Goal: Task Accomplishment & Management: Manage account settings

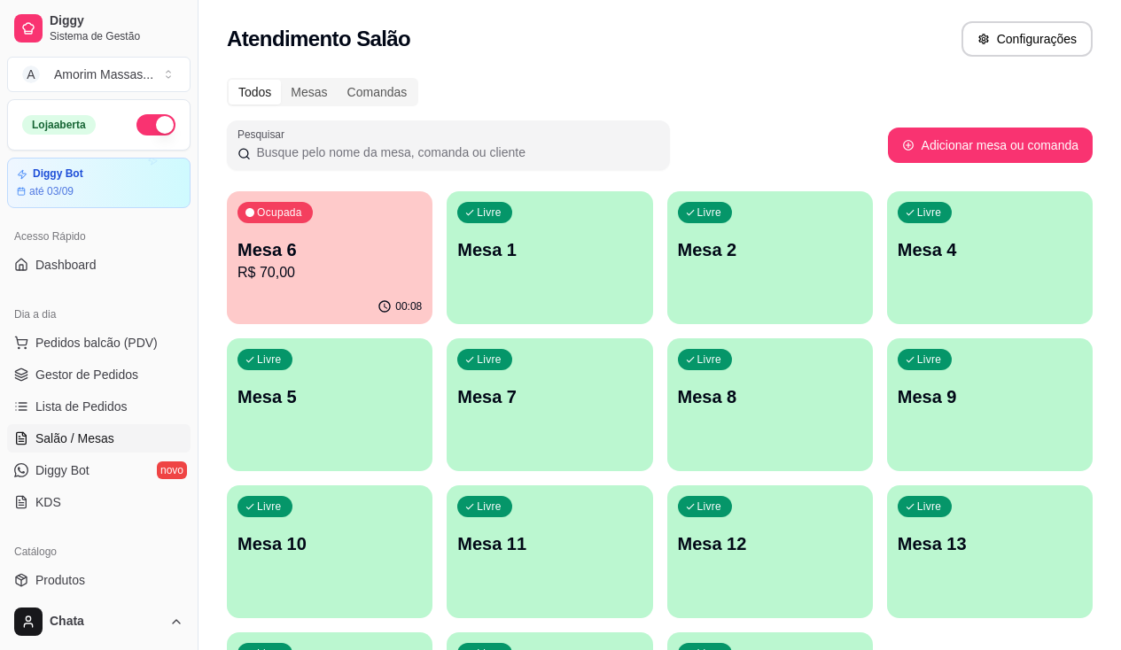
click at [350, 278] on p "R$ 70,00" at bounding box center [329, 272] width 184 height 21
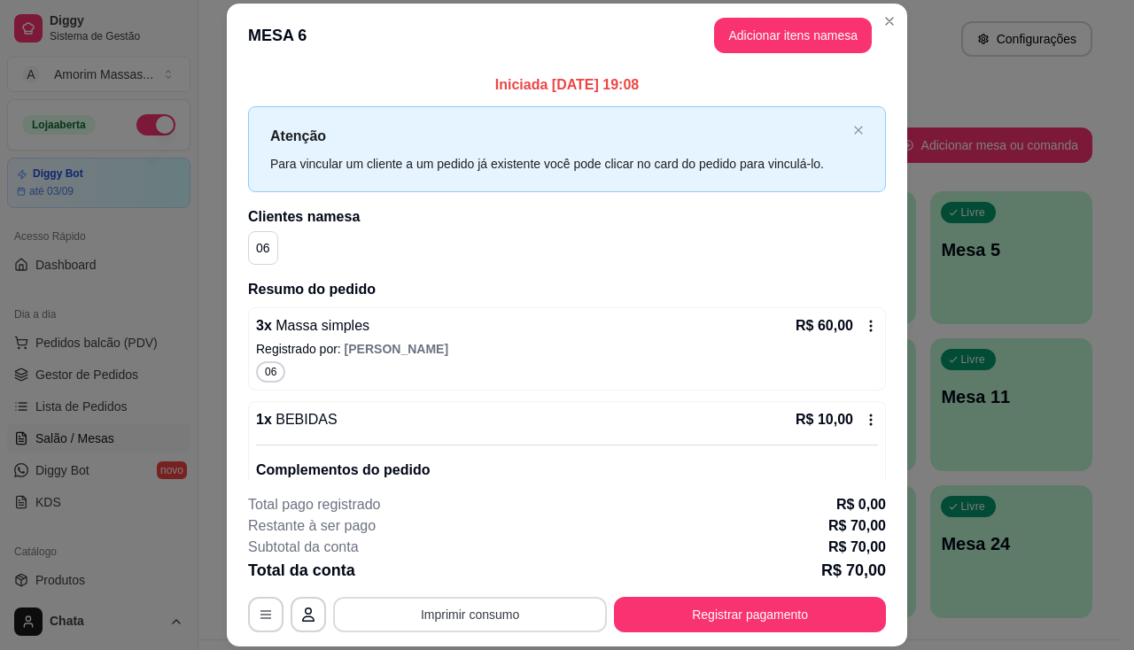
click at [430, 609] on button "Imprimir consumo" at bounding box center [470, 614] width 274 height 35
click at [462, 573] on button "IMPRESSORA" at bounding box center [469, 574] width 128 height 28
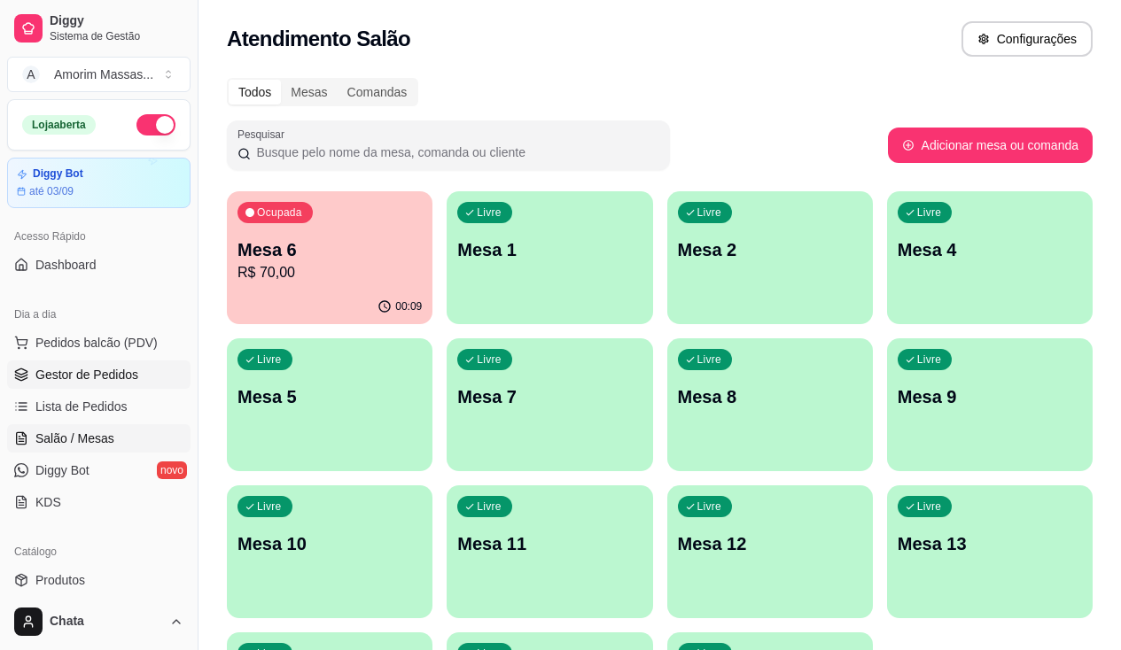
click at [91, 378] on span "Gestor de Pedidos" at bounding box center [86, 375] width 103 height 18
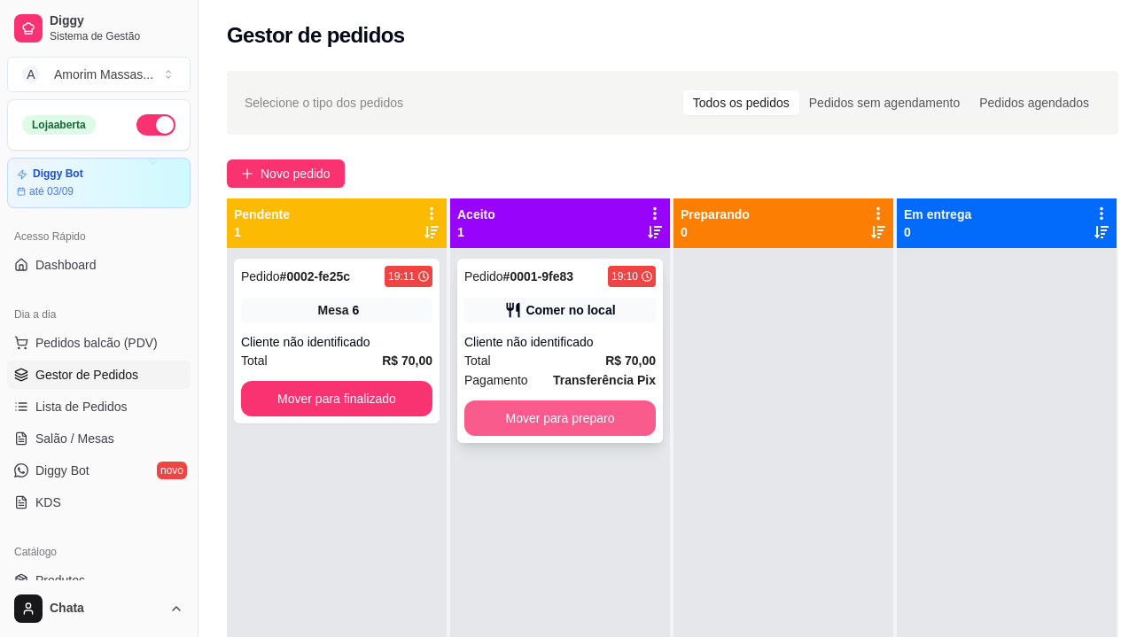
click at [539, 426] on button "Mover para preparo" at bounding box center [559, 417] width 191 height 35
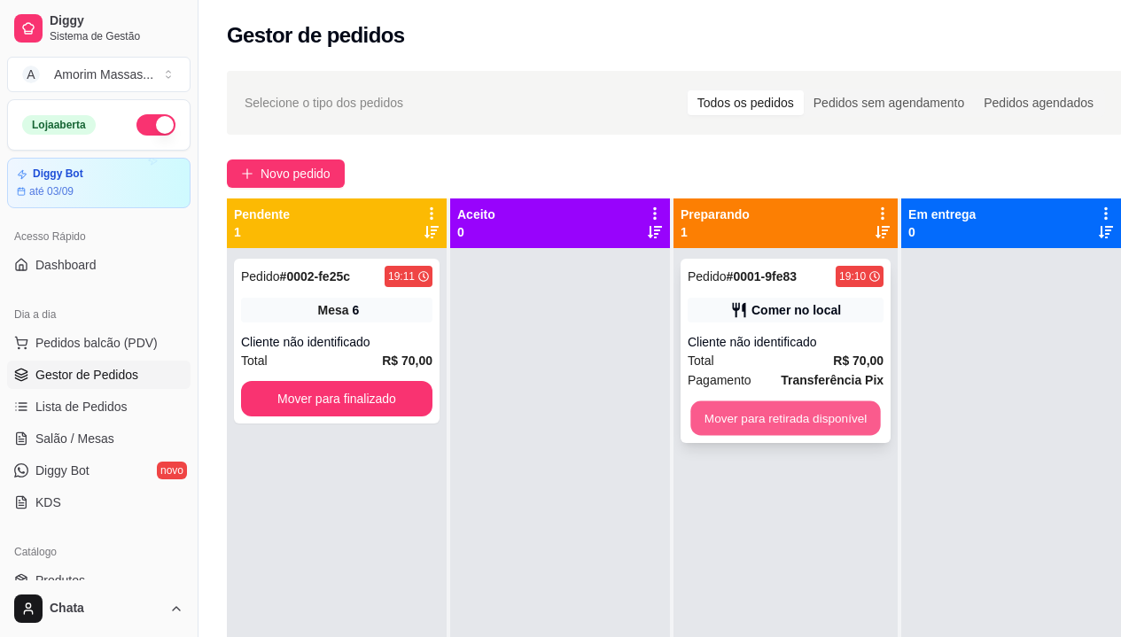
click at [747, 425] on button "Mover para retirada disponível" at bounding box center [785, 418] width 190 height 35
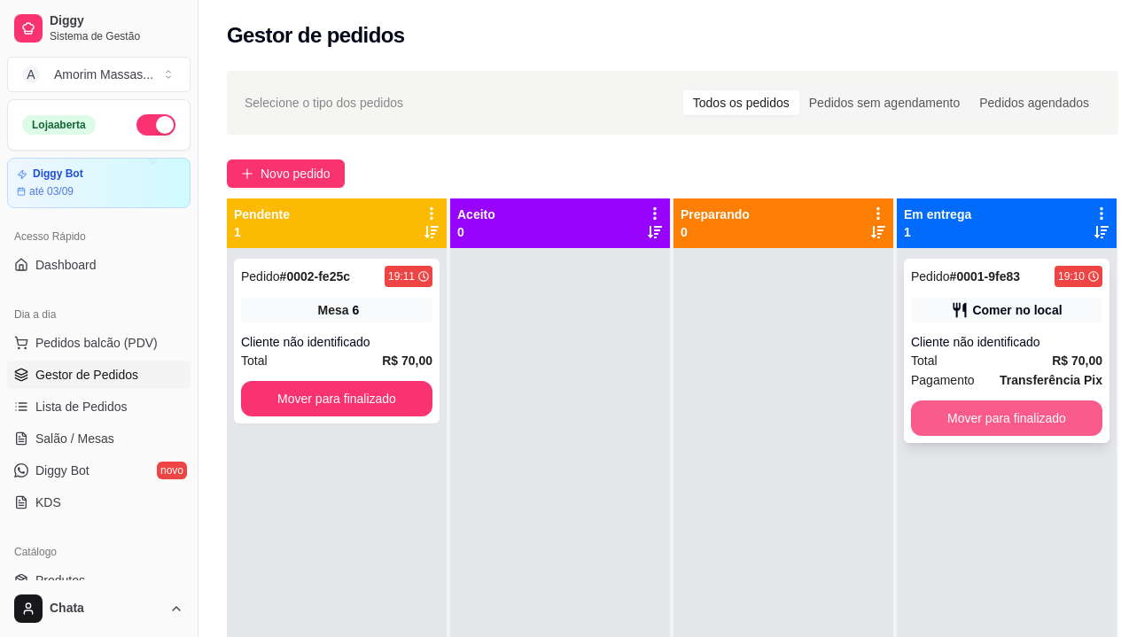
click at [1000, 422] on button "Mover para finalizado" at bounding box center [1006, 417] width 191 height 35
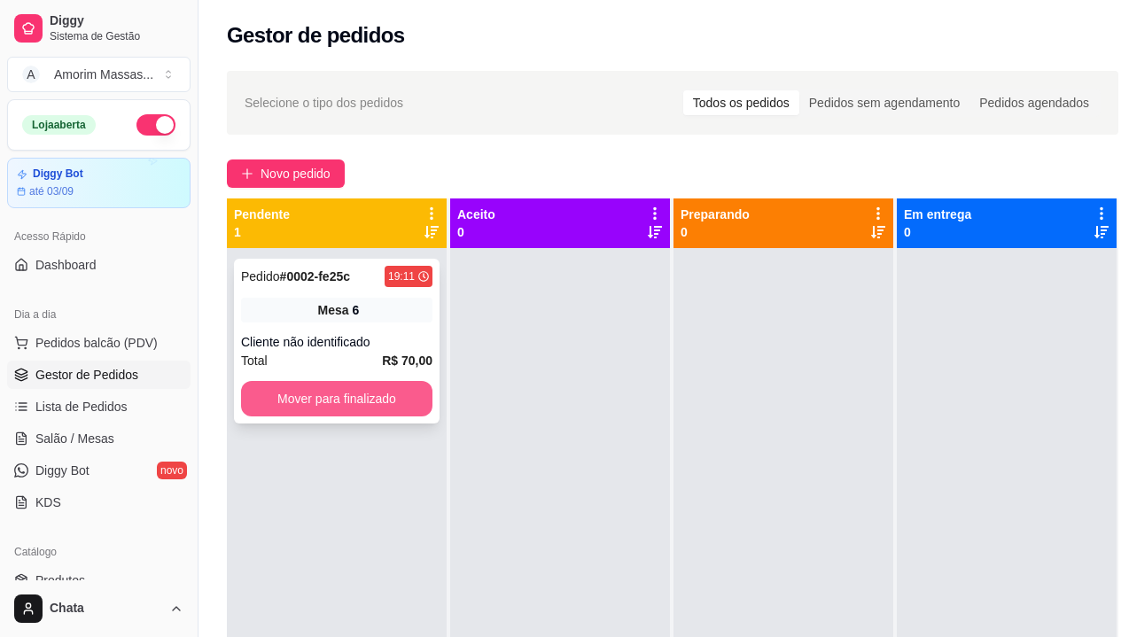
click at [322, 410] on button "Mover para finalizado" at bounding box center [336, 398] width 191 height 35
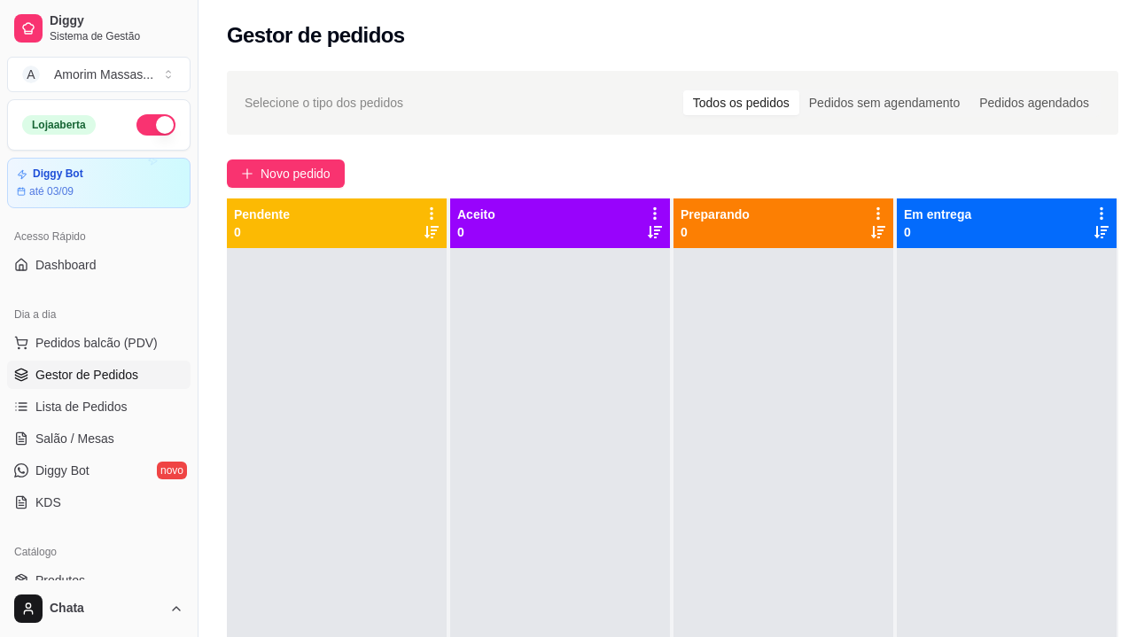
drag, startPoint x: 483, startPoint y: 407, endPoint x: 504, endPoint y: 407, distance: 21.3
click at [496, 407] on div at bounding box center [560, 566] width 220 height 637
click at [81, 433] on span "Salão / Mesas" at bounding box center [74, 439] width 79 height 18
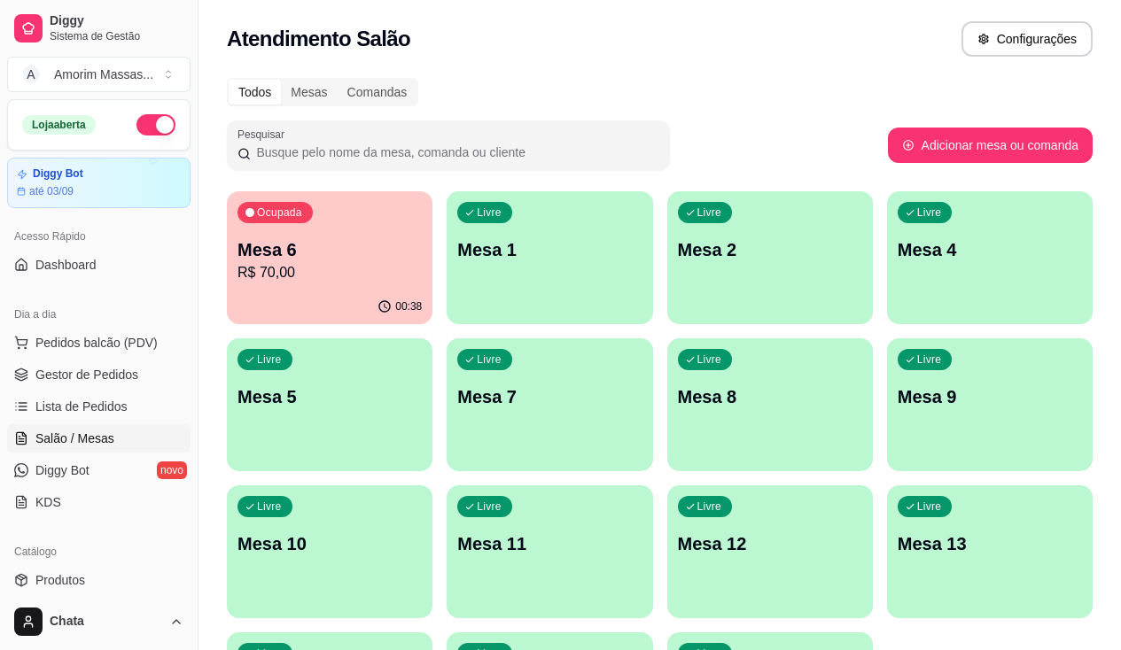
click at [305, 285] on div "Ocupada Mesa 6 R$ 70,00" at bounding box center [330, 240] width 206 height 98
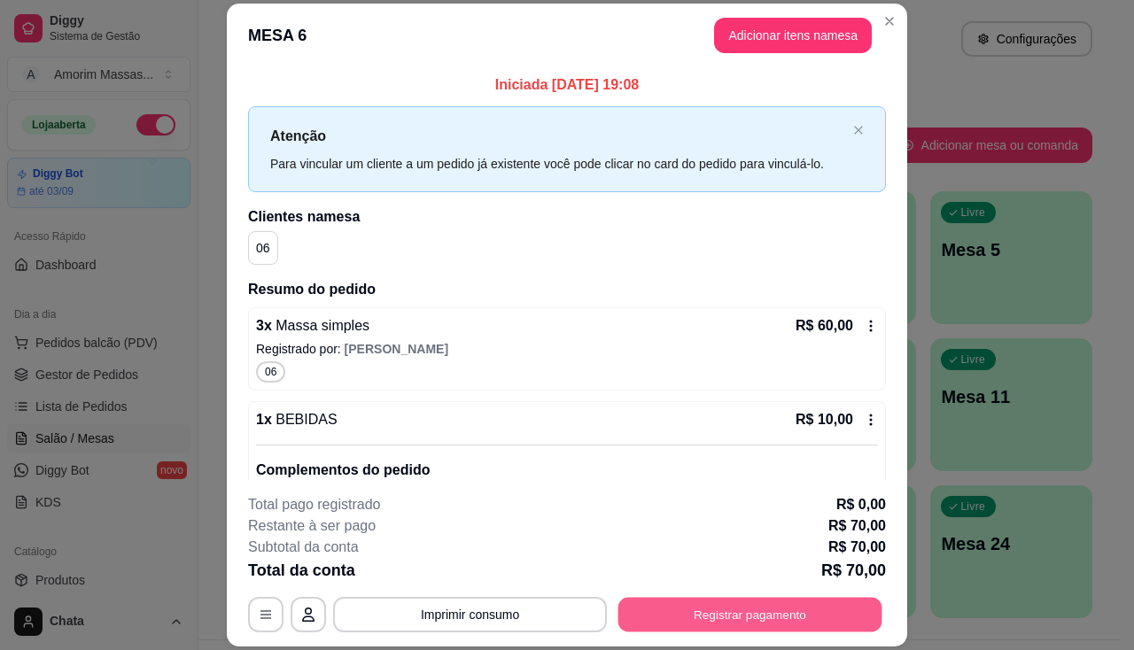
click at [667, 621] on button "Registrar pagamento" at bounding box center [750, 615] width 264 height 35
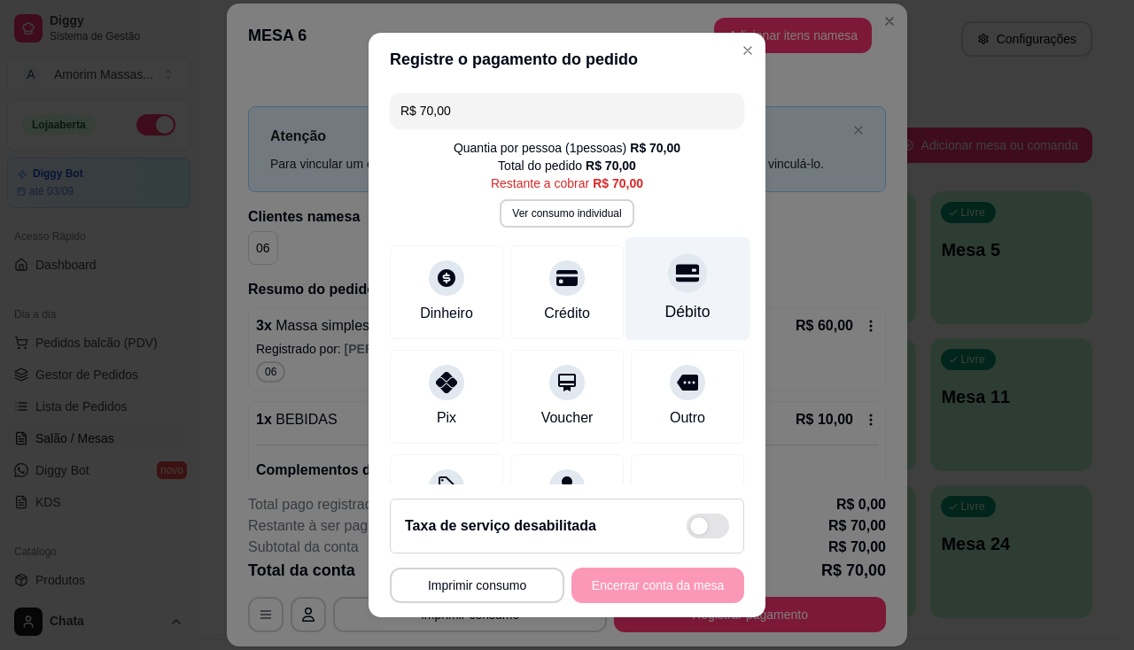
click at [676, 280] on icon at bounding box center [687, 273] width 23 height 18
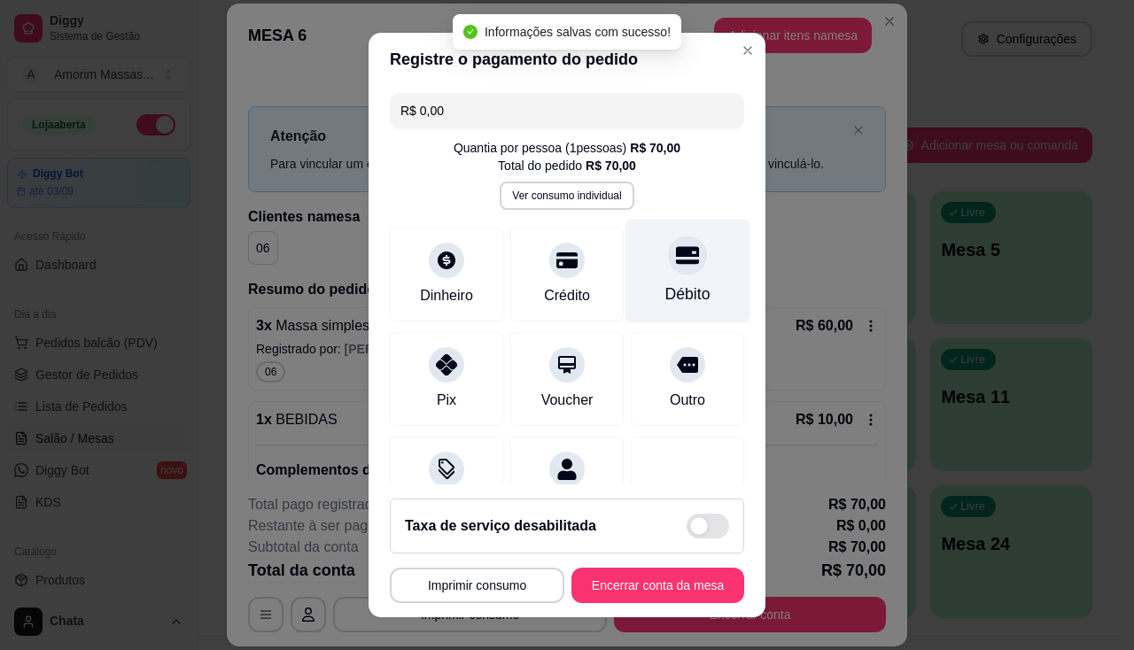
type input "R$ 0,00"
click at [691, 268] on div "Débito" at bounding box center [687, 271] width 125 height 104
click at [676, 252] on icon at bounding box center [687, 255] width 23 height 18
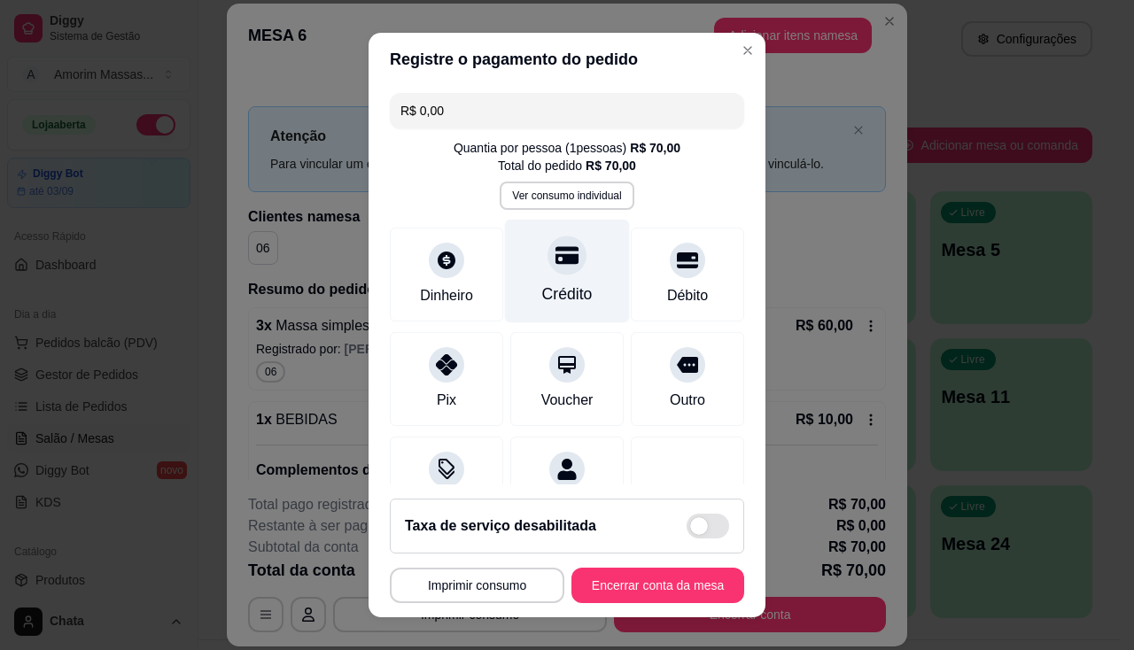
click at [555, 260] on icon at bounding box center [566, 255] width 23 height 18
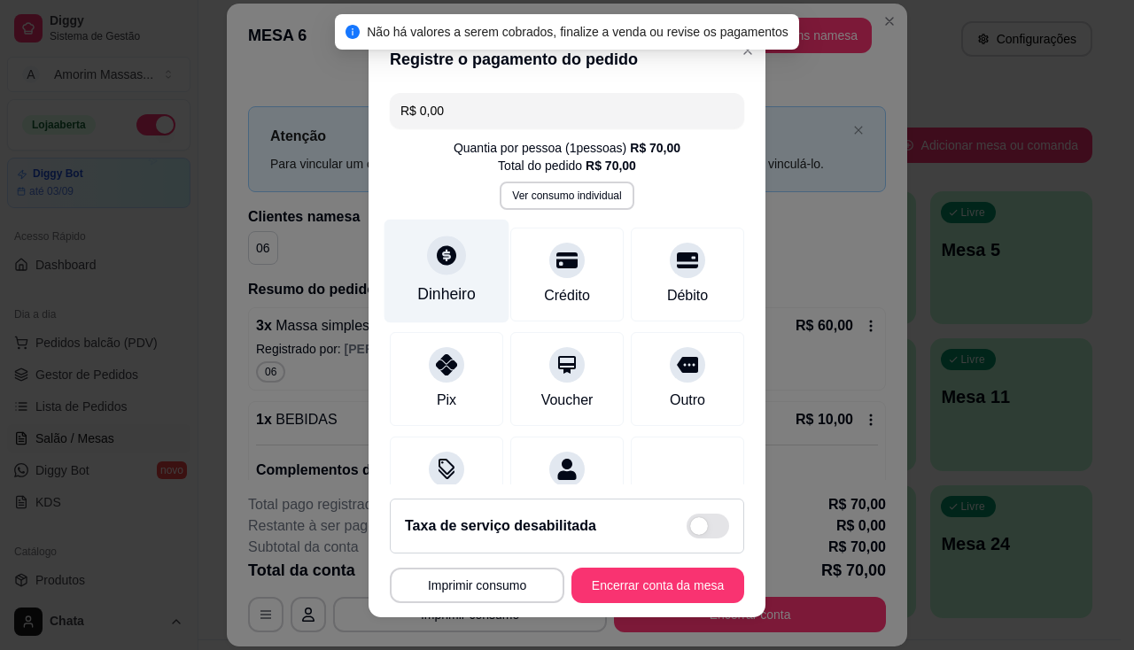
click at [446, 269] on div at bounding box center [446, 255] width 39 height 39
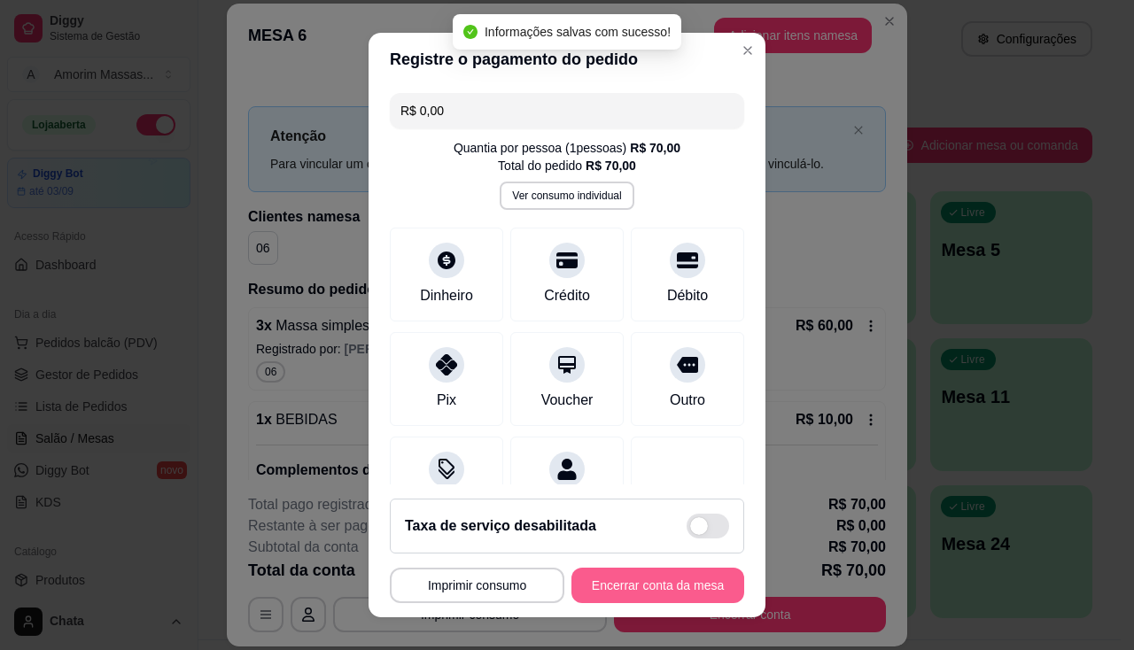
click at [646, 588] on button "Encerrar conta da mesa" at bounding box center [657, 585] width 173 height 35
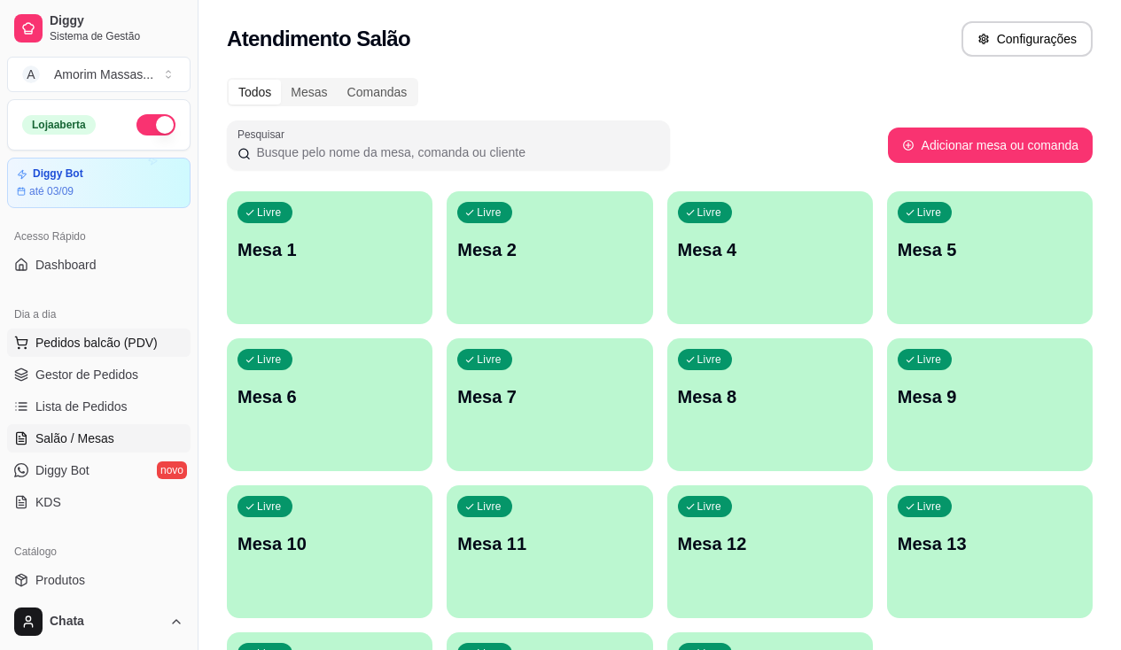
click at [110, 343] on span "Pedidos balcão (PDV)" at bounding box center [96, 343] width 122 height 18
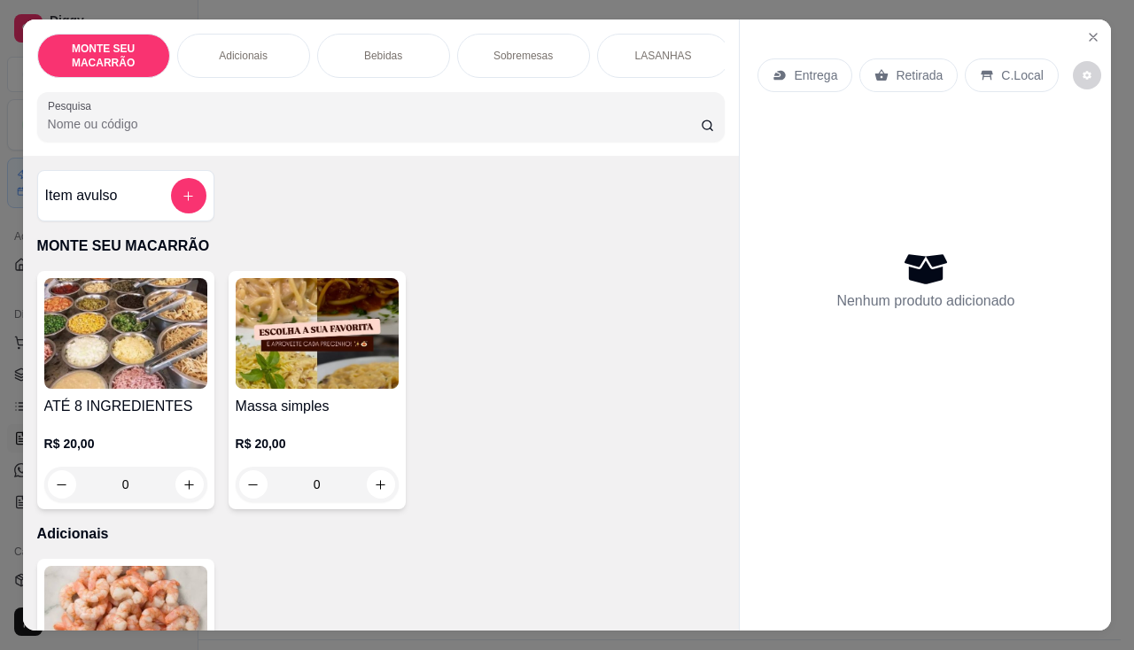
click at [337, 364] on img at bounding box center [317, 333] width 163 height 111
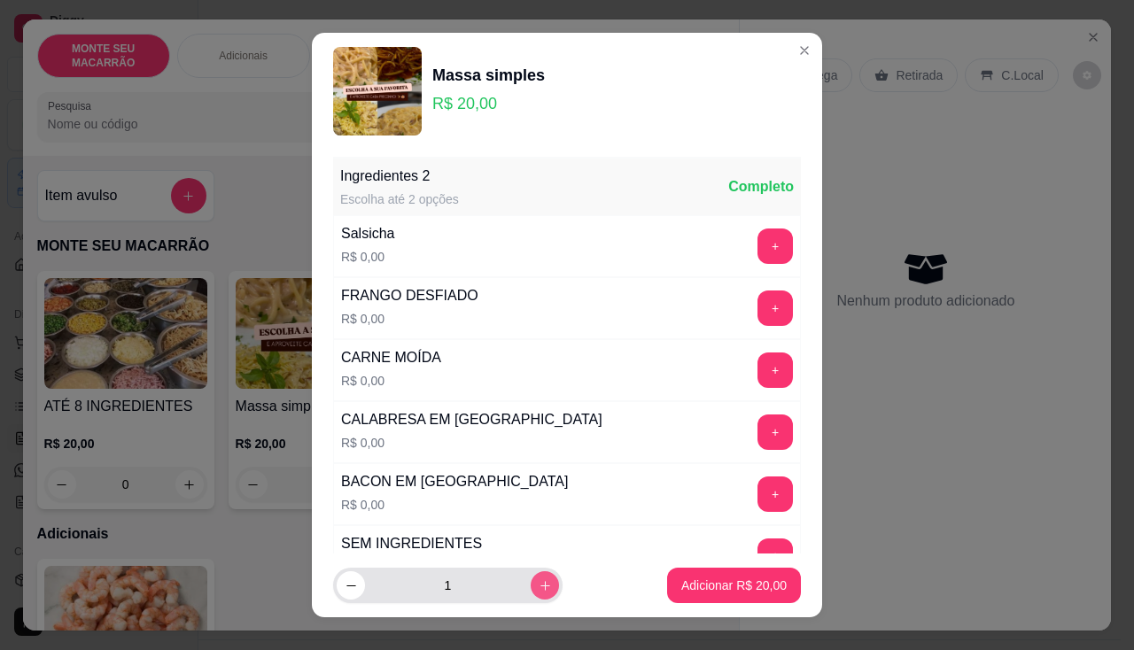
click at [531, 594] on button "increase-product-quantity" at bounding box center [545, 585] width 28 height 28
type input "2"
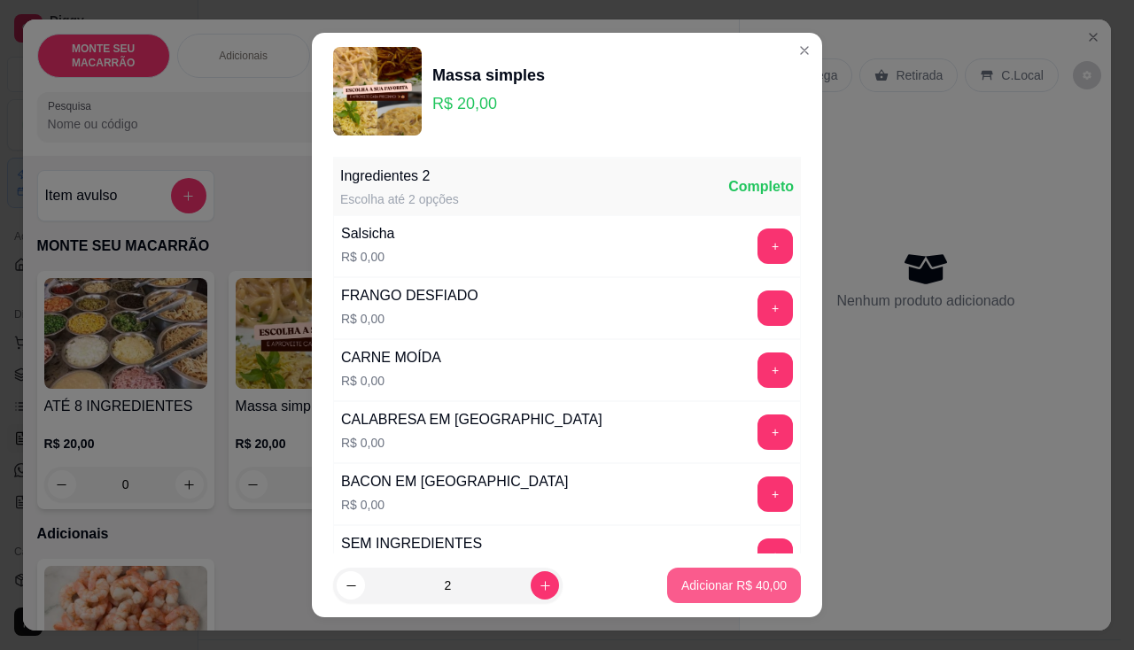
click at [704, 580] on p "Adicionar R$ 40,00" at bounding box center [733, 586] width 105 height 18
type input "2"
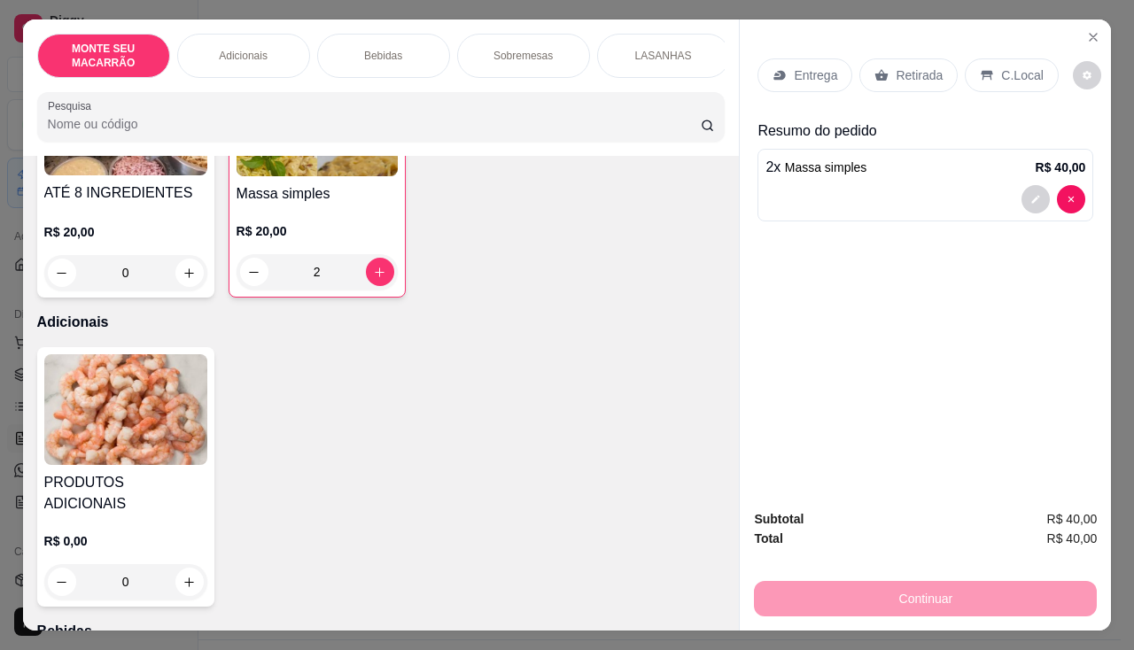
scroll to position [354, 0]
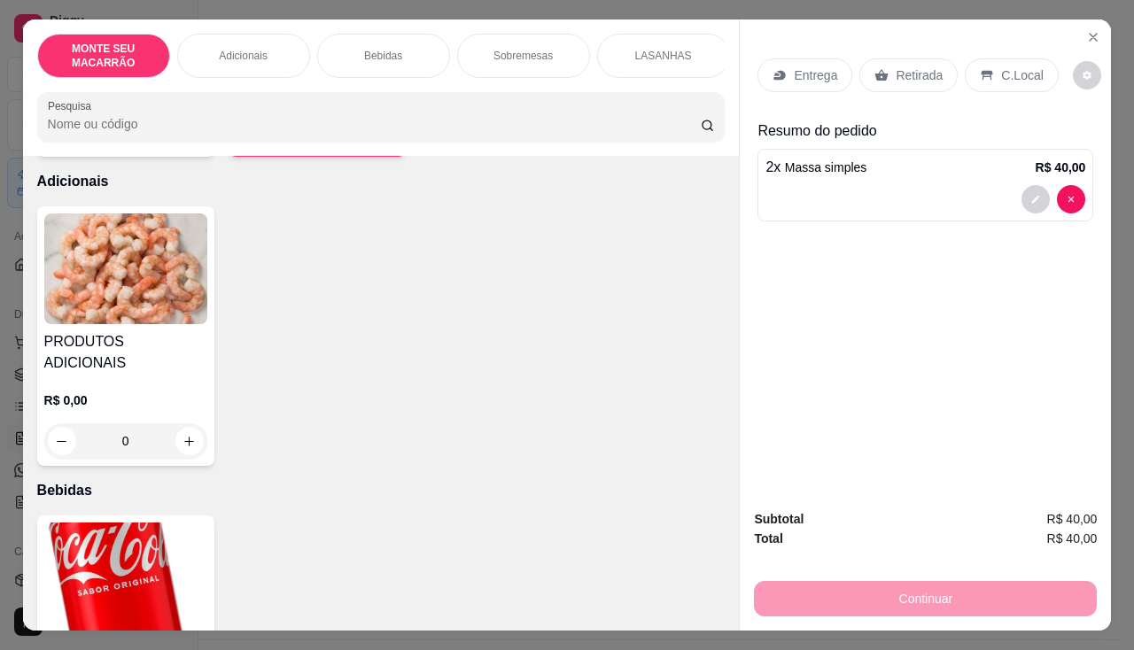
click at [113, 523] on img at bounding box center [125, 578] width 163 height 111
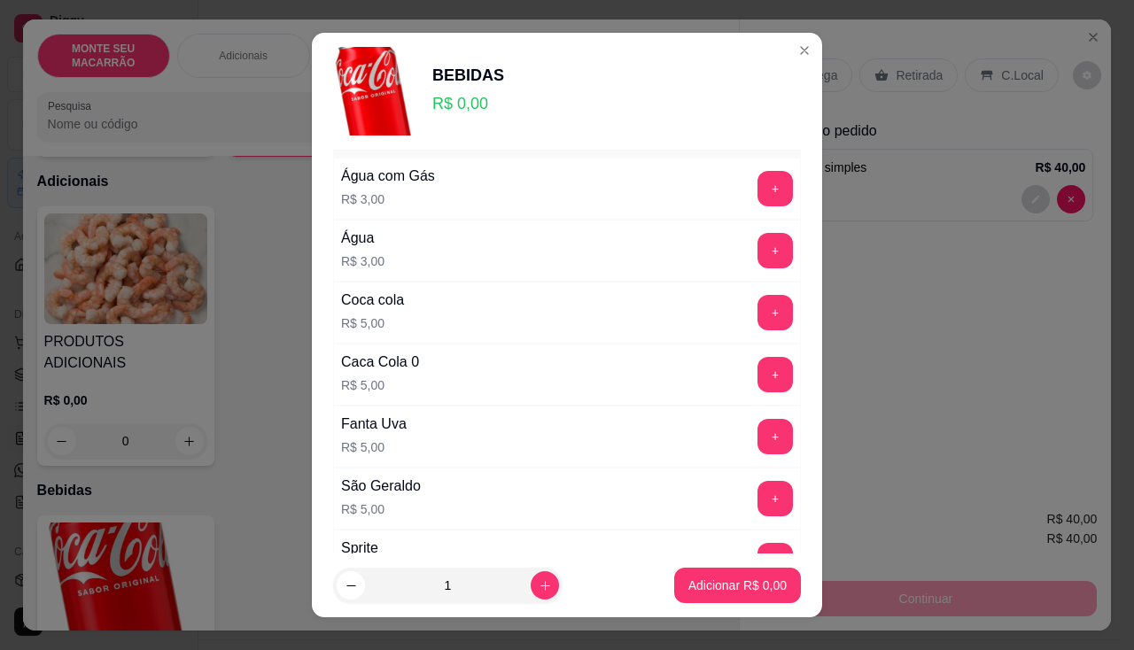
scroll to position [89, 0]
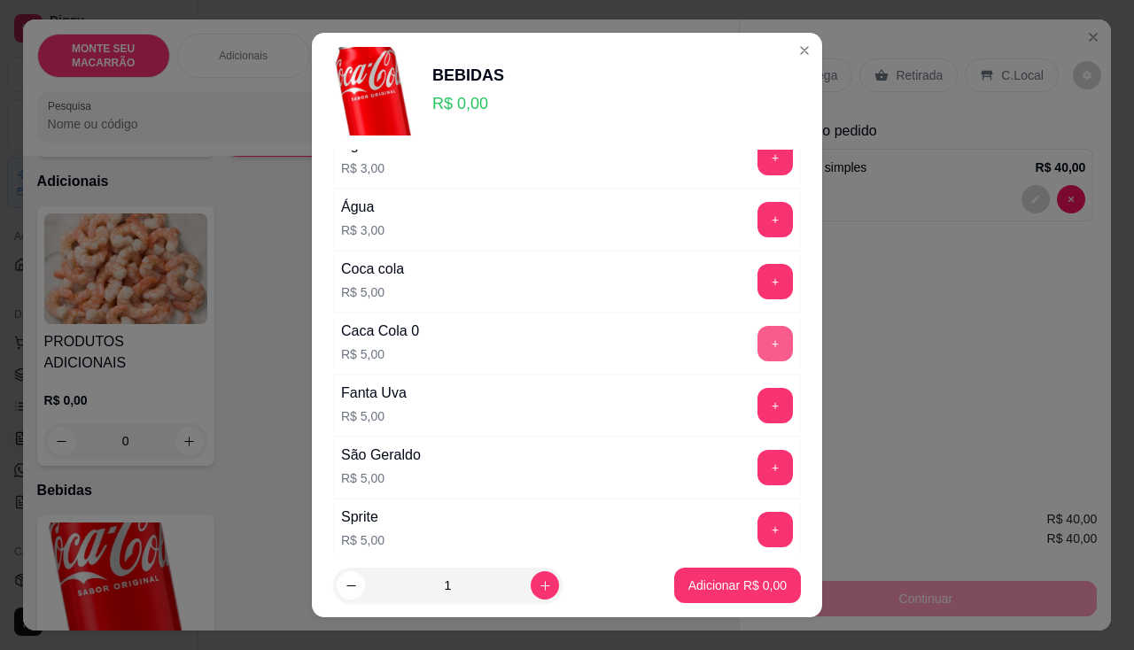
click at [757, 333] on button "+" at bounding box center [774, 343] width 35 height 35
click at [700, 585] on p "Adicionar R$ 5,00" at bounding box center [737, 586] width 96 height 17
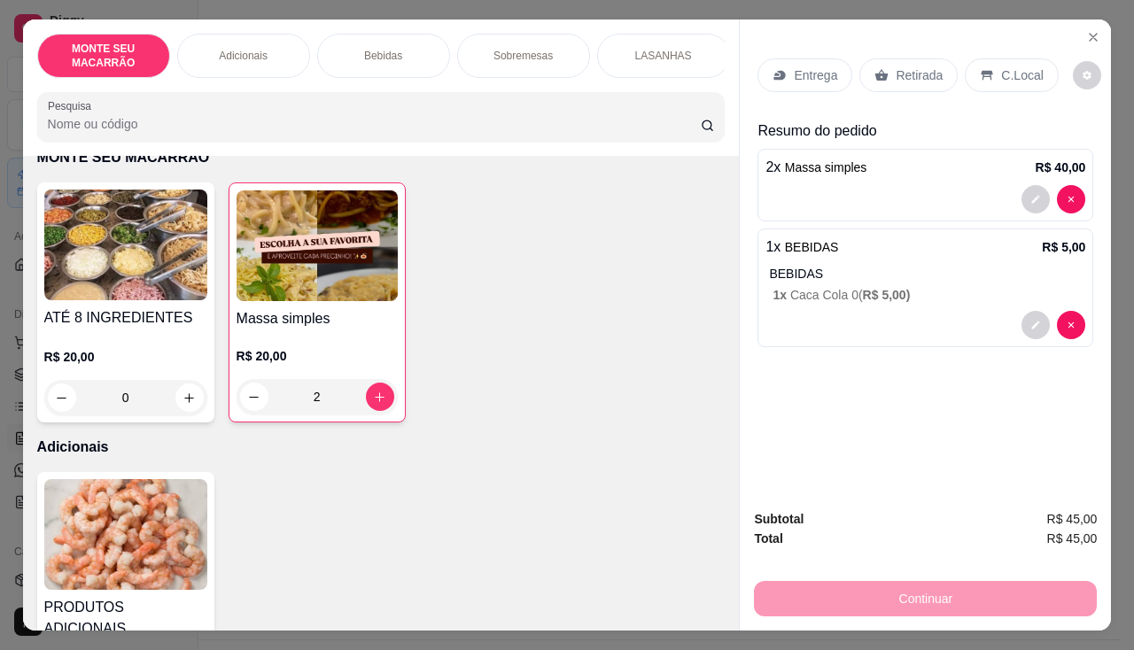
click at [900, 161] on div "2 x Massa simples R$ 40,00" at bounding box center [925, 167] width 320 height 21
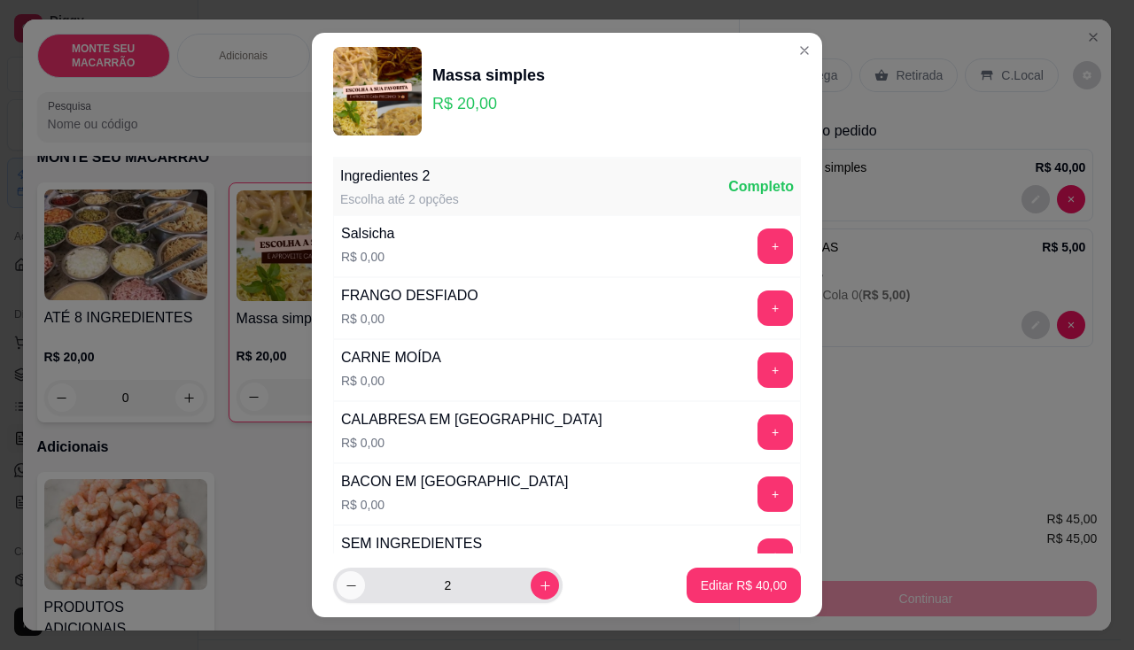
click at [344, 593] on button "decrease-product-quantity" at bounding box center [351, 585] width 28 height 28
type input "1"
click at [756, 589] on p "Editar R$ 20,00" at bounding box center [744, 586] width 86 height 18
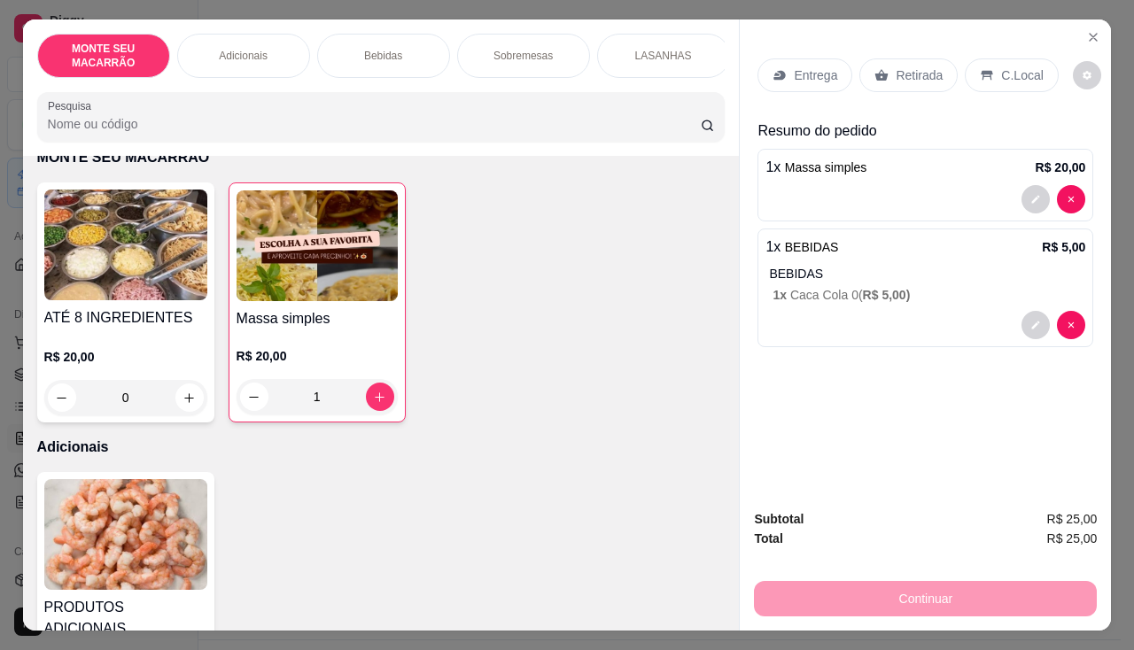
click at [300, 220] on img at bounding box center [317, 245] width 161 height 111
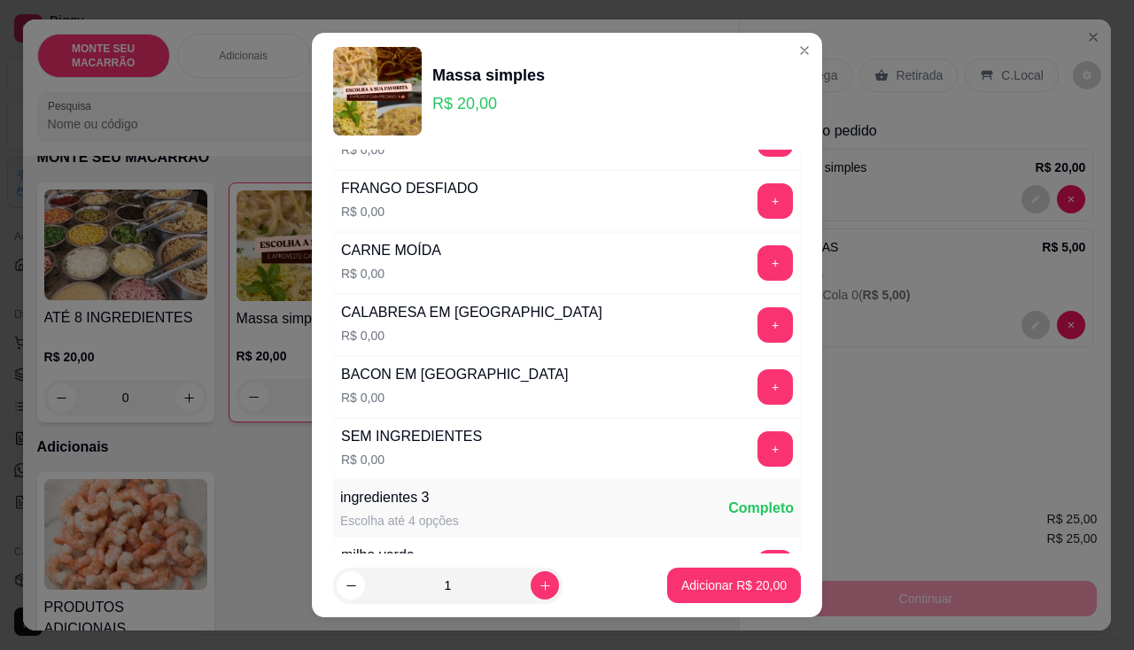
scroll to position [177, 0]
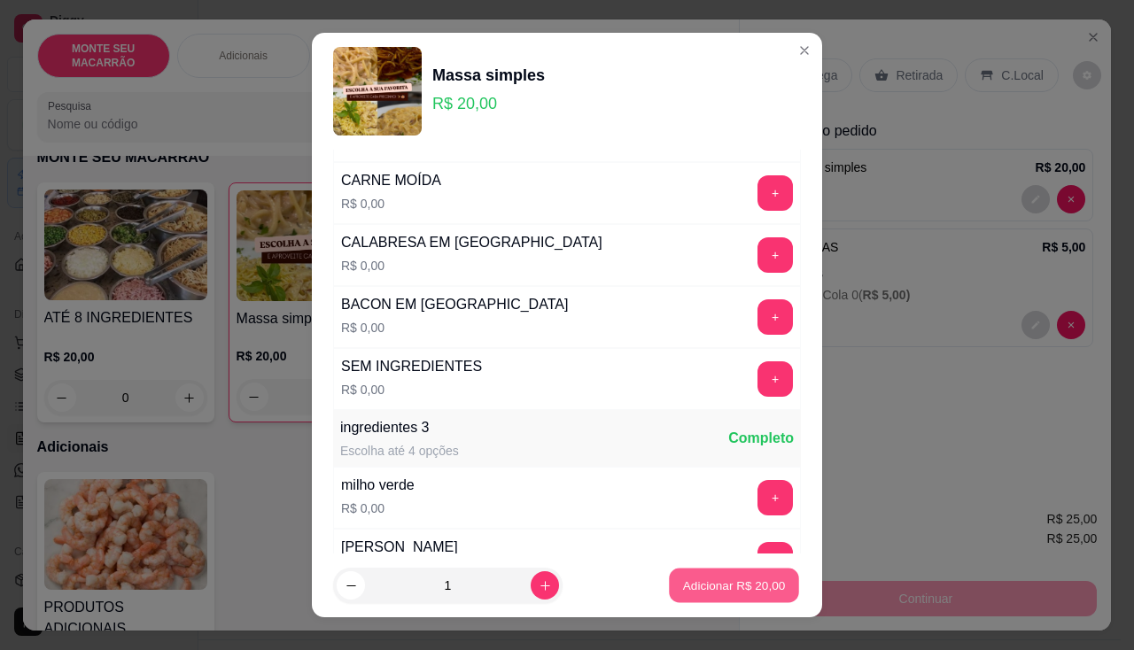
click at [743, 589] on p "Adicionar R$ 20,00" at bounding box center [734, 586] width 103 height 17
type input "2"
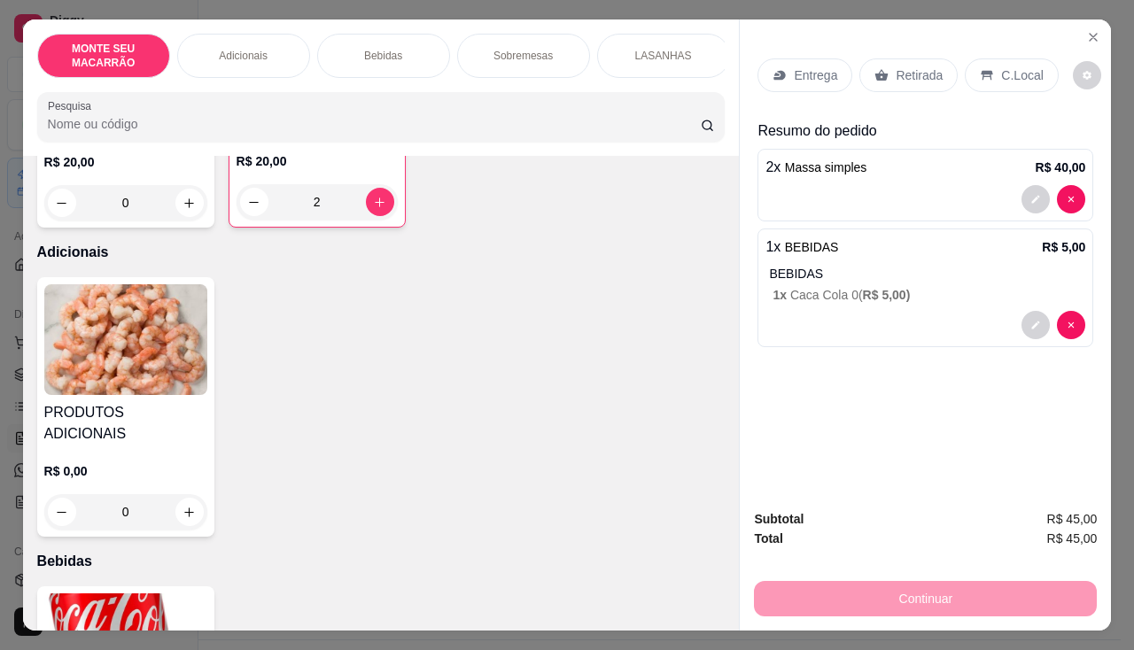
scroll to position [443, 0]
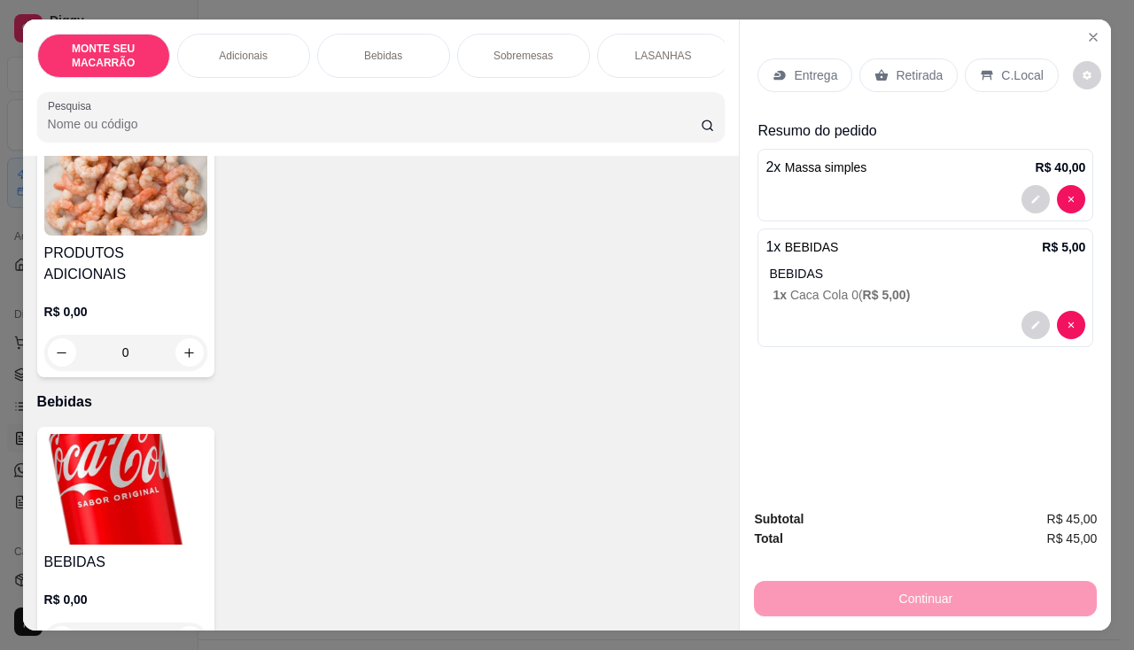
click at [98, 204] on img at bounding box center [125, 180] width 163 height 111
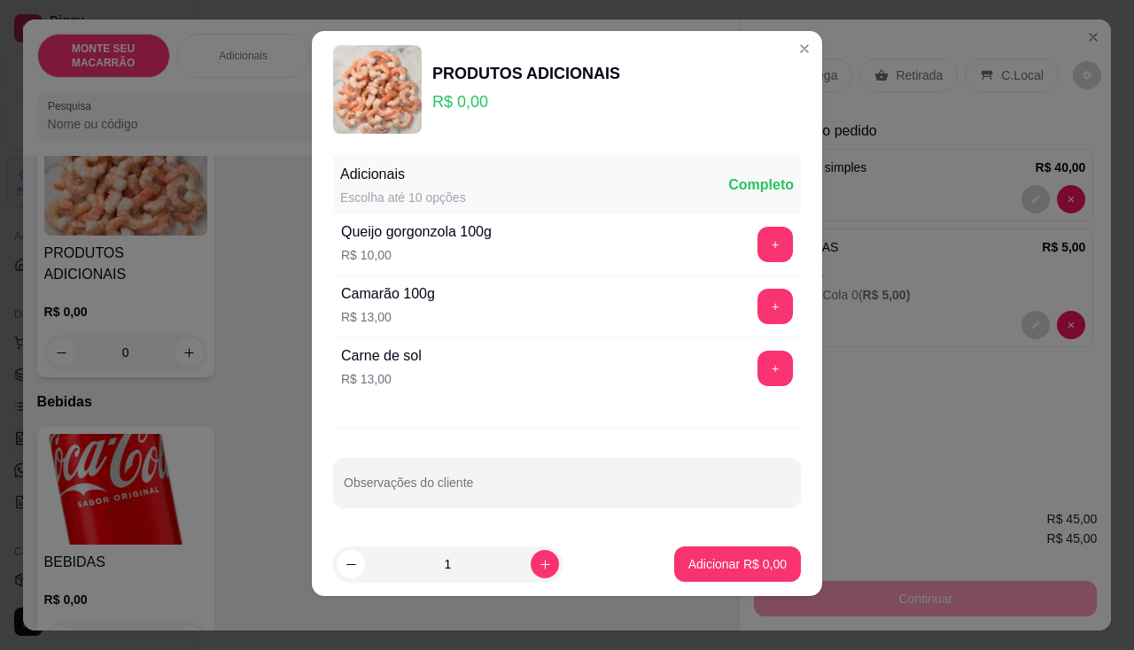
scroll to position [14, 0]
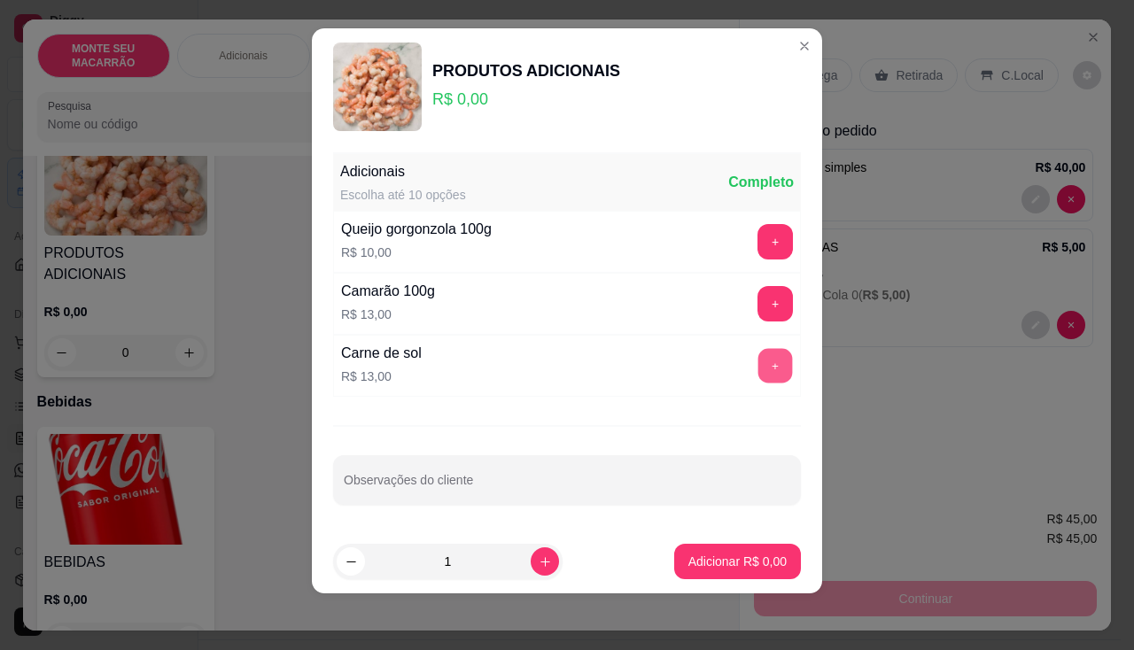
click at [758, 360] on button "+" at bounding box center [775, 366] width 35 height 35
click at [700, 563] on p "Adicionar R$ 13,00" at bounding box center [733, 562] width 105 height 18
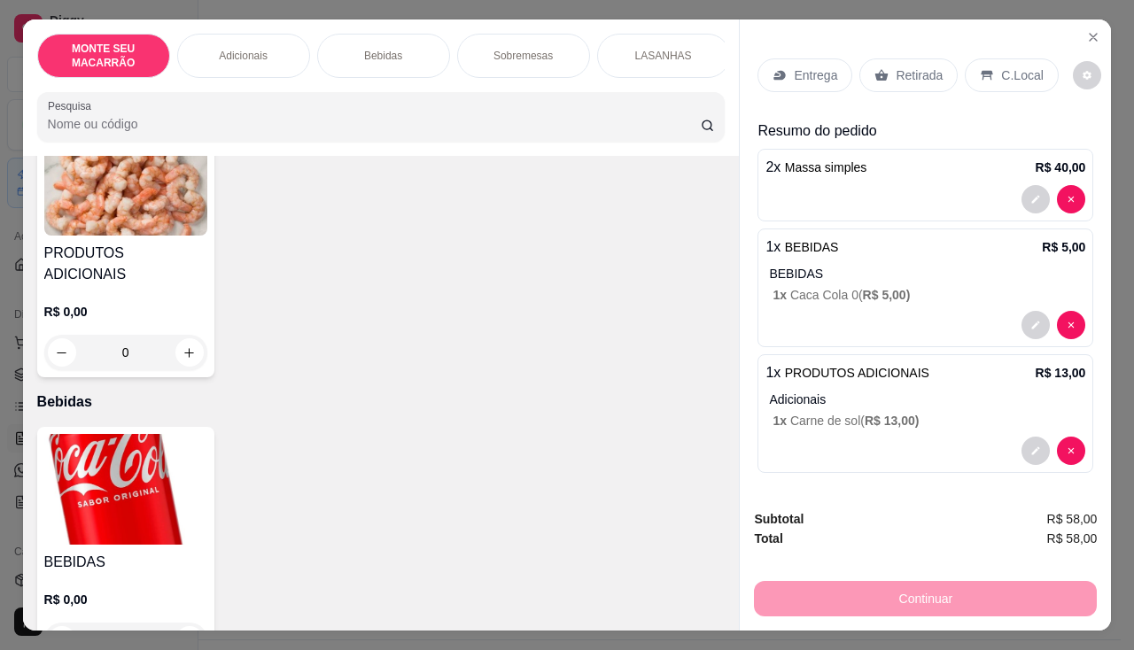
click at [802, 69] on p "Entrega" at bounding box center [815, 75] width 43 height 18
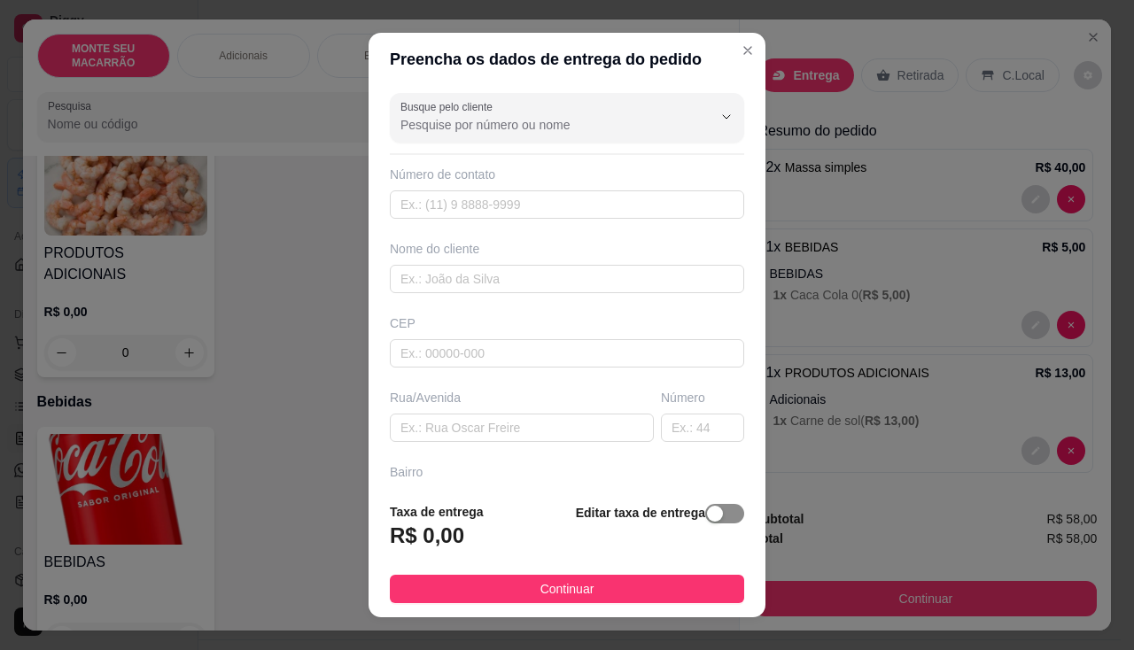
click at [707, 509] on div "button" at bounding box center [715, 514] width 16 height 16
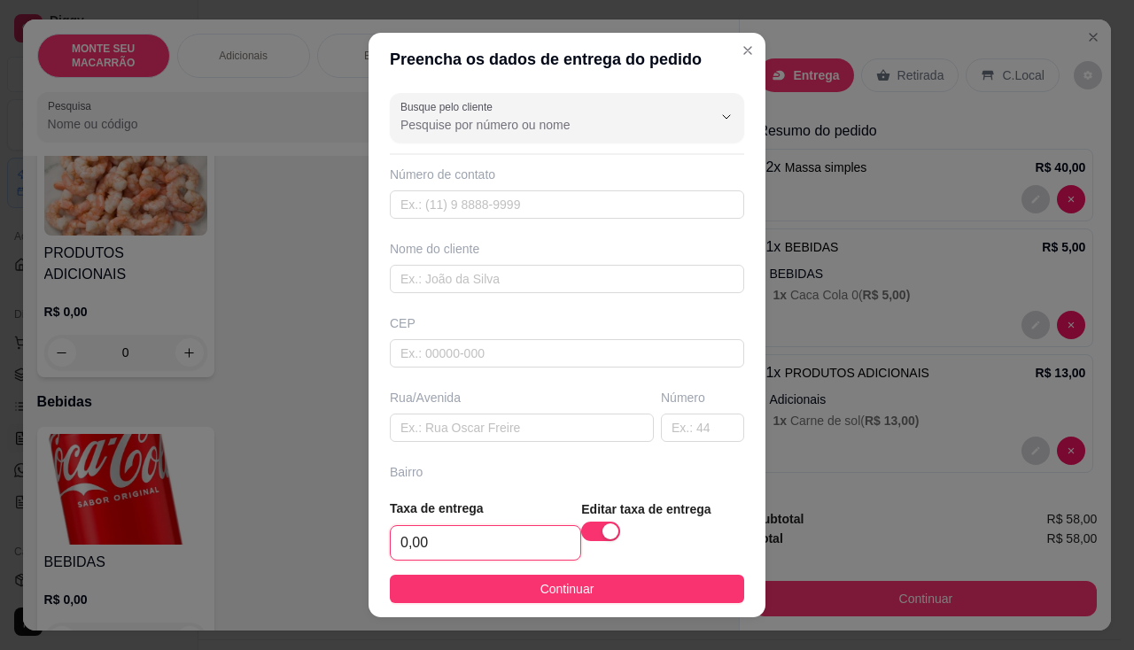
click at [454, 543] on input "0,00" at bounding box center [486, 543] width 190 height 34
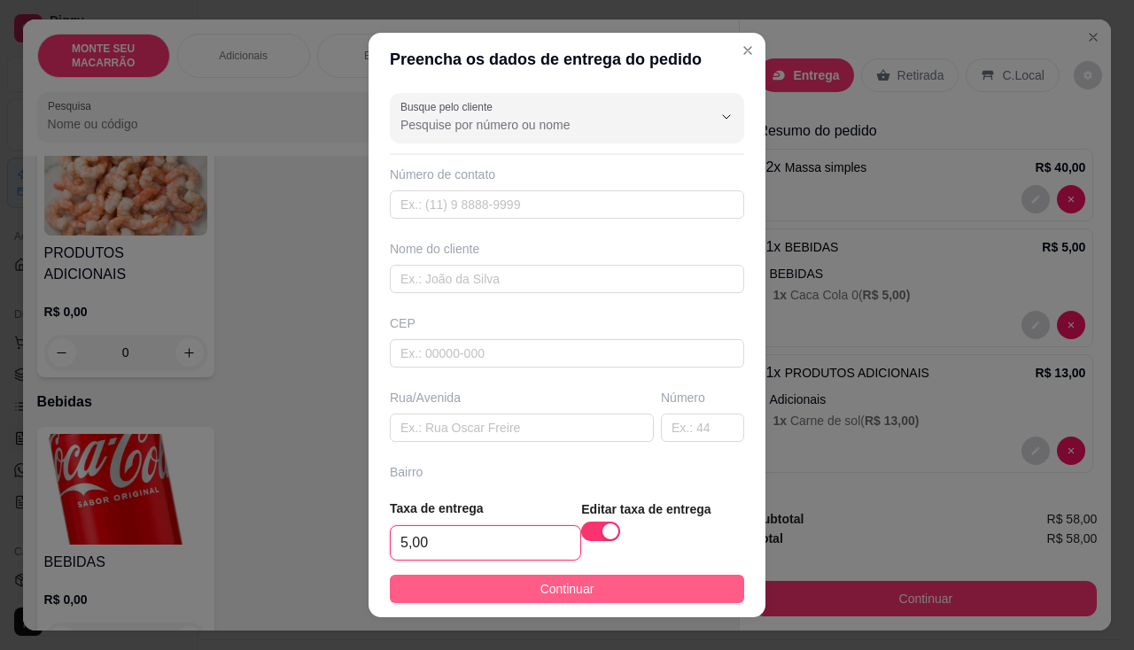
type input "5,00"
click at [506, 588] on button "Continuar" at bounding box center [567, 589] width 354 height 28
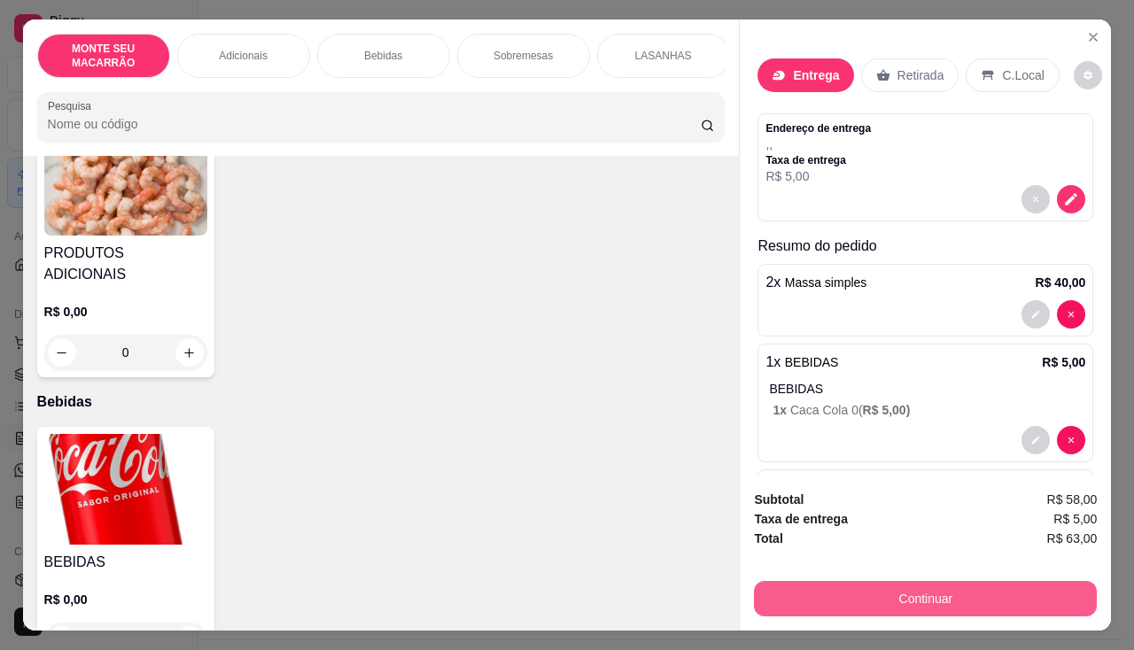
click at [904, 581] on button "Continuar" at bounding box center [925, 598] width 343 height 35
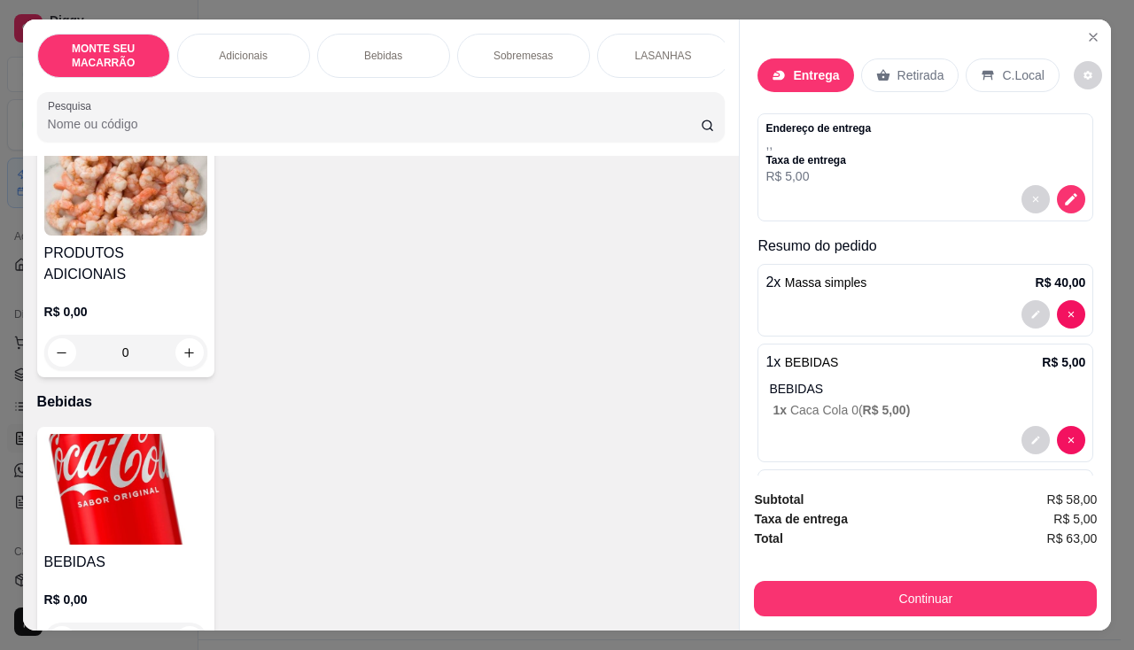
click at [936, 171] on div "Endereço de entrega , , Taxa de entrega R$ 5,00" at bounding box center [925, 153] width 320 height 64
click at [1063, 191] on icon "decrease-product-quantity" at bounding box center [1071, 199] width 16 height 16
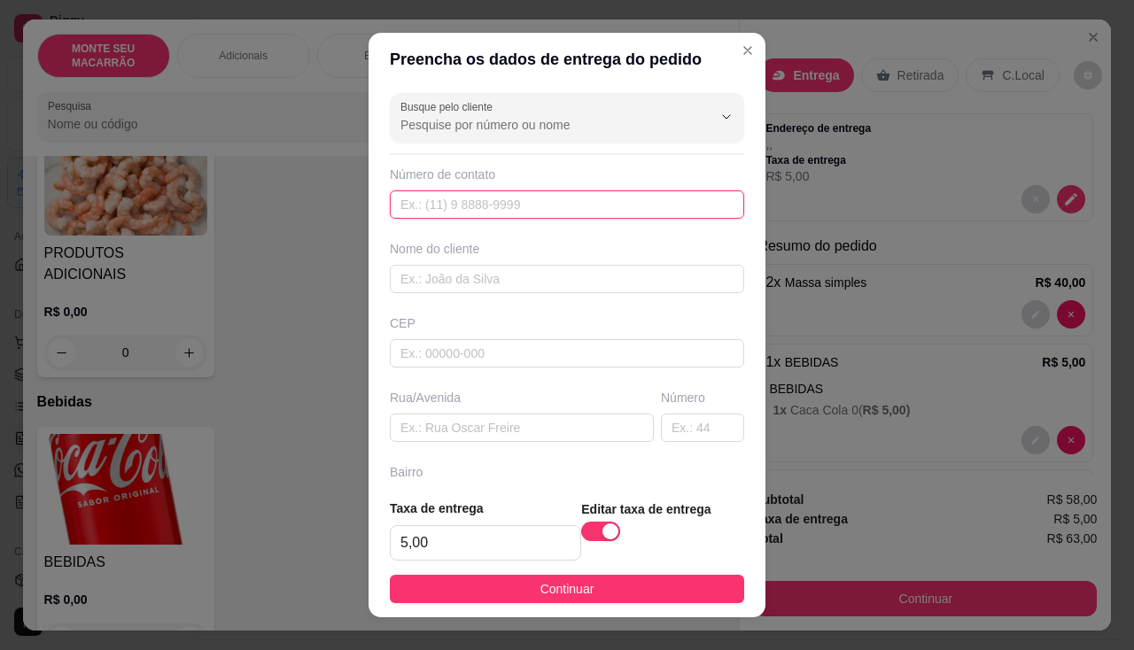
click at [456, 198] on input "text" at bounding box center [567, 204] width 354 height 28
type input "[PHONE_NUMBER]"
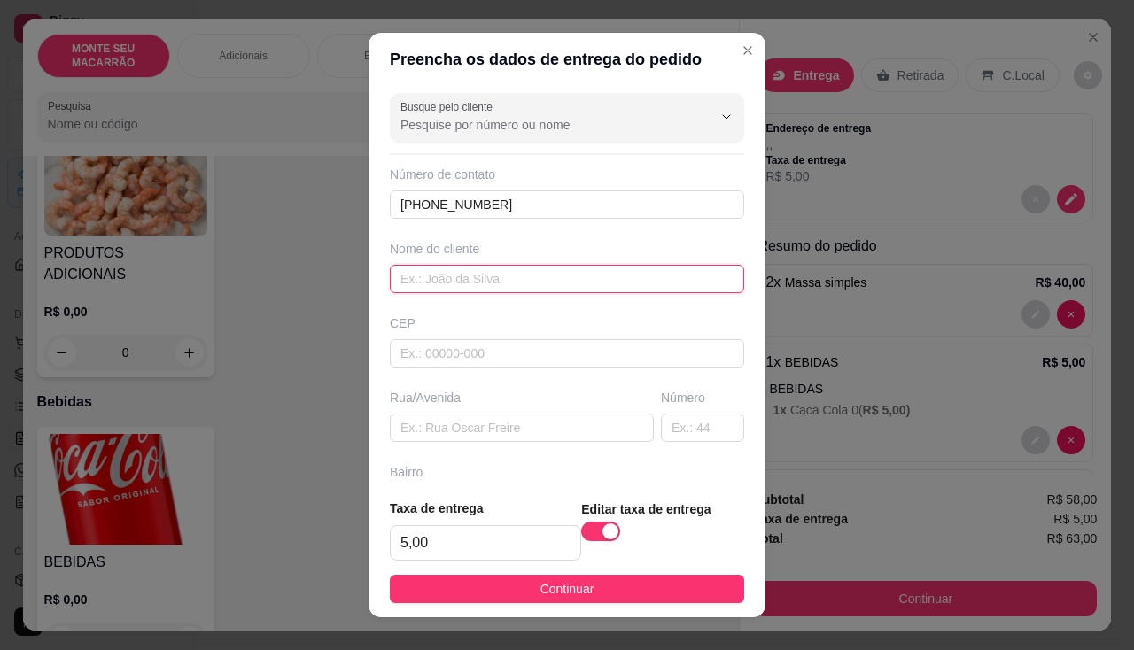
click at [454, 286] on input "text" at bounding box center [567, 279] width 354 height 28
type input "[PERSON_NAME]"
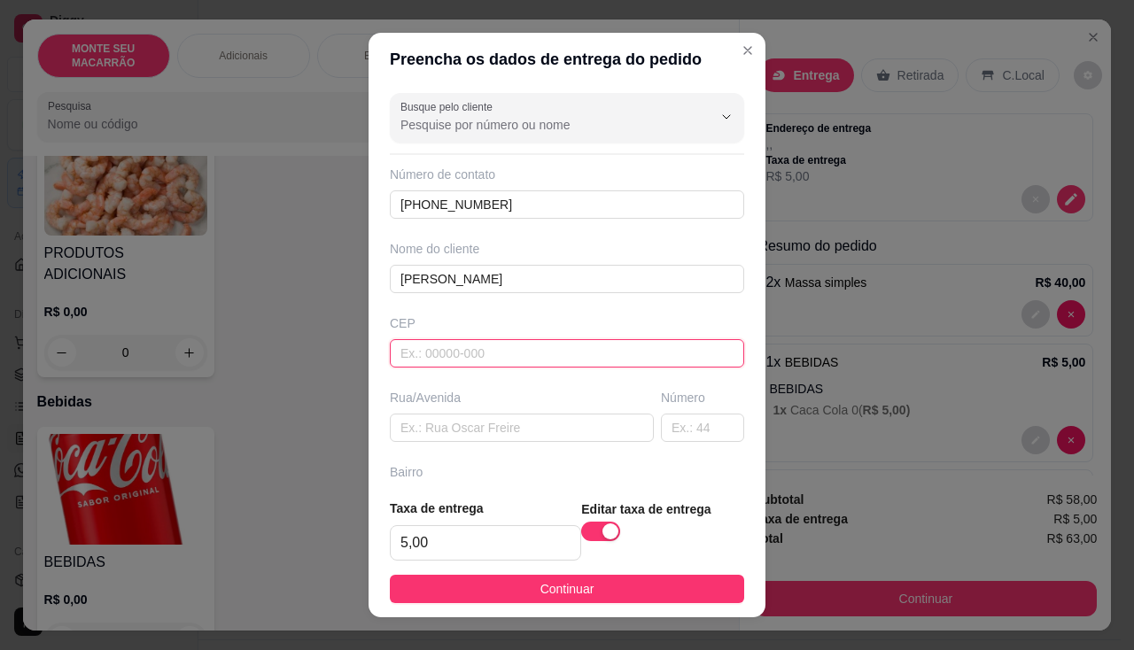
click at [455, 361] on input "text" at bounding box center [567, 353] width 354 height 28
type input "6276400"
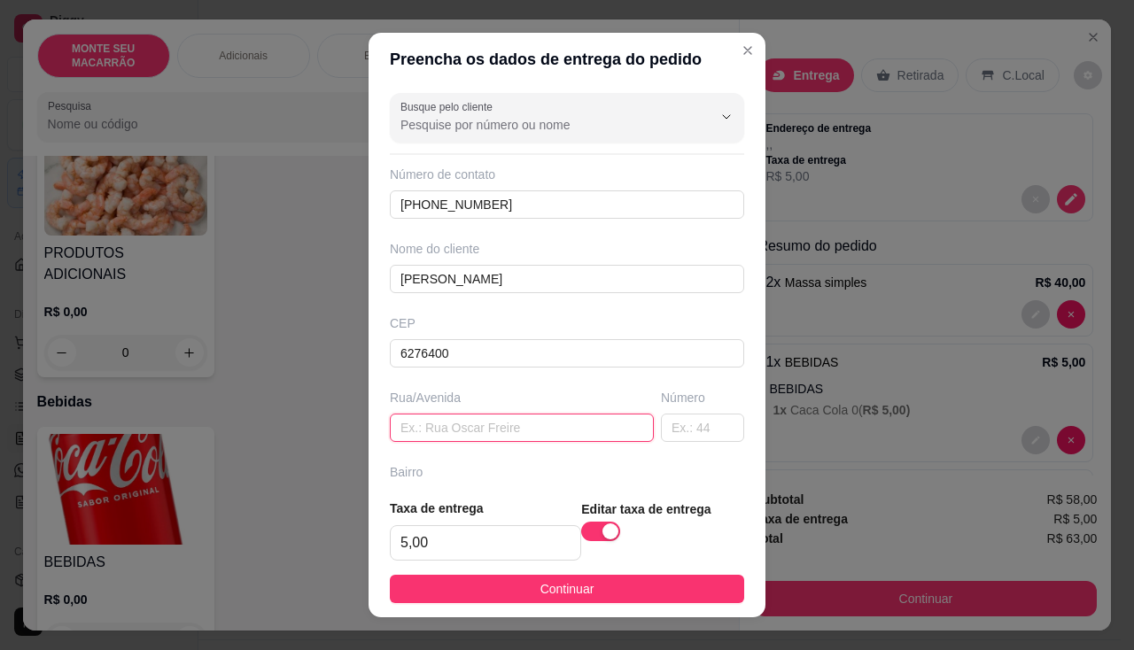
click at [473, 428] on input "text" at bounding box center [522, 428] width 264 height 28
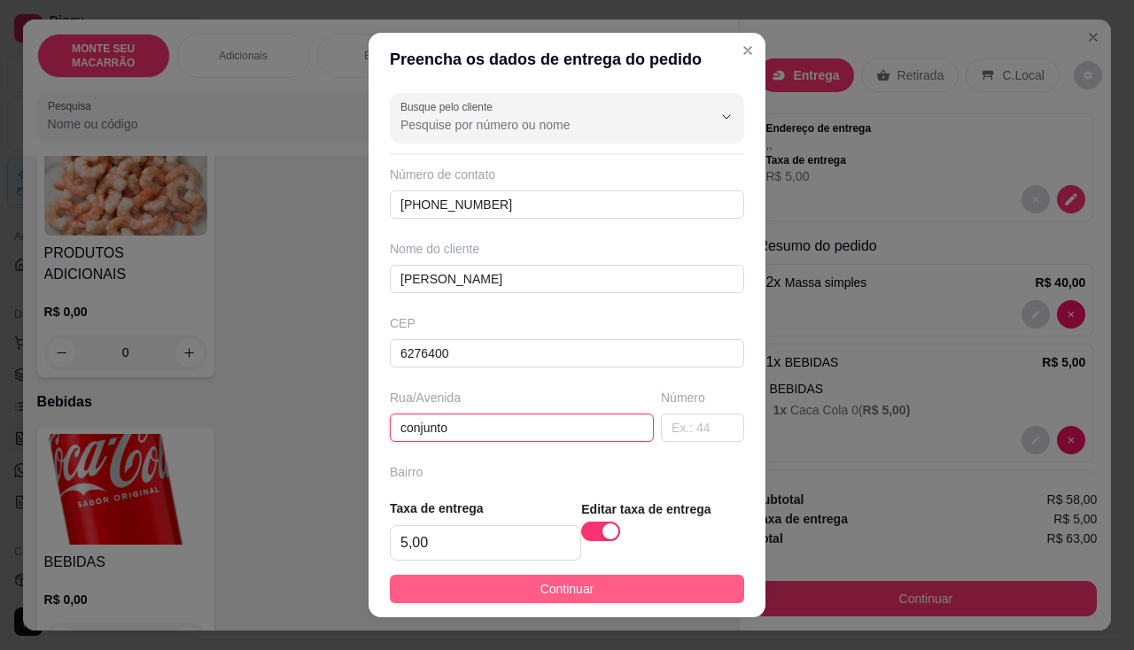
type input "conjunto"
click at [596, 582] on button "Continuar" at bounding box center [567, 589] width 354 height 28
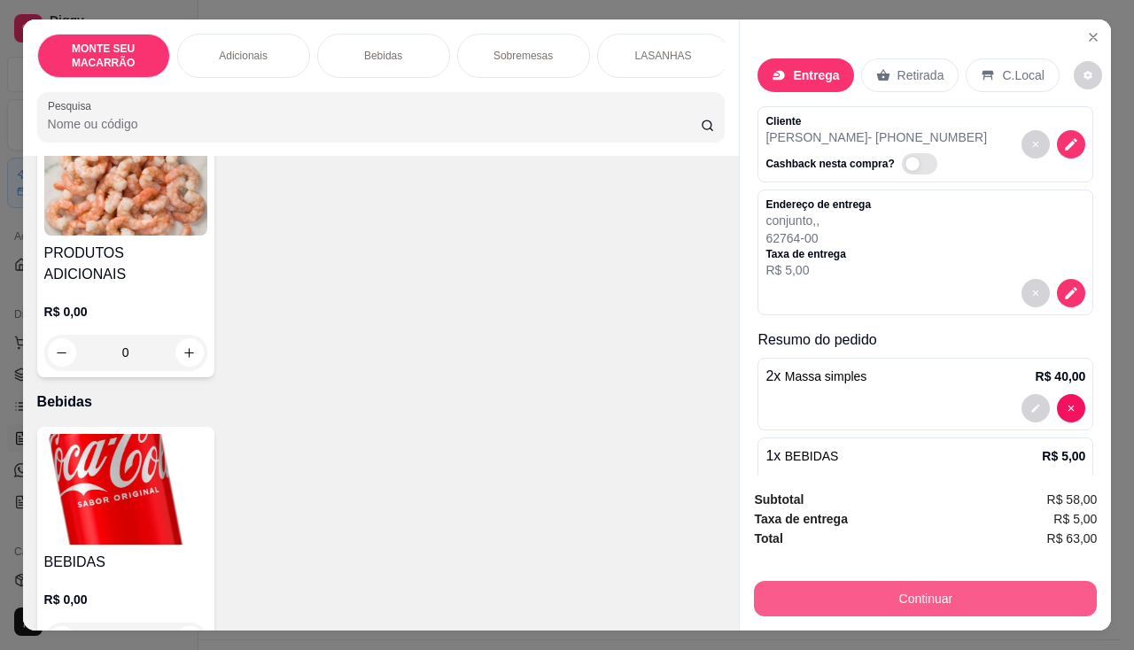
click at [939, 601] on button "Continuar" at bounding box center [925, 598] width 343 height 35
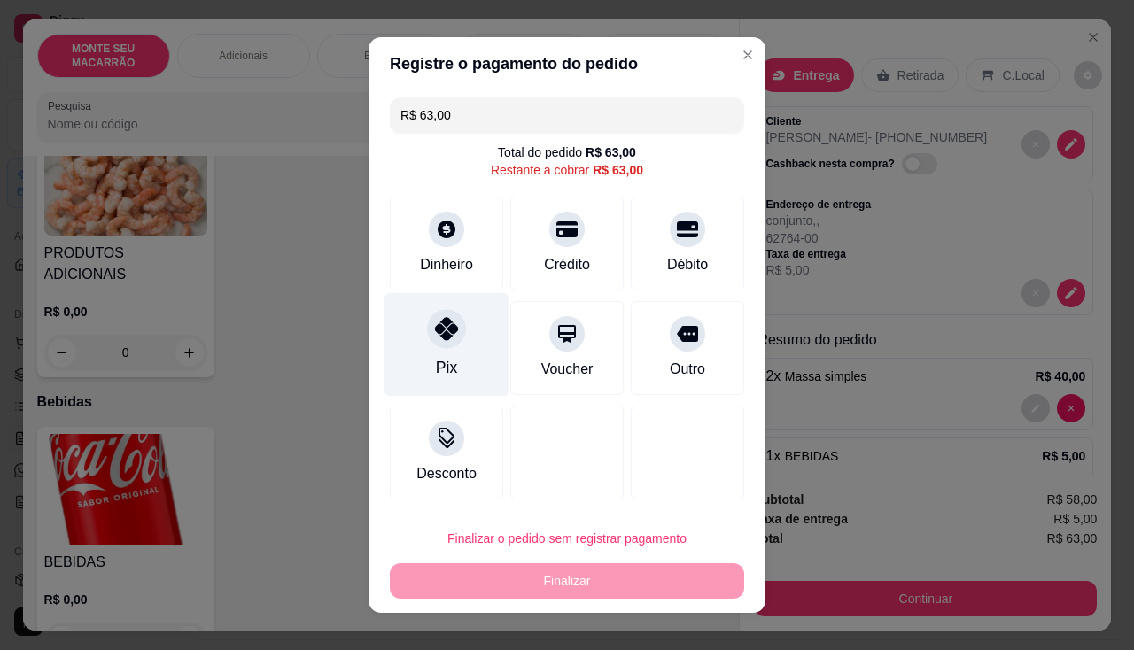
click at [436, 350] on div "Pix" at bounding box center [446, 345] width 125 height 104
type input "R$ 0,00"
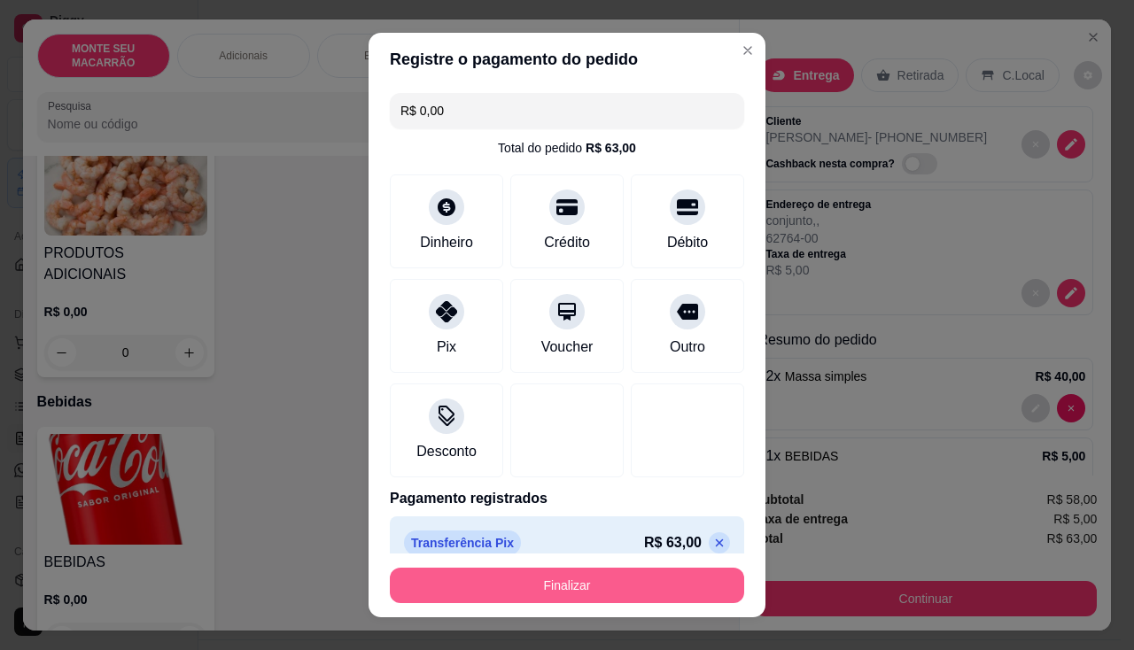
click at [561, 586] on button "Finalizar" at bounding box center [567, 585] width 354 height 35
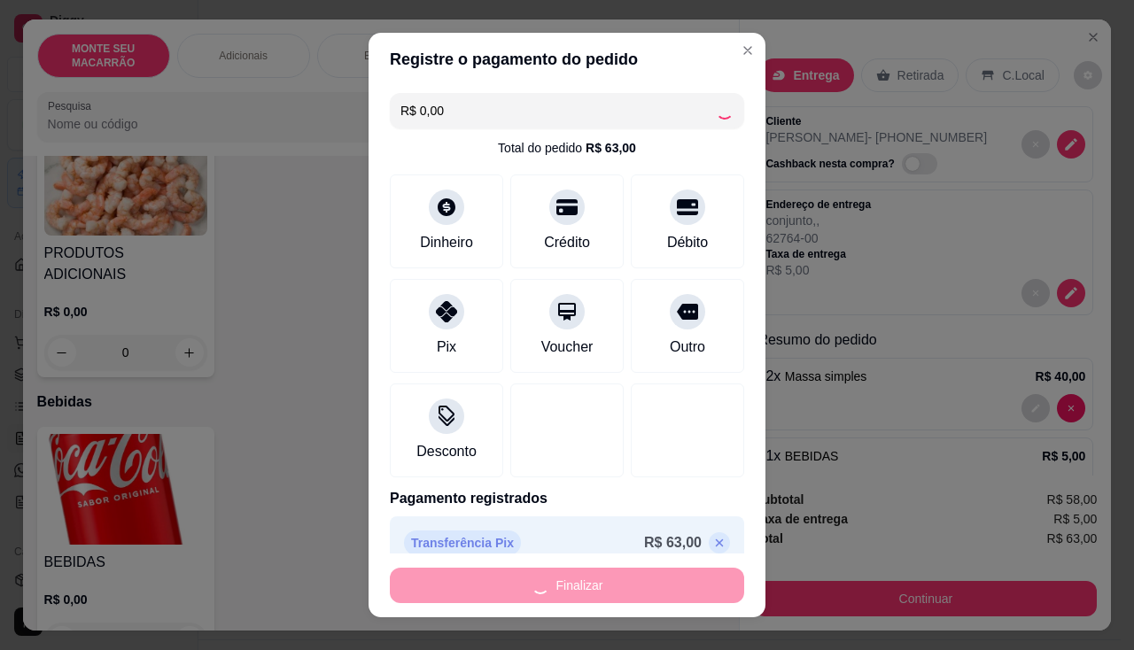
type input "0"
type input "-R$ 63,00"
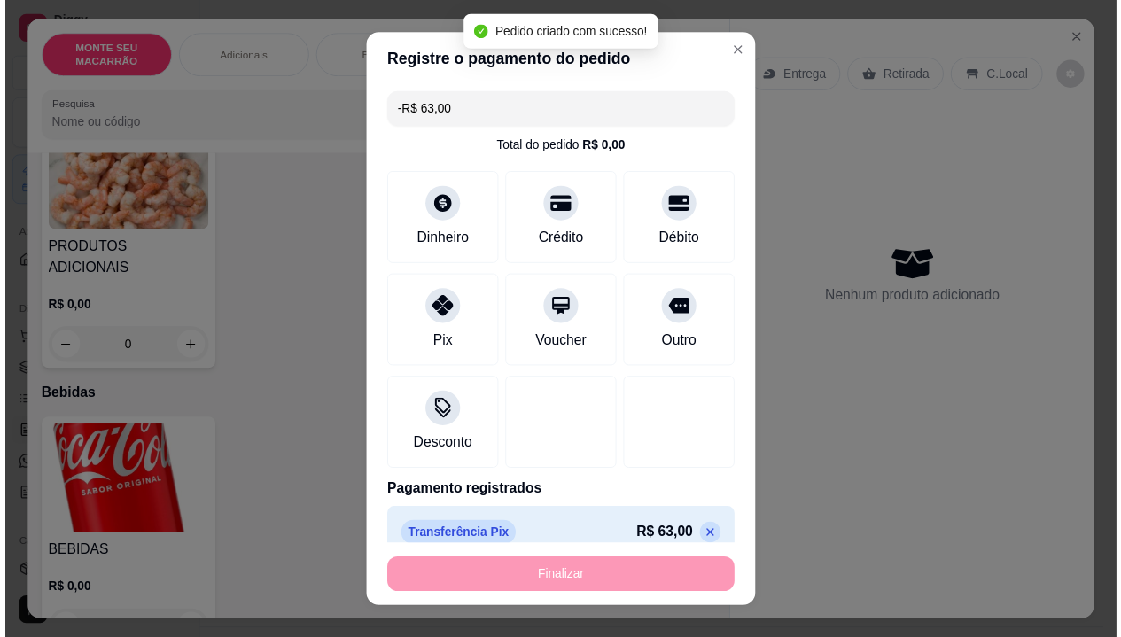
scroll to position [441, 0]
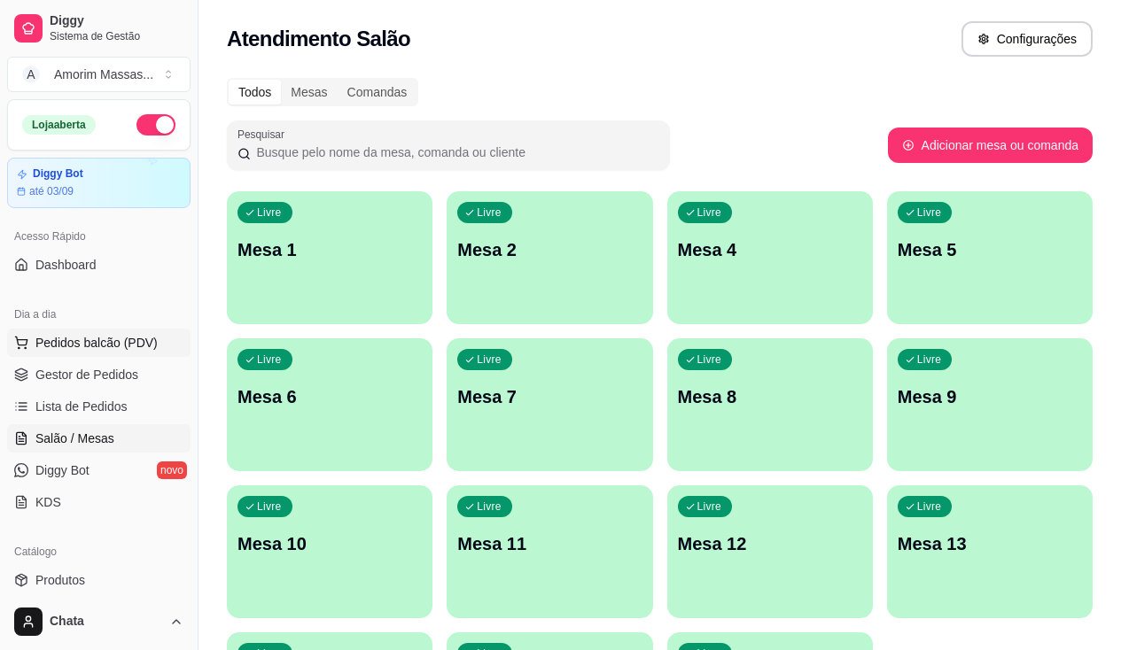
click at [92, 337] on span "Pedidos balcão (PDV)" at bounding box center [96, 343] width 122 height 18
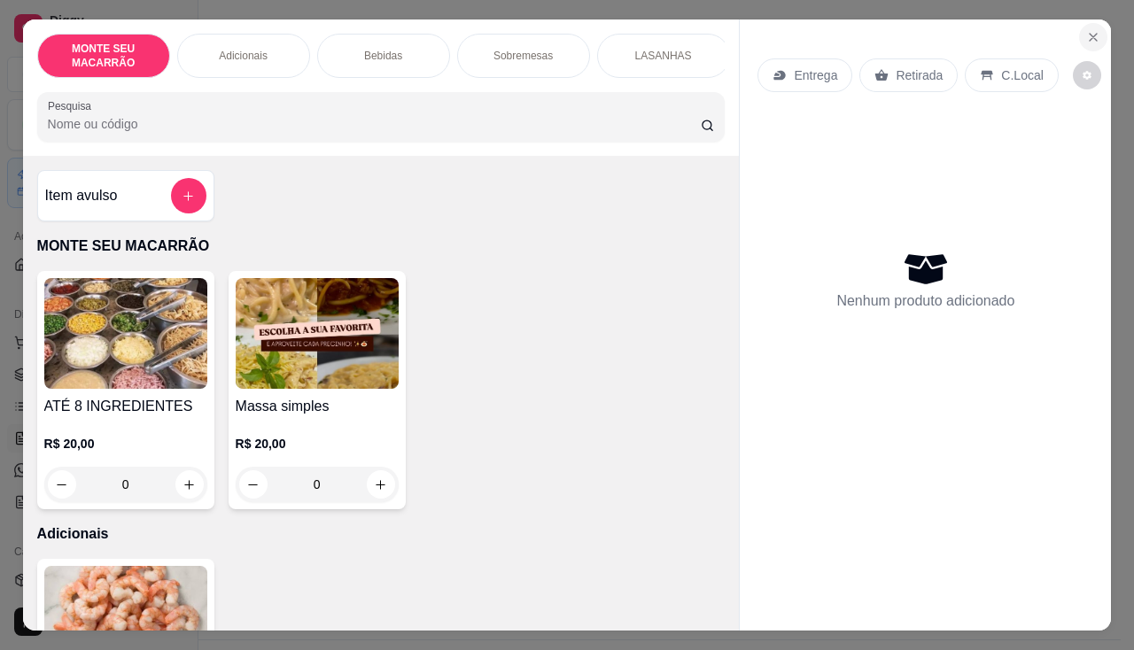
click at [1087, 30] on icon "Close" at bounding box center [1093, 37] width 14 height 14
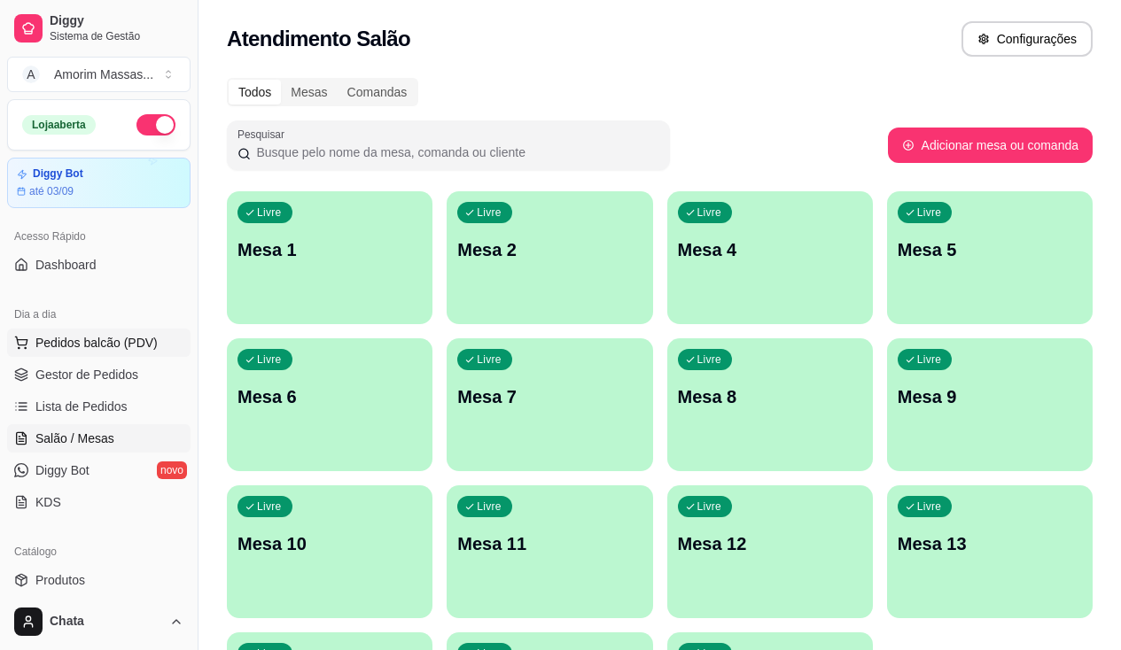
click at [75, 339] on span "Pedidos balcão (PDV)" at bounding box center [96, 343] width 122 height 18
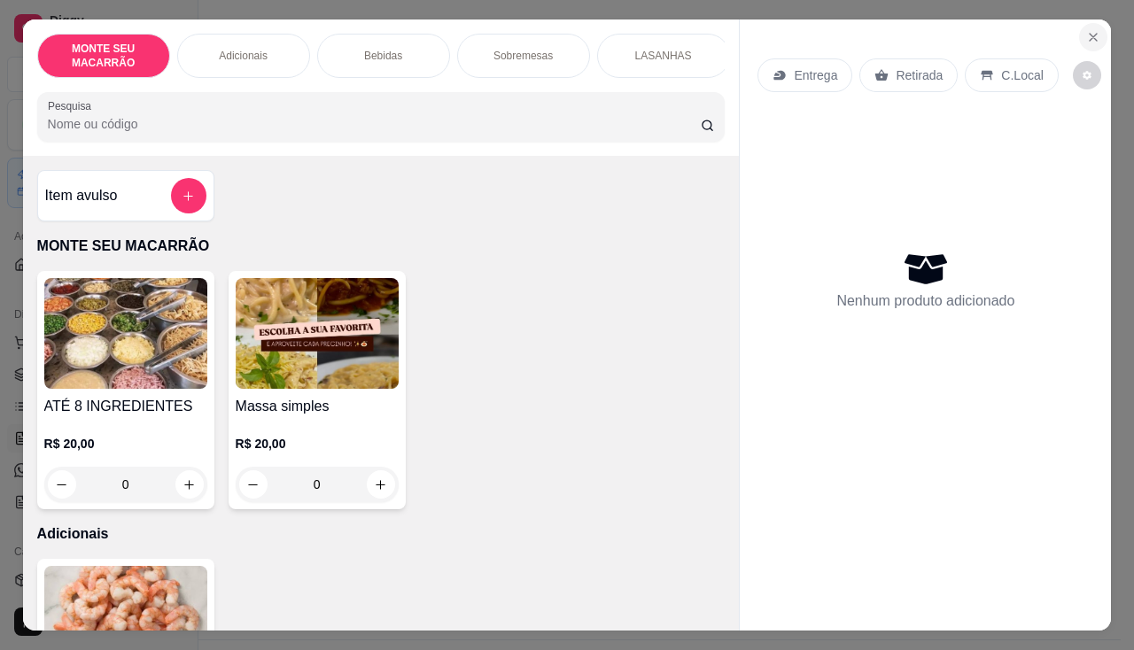
click at [1088, 23] on button "Close" at bounding box center [1093, 37] width 28 height 28
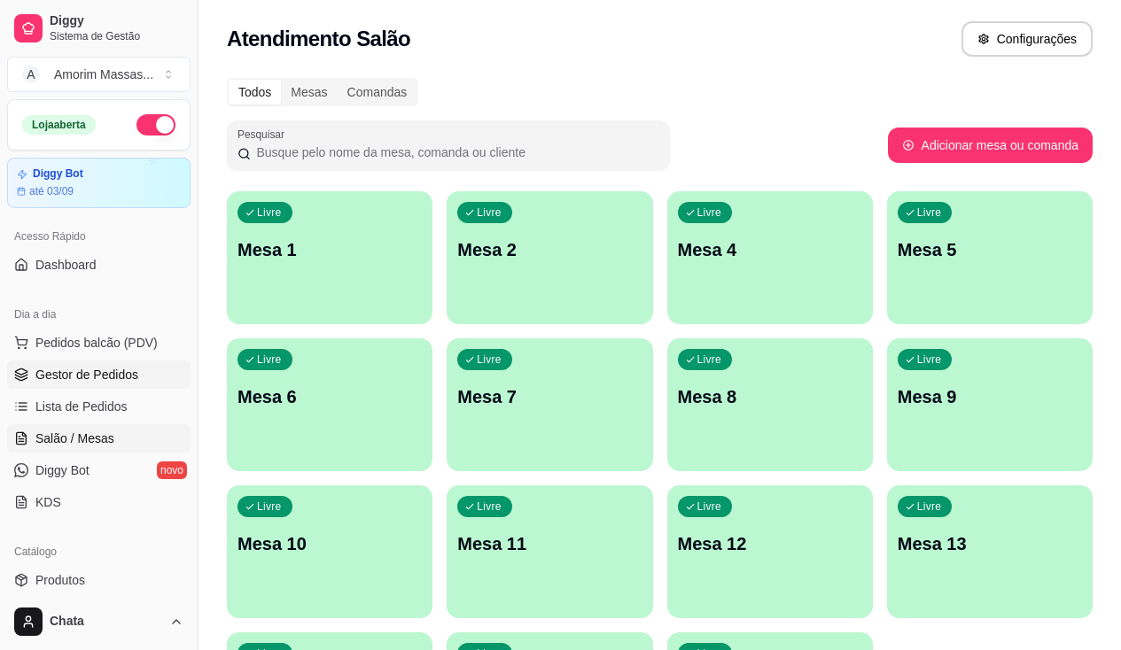
click at [86, 381] on span "Gestor de Pedidos" at bounding box center [86, 375] width 103 height 18
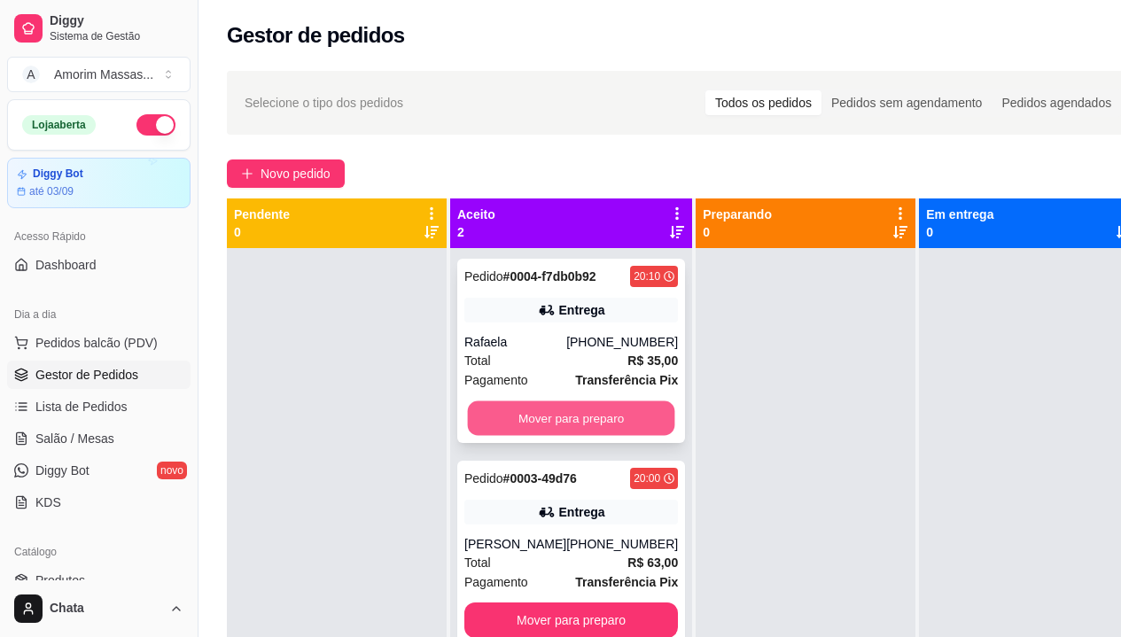
click at [547, 420] on button "Mover para preparo" at bounding box center [571, 418] width 207 height 35
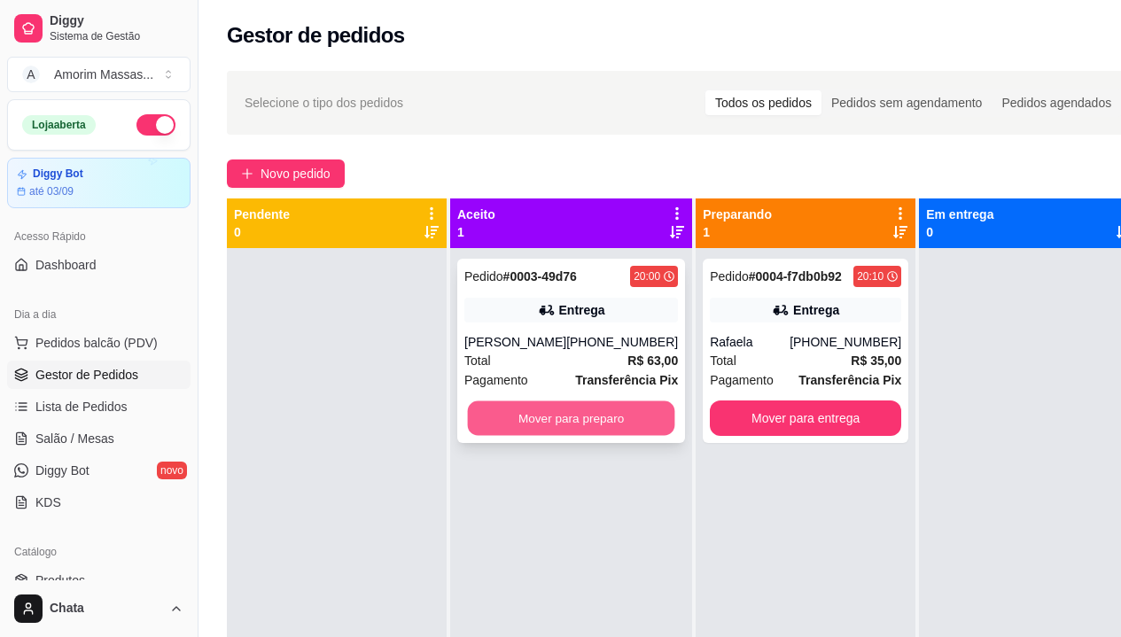
click at [529, 415] on button "Mover para preparo" at bounding box center [571, 418] width 207 height 35
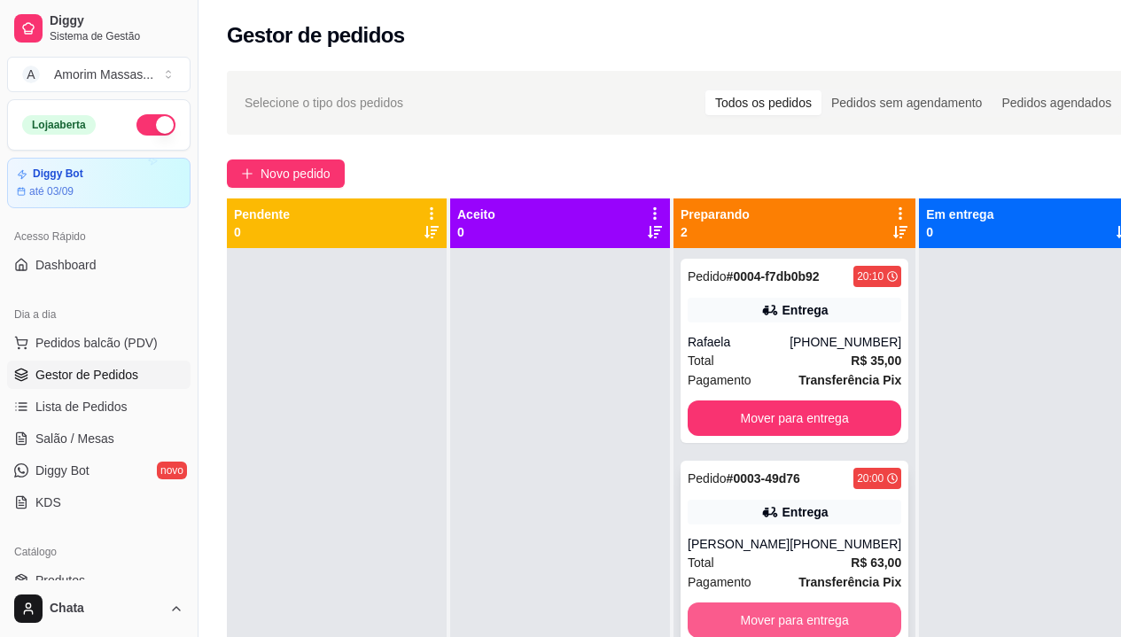
click at [784, 619] on button "Mover para entrega" at bounding box center [793, 619] width 213 height 35
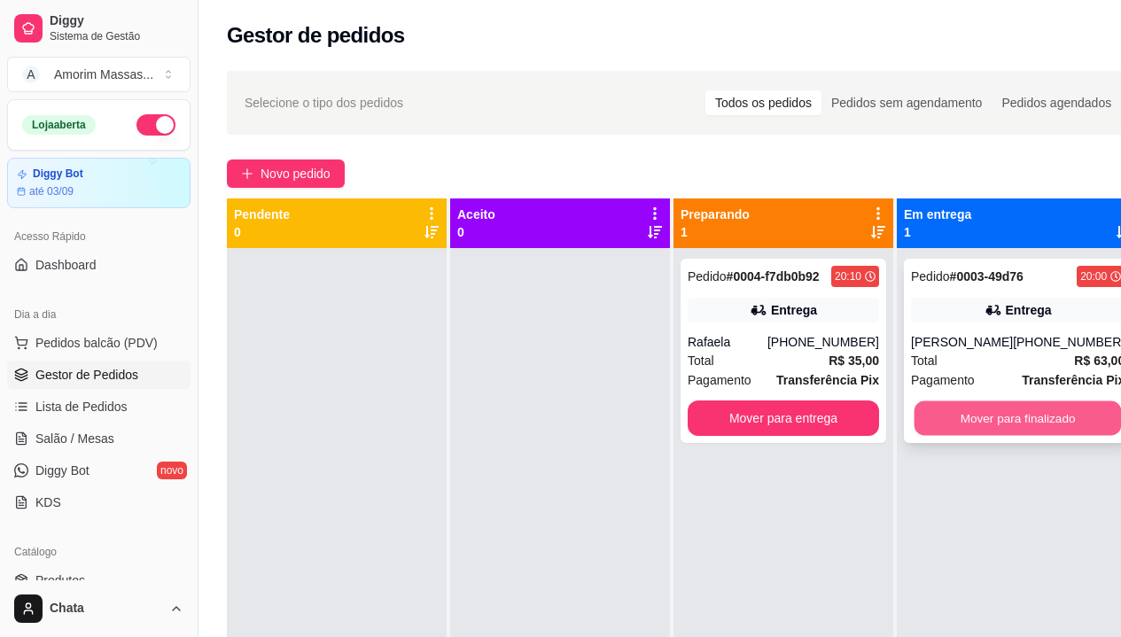
click at [980, 418] on button "Mover para finalizado" at bounding box center [1017, 418] width 207 height 35
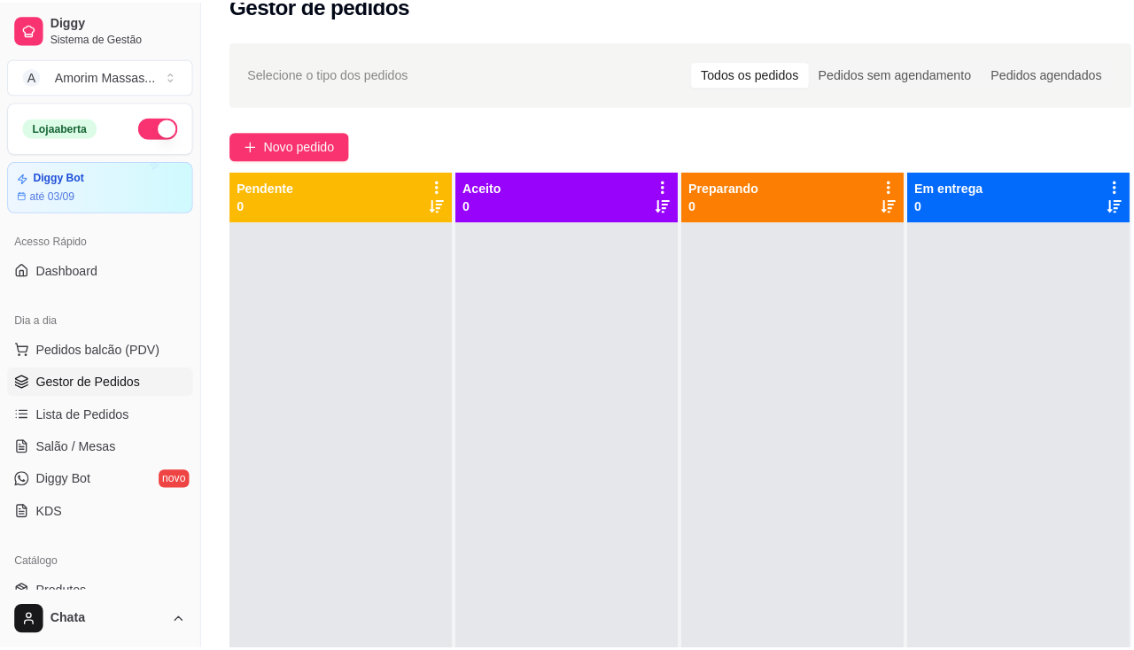
scroll to position [31, 0]
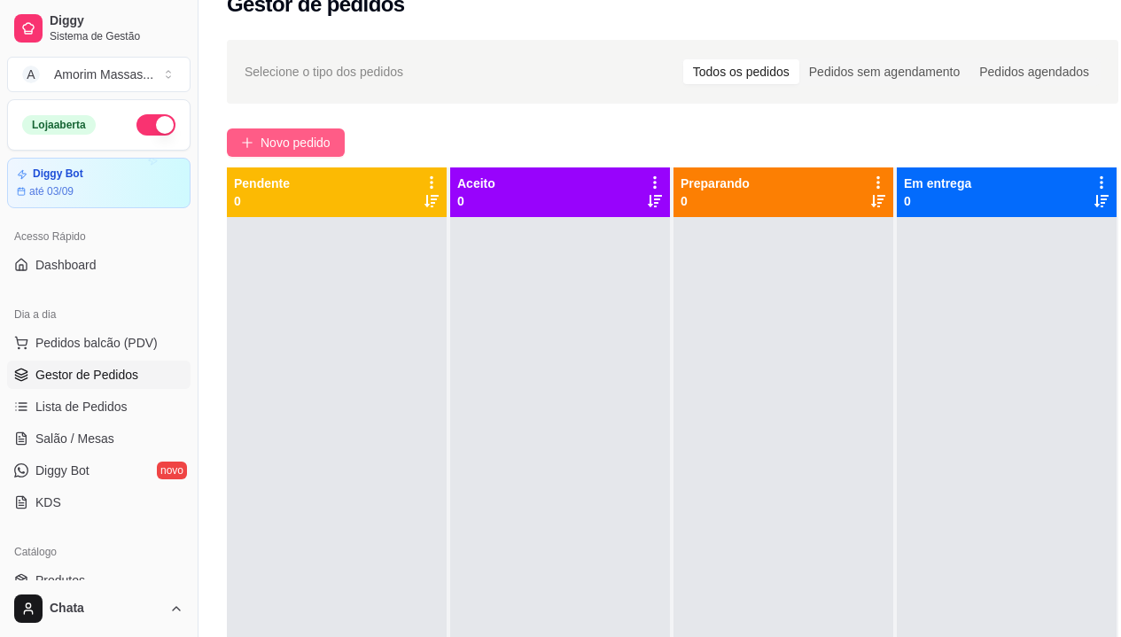
click at [274, 136] on span "Novo pedido" at bounding box center [295, 142] width 70 height 19
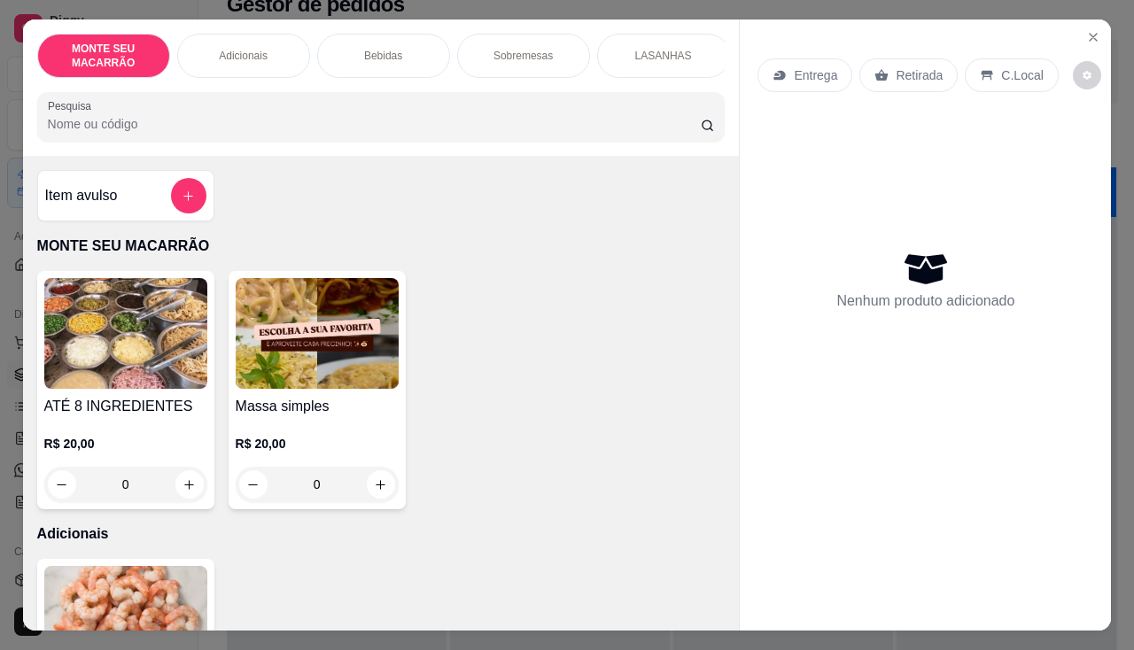
click at [376, 486] on div "0" at bounding box center [317, 484] width 163 height 35
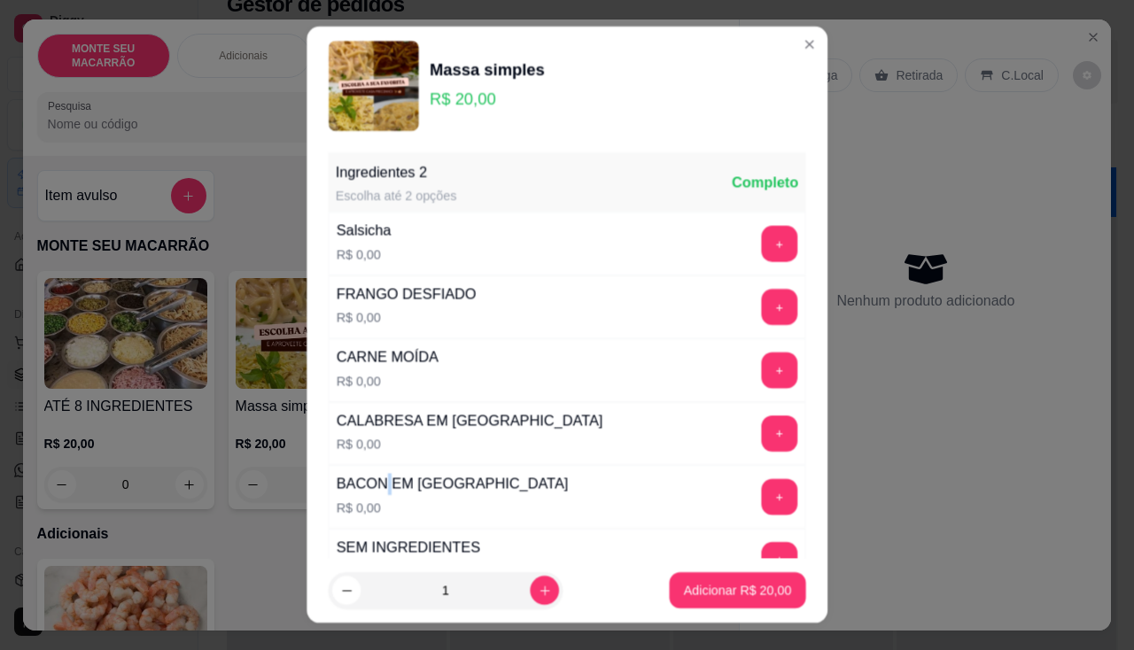
click at [376, 486] on div "BACON EM [GEOGRAPHIC_DATA]" at bounding box center [453, 484] width 232 height 21
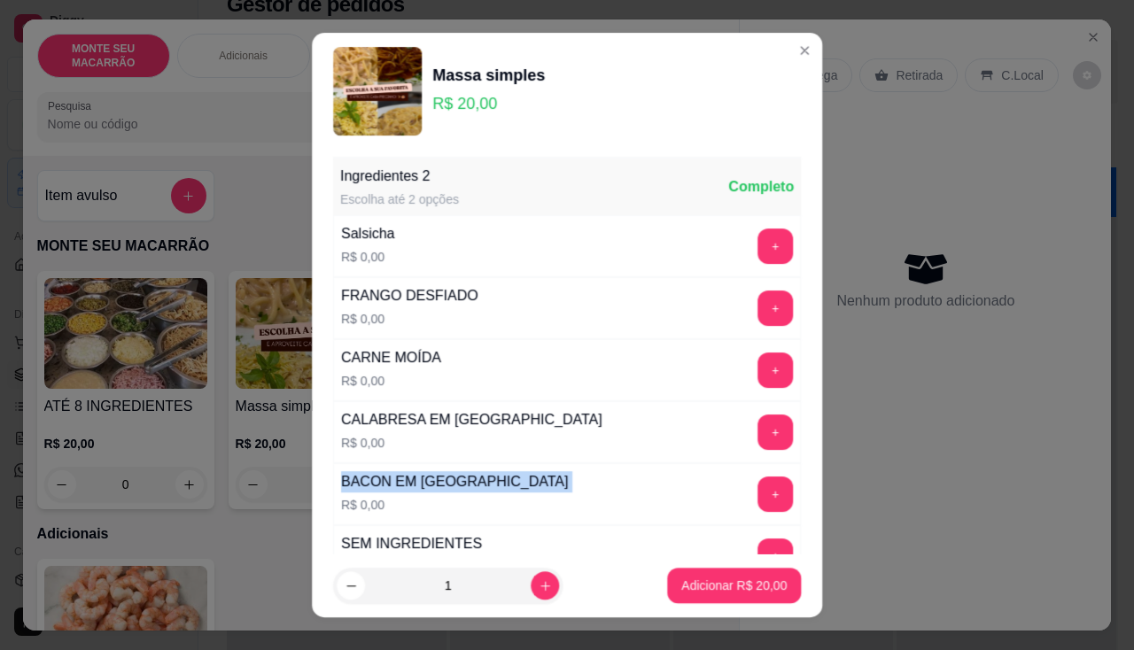
click at [376, 486] on div "BACON EM [GEOGRAPHIC_DATA]" at bounding box center [454, 481] width 227 height 21
click at [531, 593] on button "increase-product-quantity" at bounding box center [544, 585] width 27 height 27
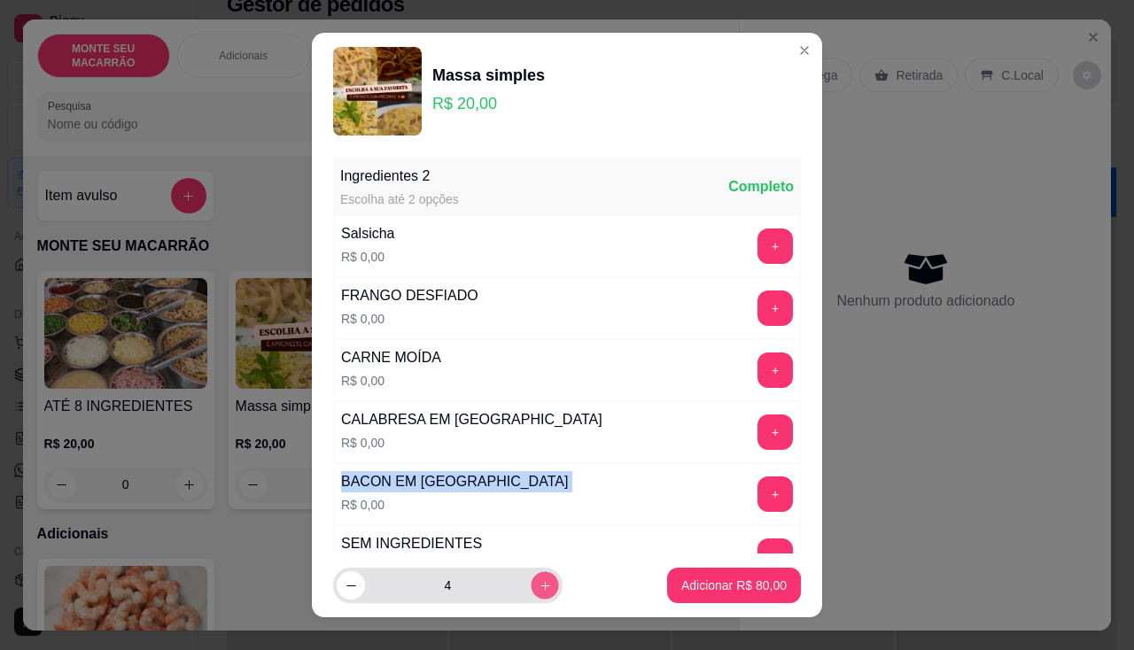
type input "5"
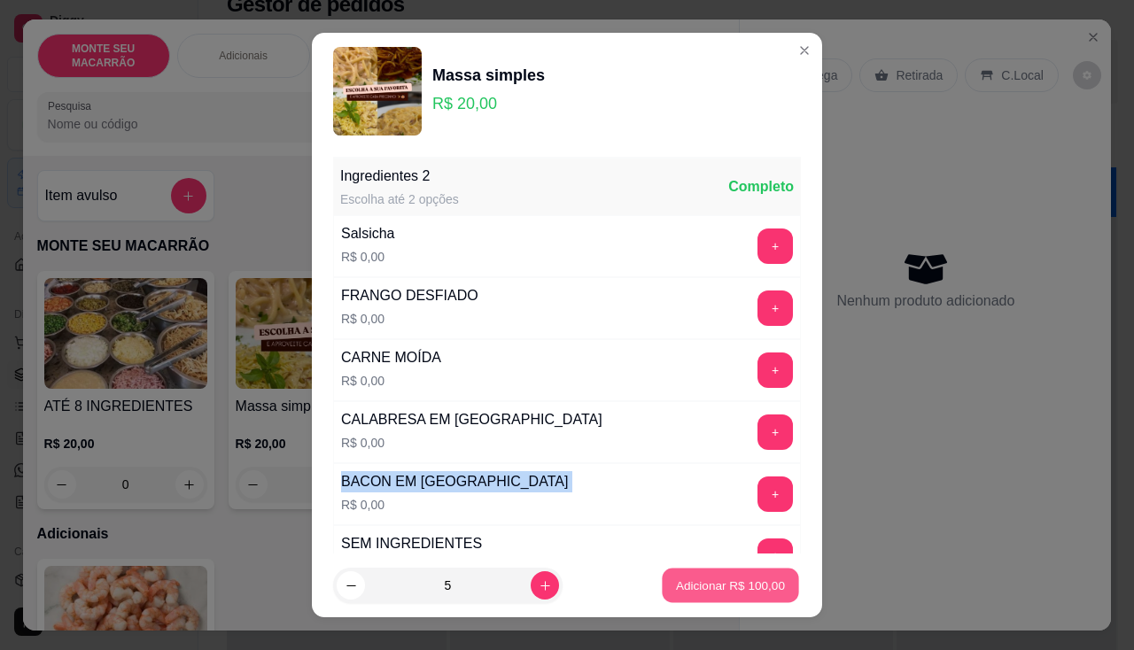
click at [679, 586] on p "Adicionar R$ 100,00" at bounding box center [730, 586] width 109 height 17
type input "5"
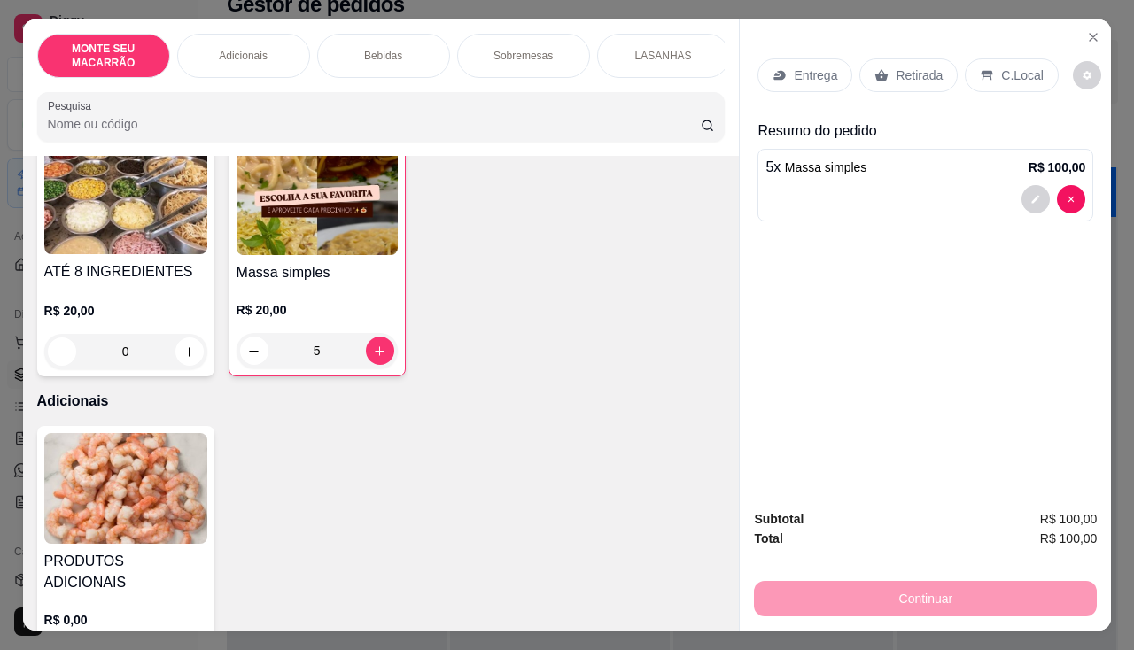
scroll to position [266, 0]
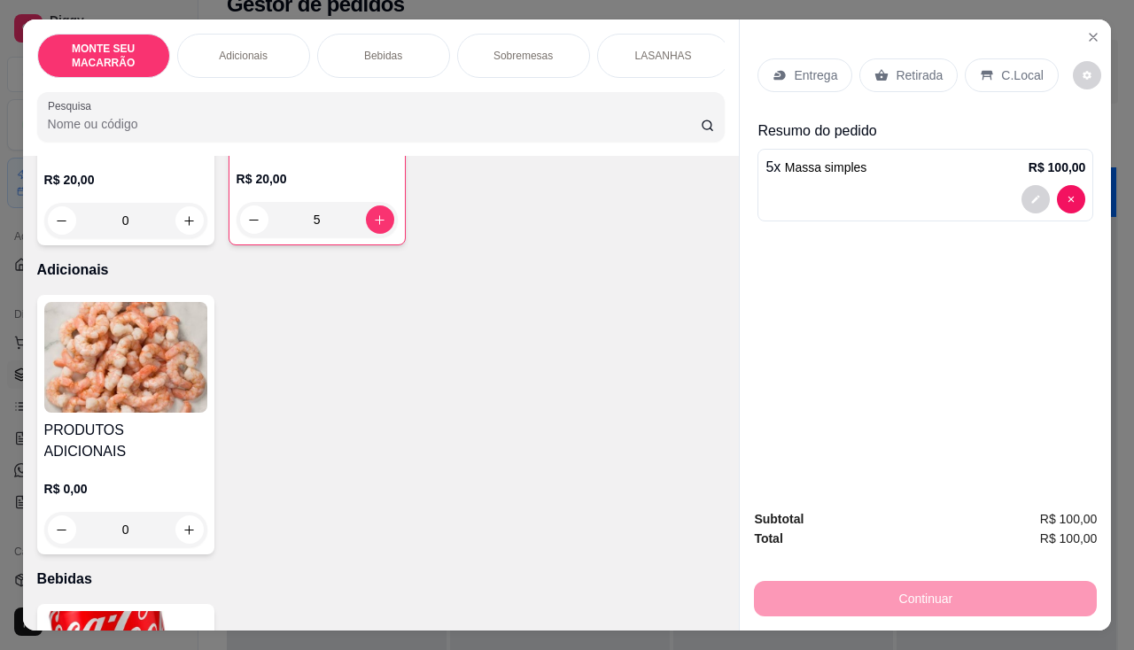
click at [132, 372] on img at bounding box center [125, 357] width 163 height 111
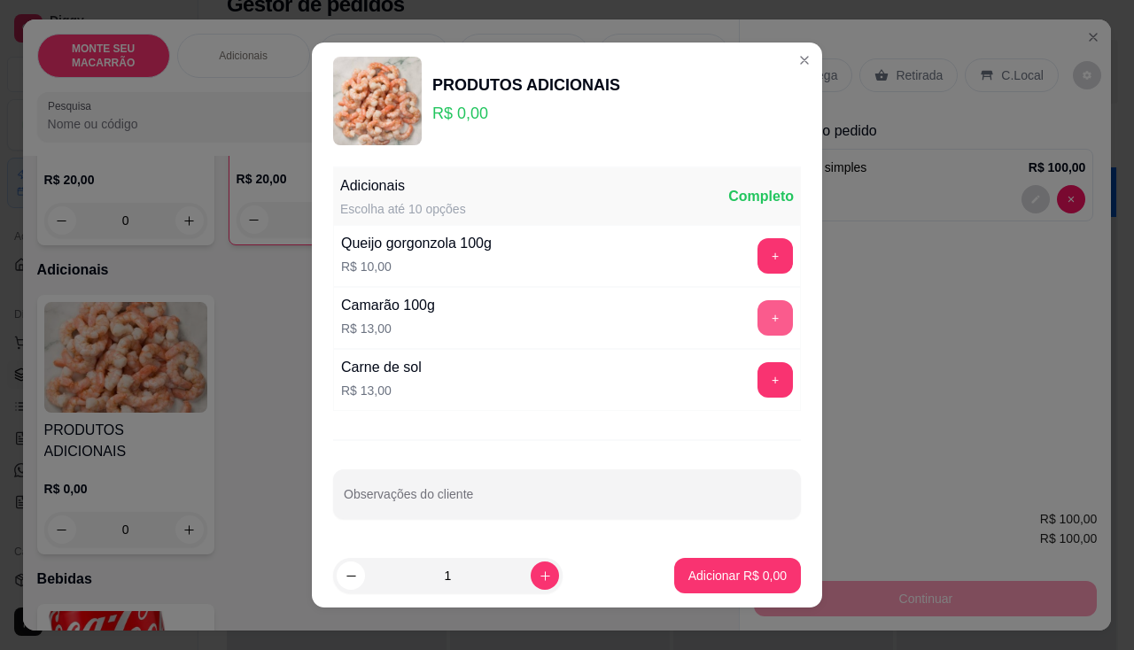
click at [768, 315] on button "+" at bounding box center [774, 317] width 35 height 35
click at [768, 315] on button "+" at bounding box center [775, 318] width 35 height 35
click at [768, 315] on button "+" at bounding box center [774, 317] width 35 height 35
click at [757, 378] on button "+" at bounding box center [774, 379] width 35 height 35
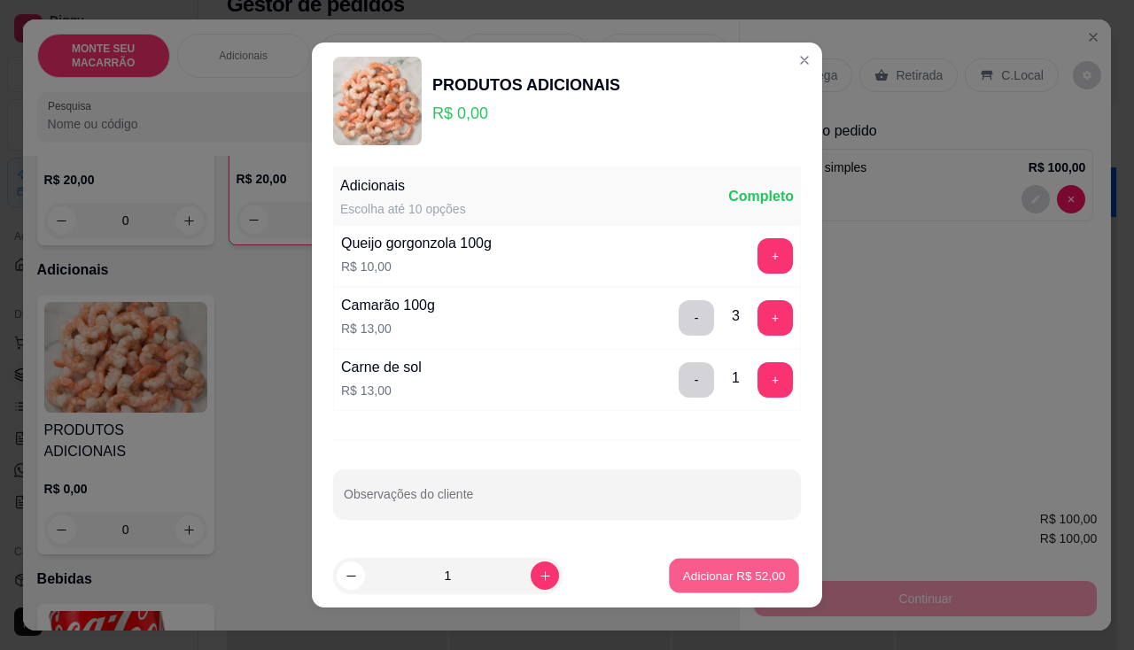
click at [707, 567] on p "Adicionar R$ 52,00" at bounding box center [734, 575] width 103 height 17
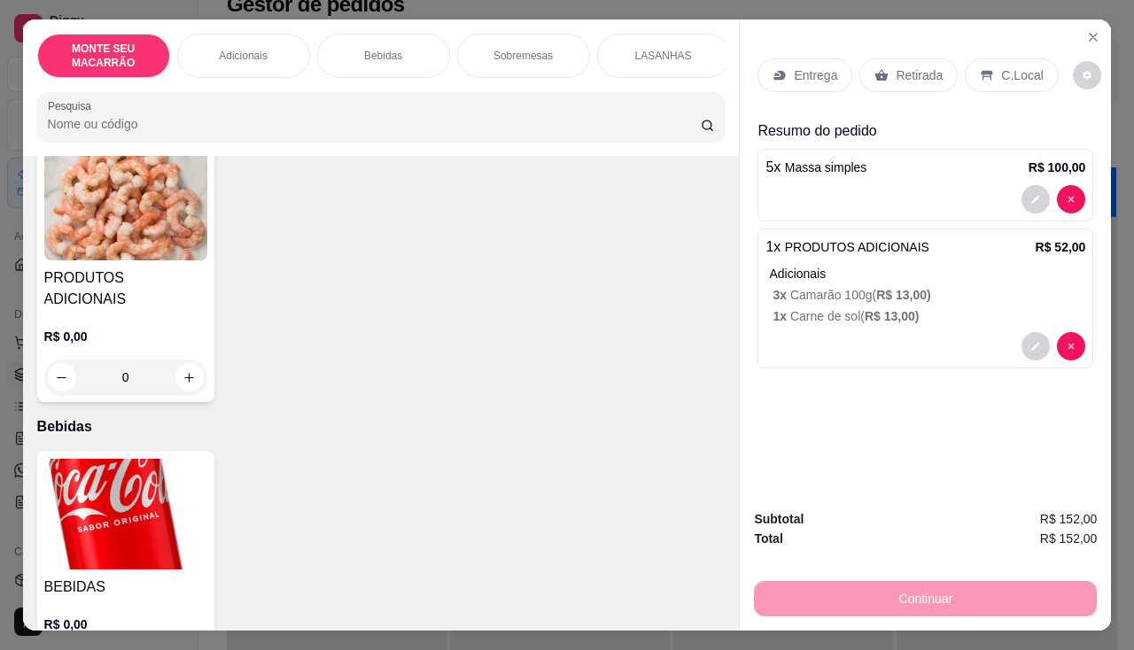
scroll to position [531, 0]
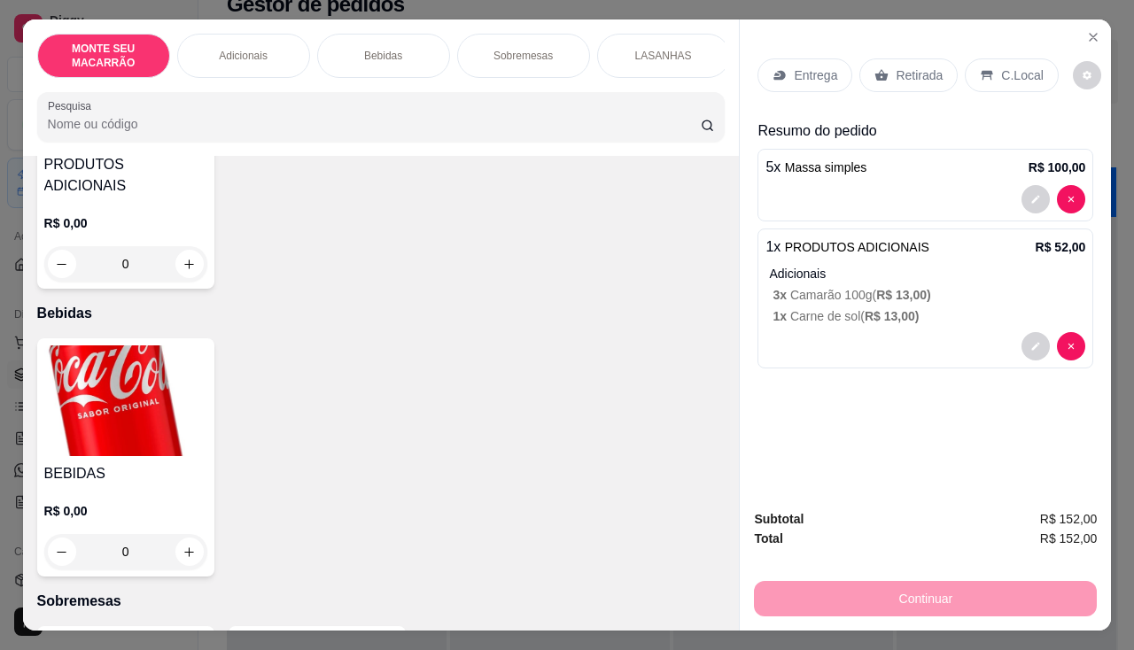
click at [915, 66] on p "Retirada" at bounding box center [919, 75] width 47 height 18
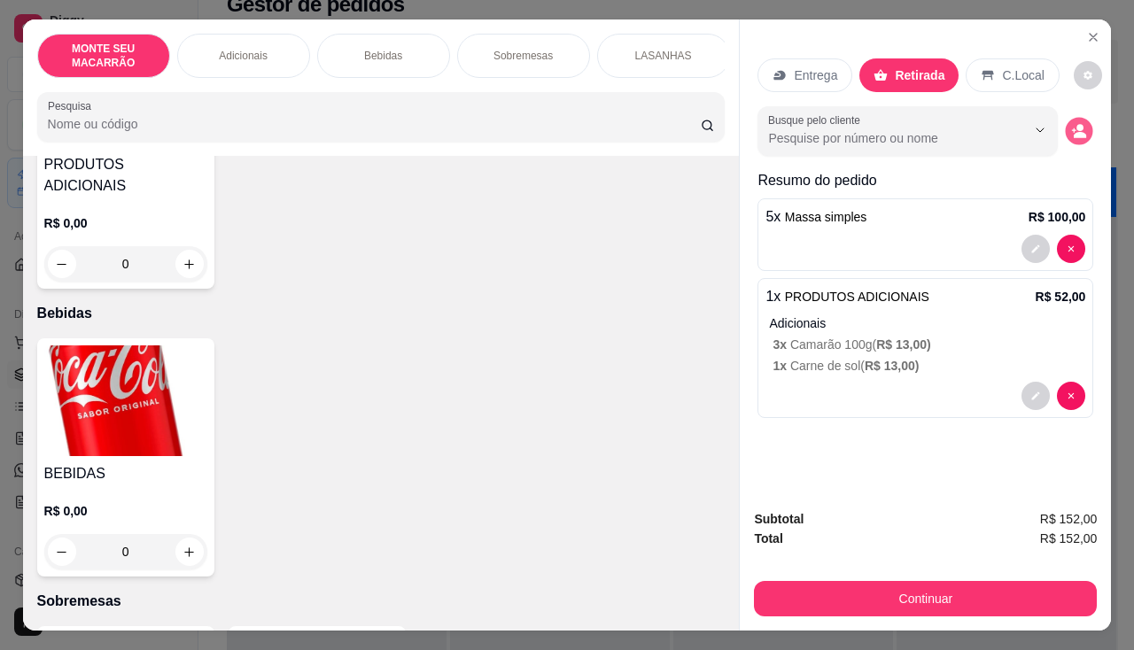
click at [1072, 125] on icon "decrease-product-quantity" at bounding box center [1079, 130] width 15 height 15
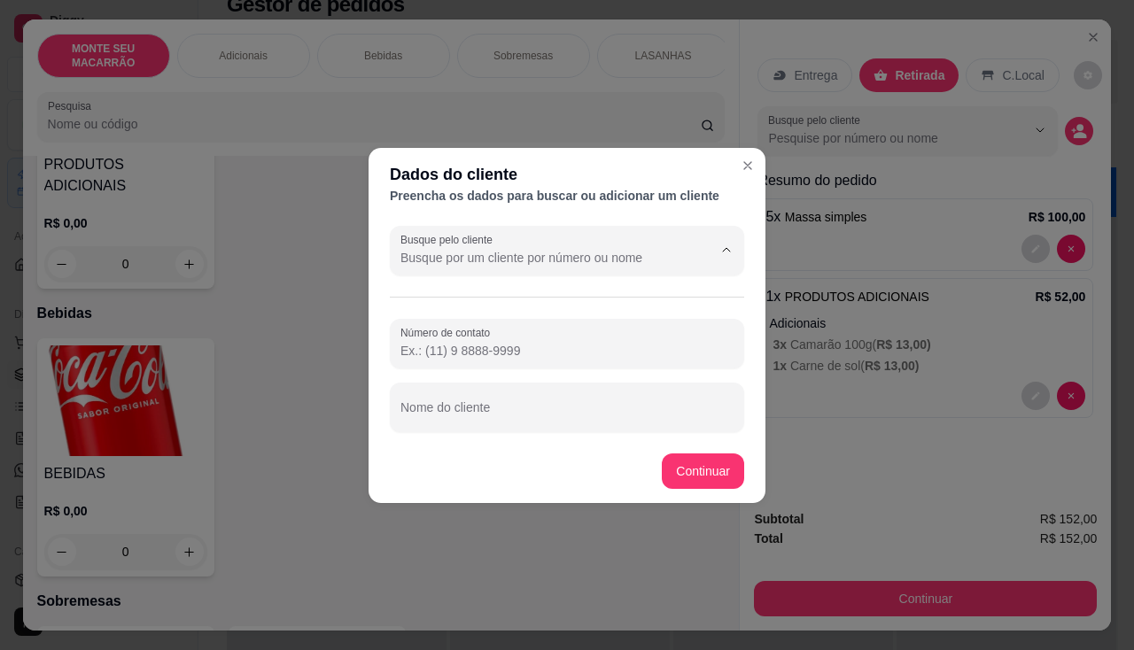
click at [481, 255] on input "Busque pelo cliente" at bounding box center [541, 258] width 283 height 18
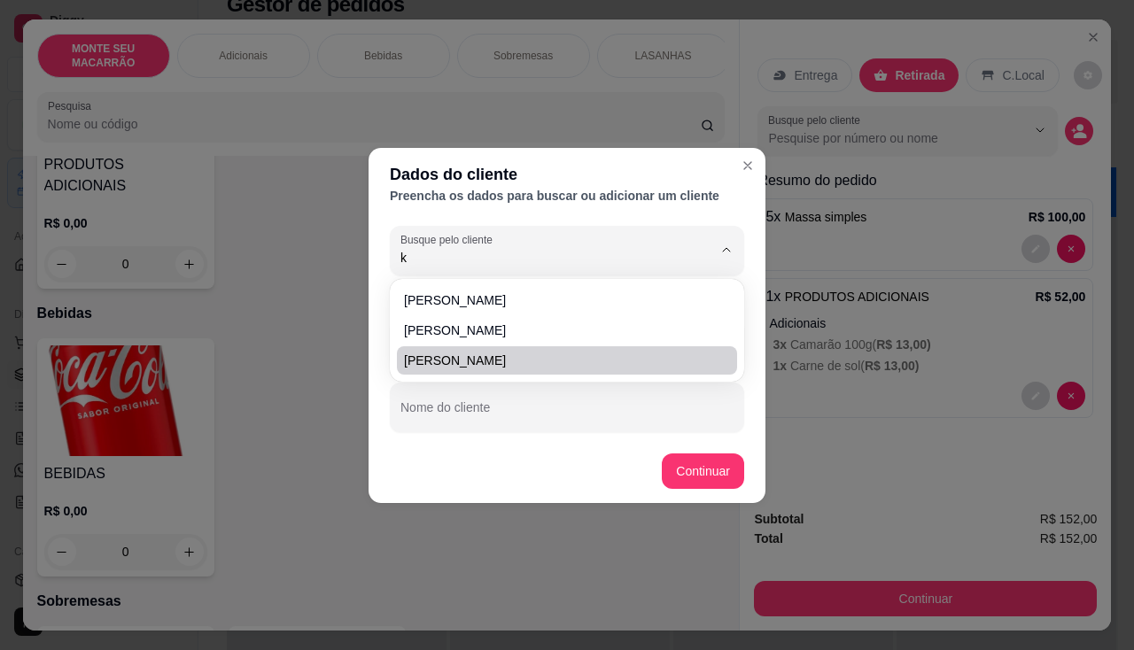
click at [469, 362] on span "[PERSON_NAME]" at bounding box center [558, 361] width 308 height 18
type input "[PERSON_NAME]"
type input "[PHONE_NUMBER]"
type input "[PERSON_NAME]"
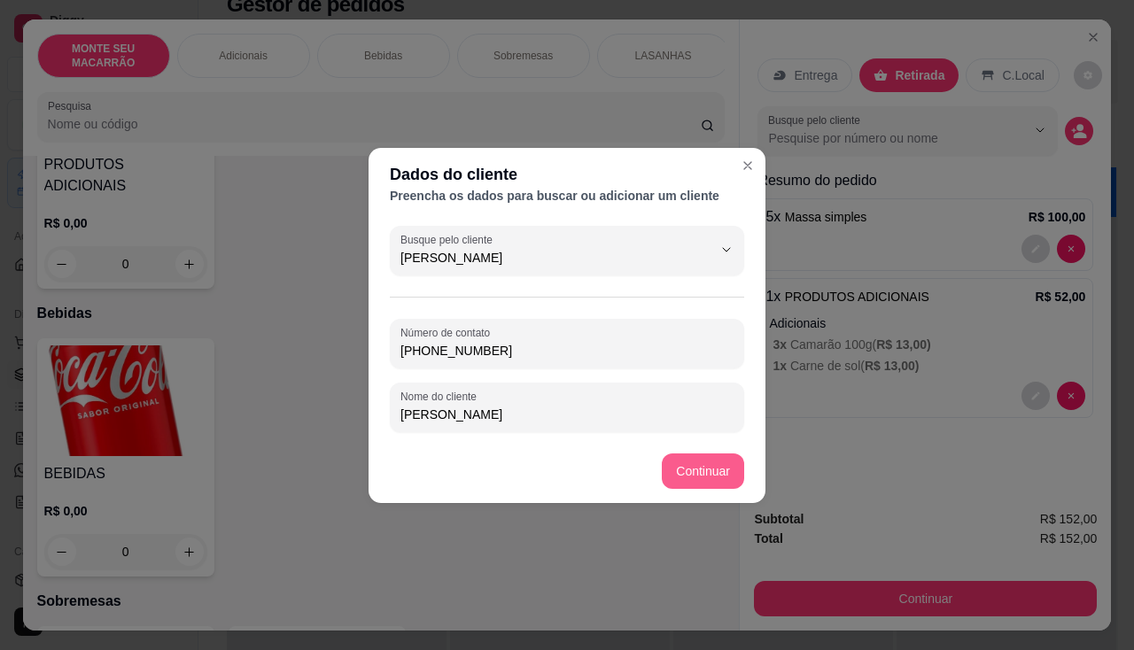
type input "[PERSON_NAME]"
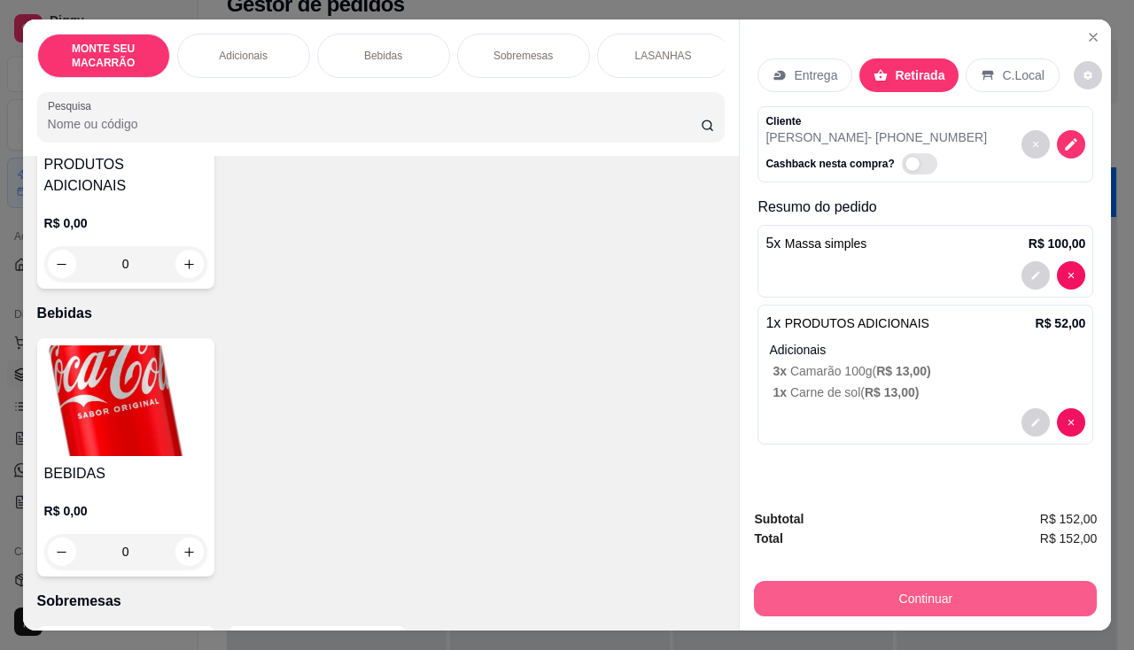
click at [936, 591] on button "Continuar" at bounding box center [925, 598] width 343 height 35
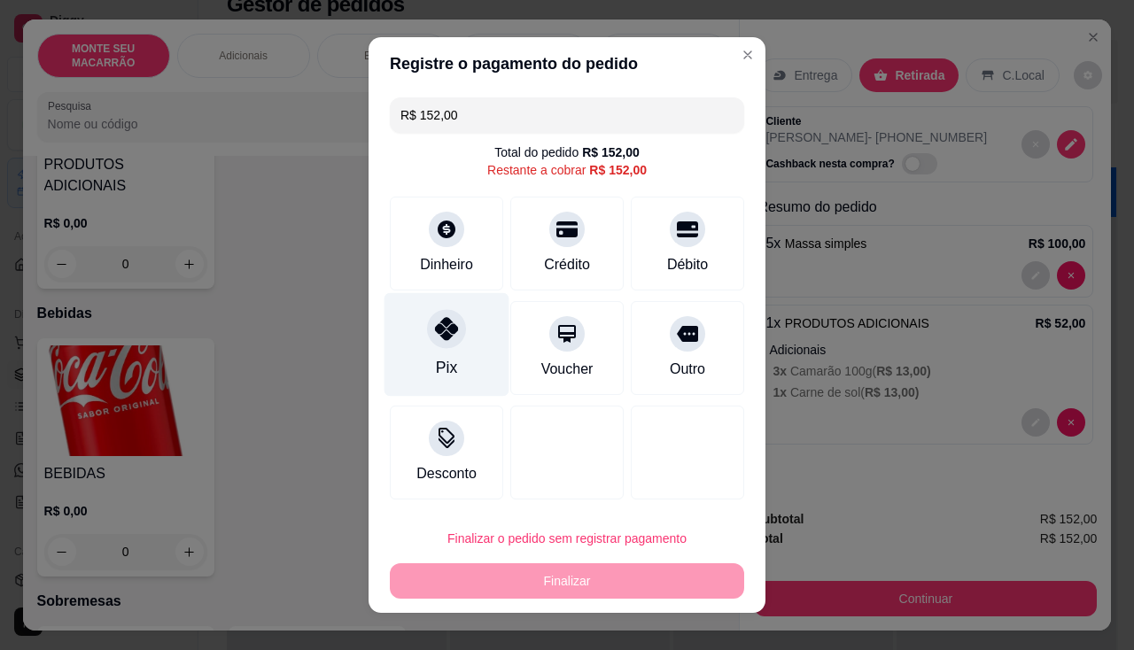
click at [447, 337] on icon at bounding box center [446, 328] width 23 height 23
type input "R$ 0,00"
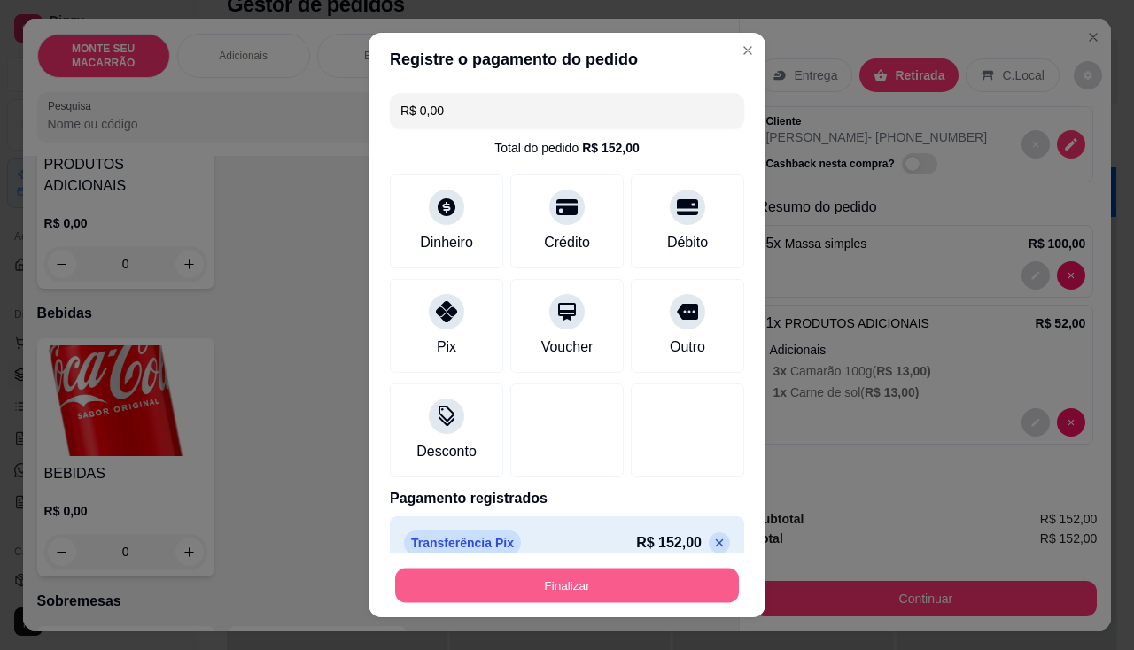
click at [510, 583] on button "Finalizar" at bounding box center [567, 586] width 344 height 35
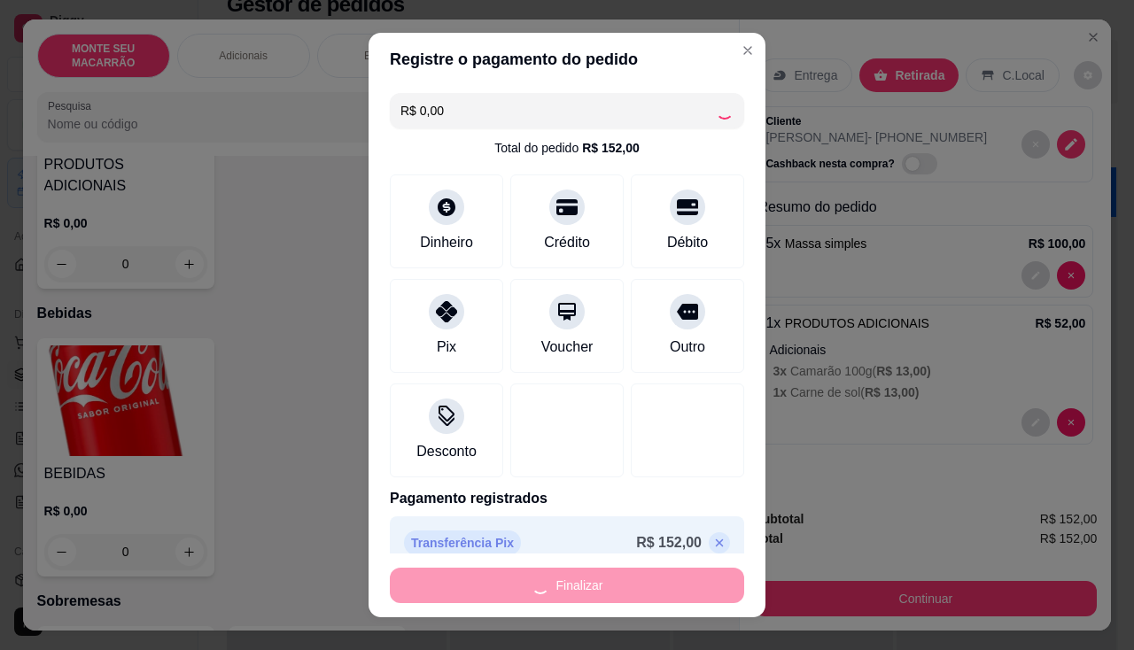
type input "0"
type input "-R$ 152,00"
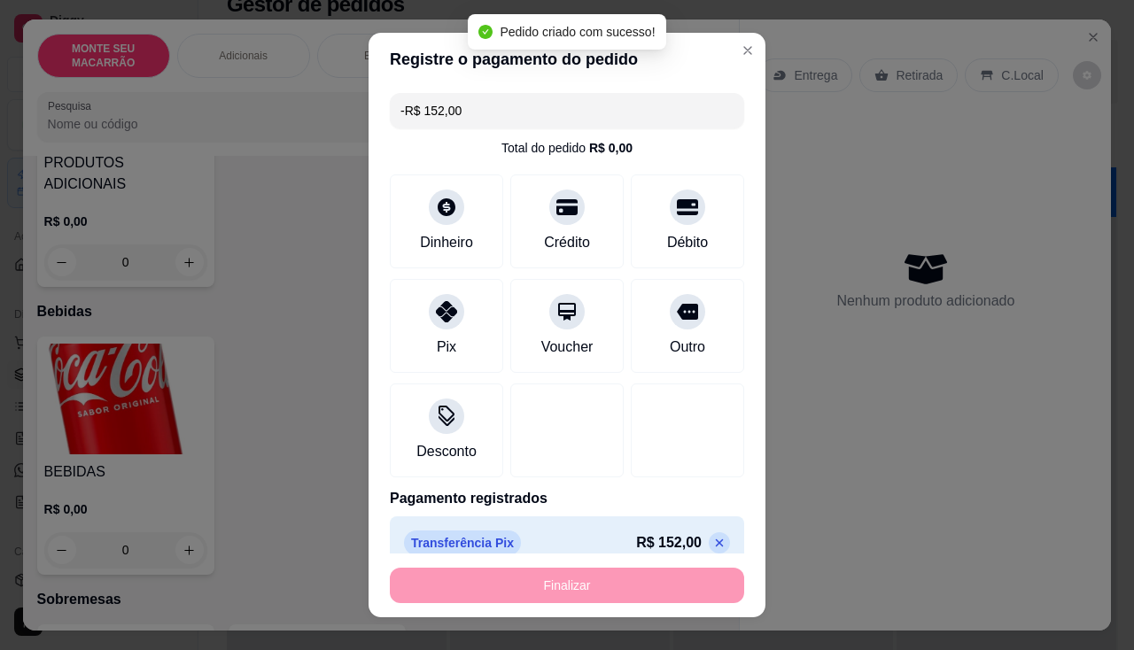
scroll to position [530, 0]
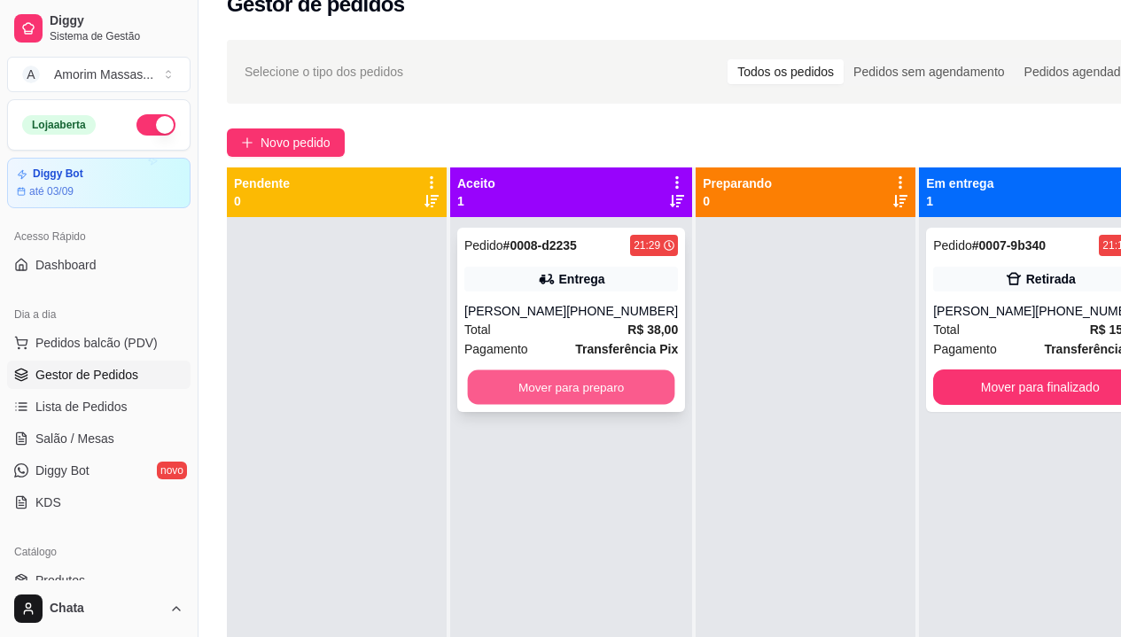
click at [545, 376] on button "Mover para preparo" at bounding box center [571, 387] width 207 height 35
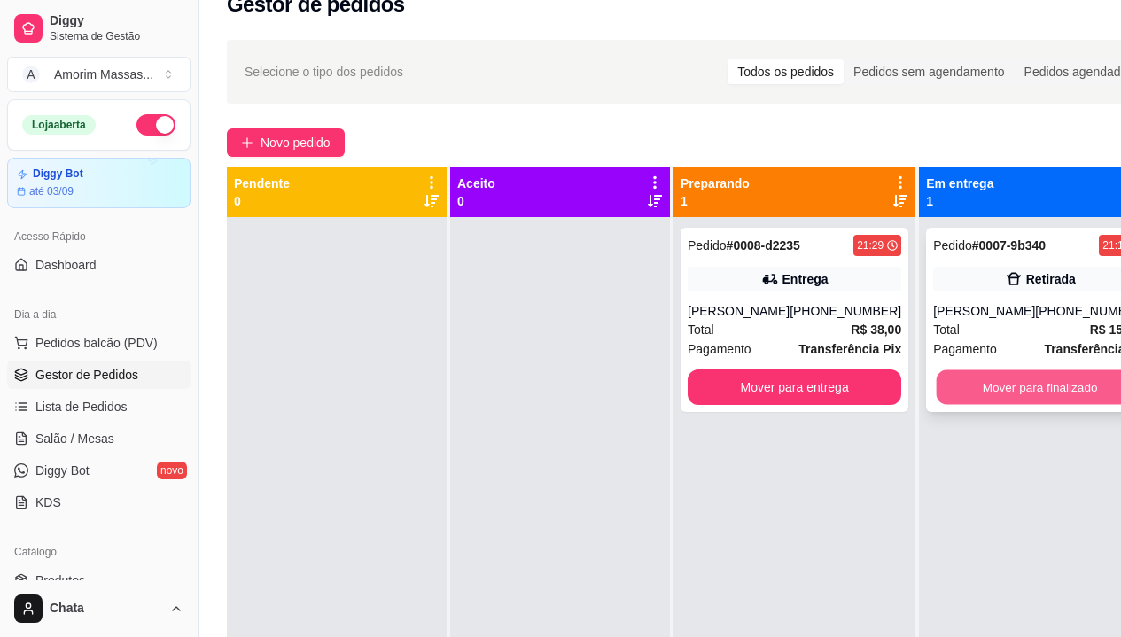
click at [973, 387] on button "Mover para finalizado" at bounding box center [1039, 387] width 207 height 35
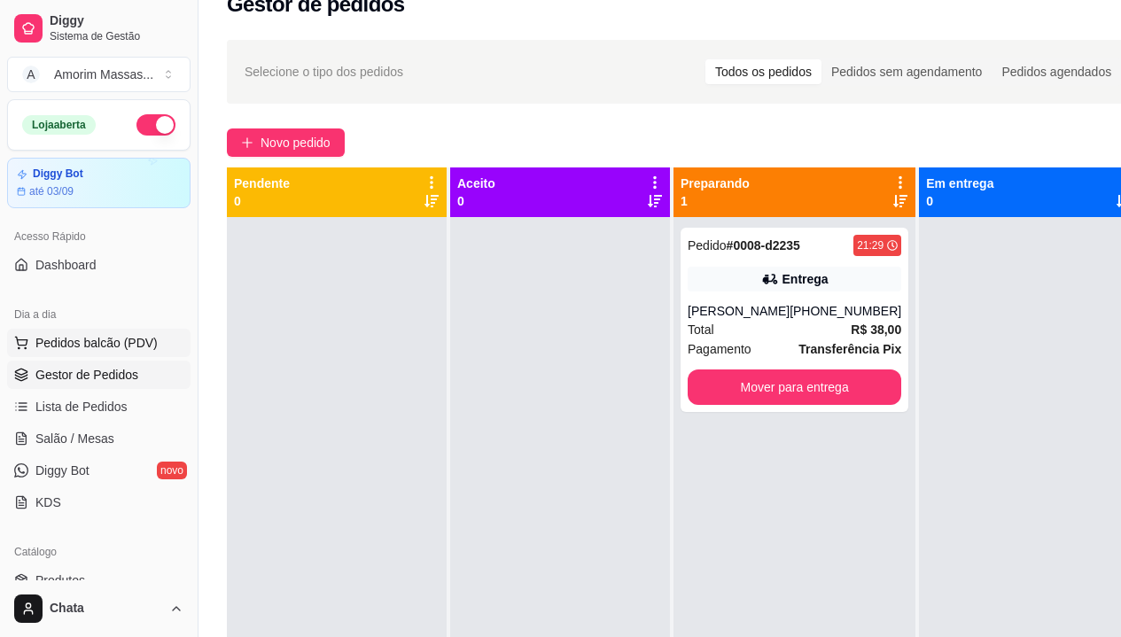
click at [80, 337] on span "Pedidos balcão (PDV)" at bounding box center [96, 343] width 122 height 18
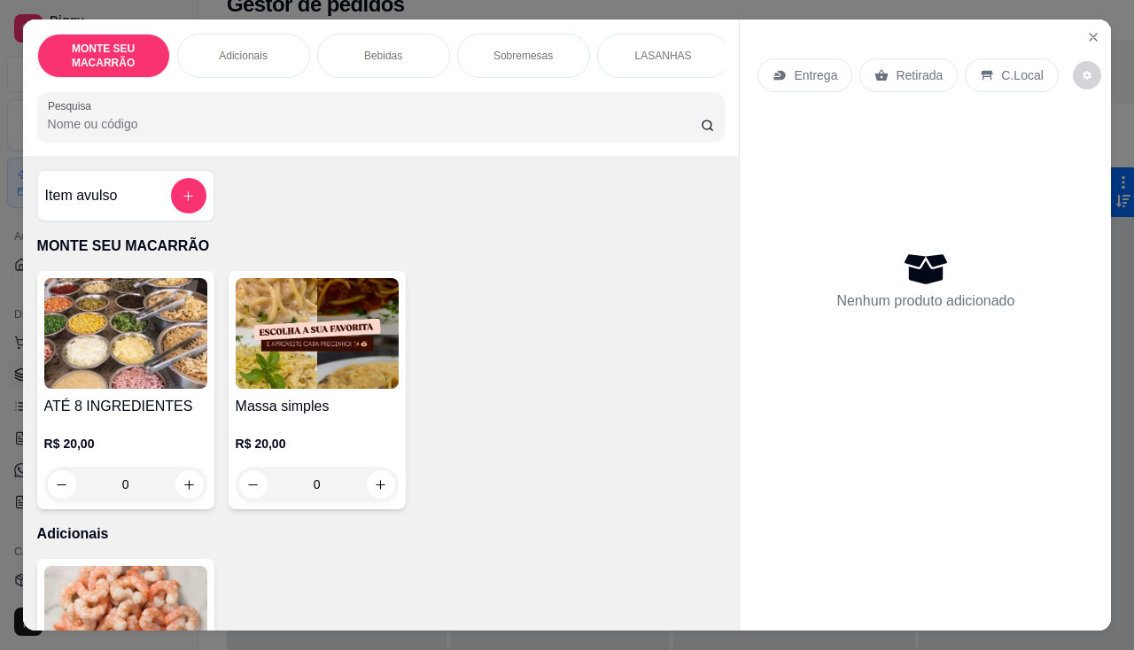
click at [285, 381] on img at bounding box center [317, 333] width 163 height 111
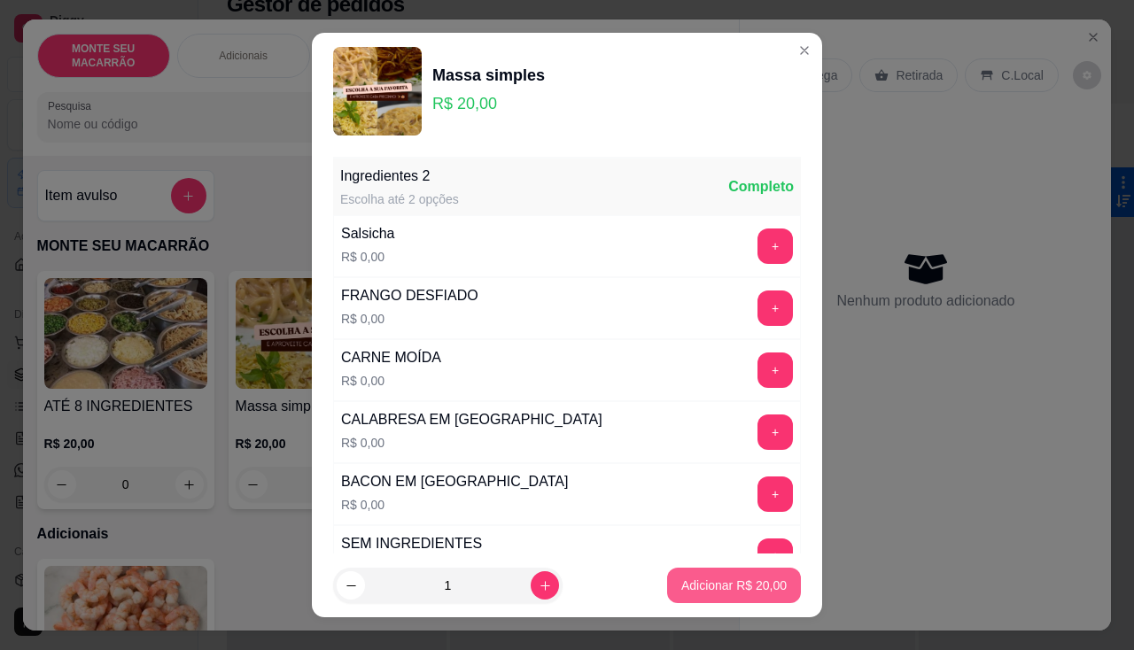
click at [692, 591] on p "Adicionar R$ 20,00" at bounding box center [733, 586] width 105 height 18
type input "1"
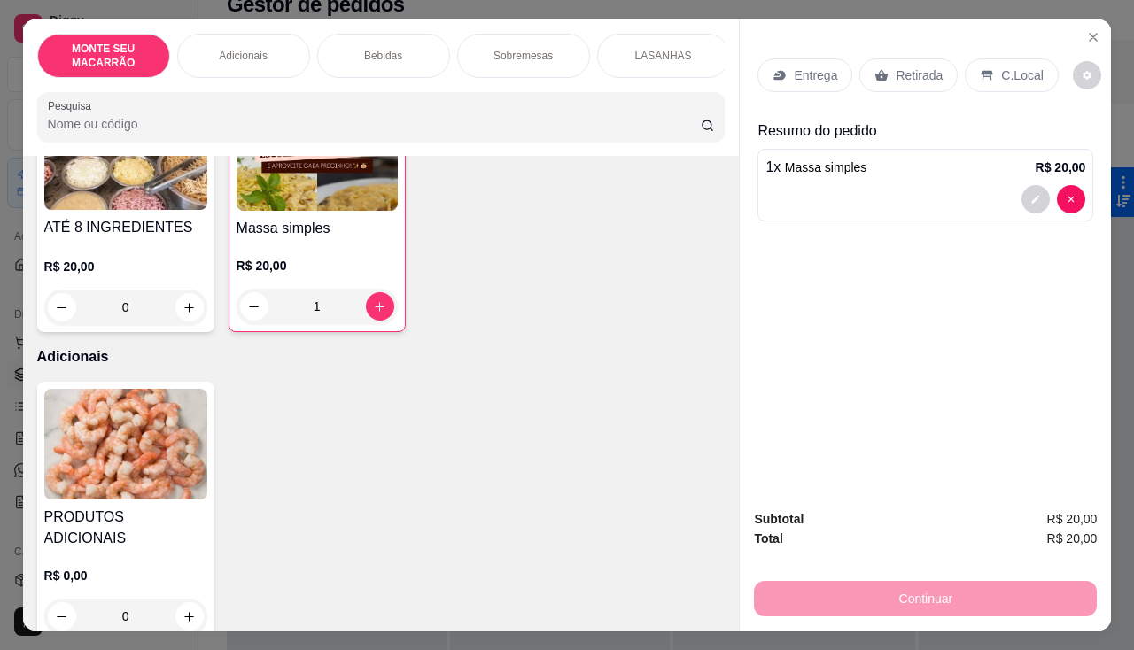
scroll to position [266, 0]
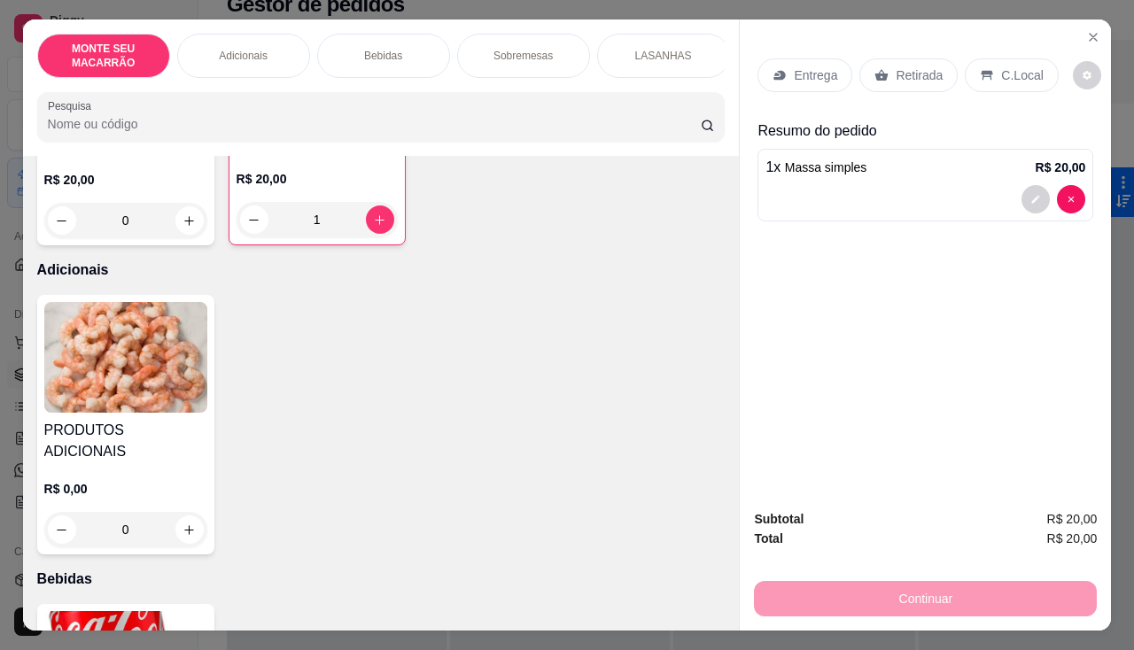
click at [783, 75] on div "Entrega" at bounding box center [804, 75] width 95 height 34
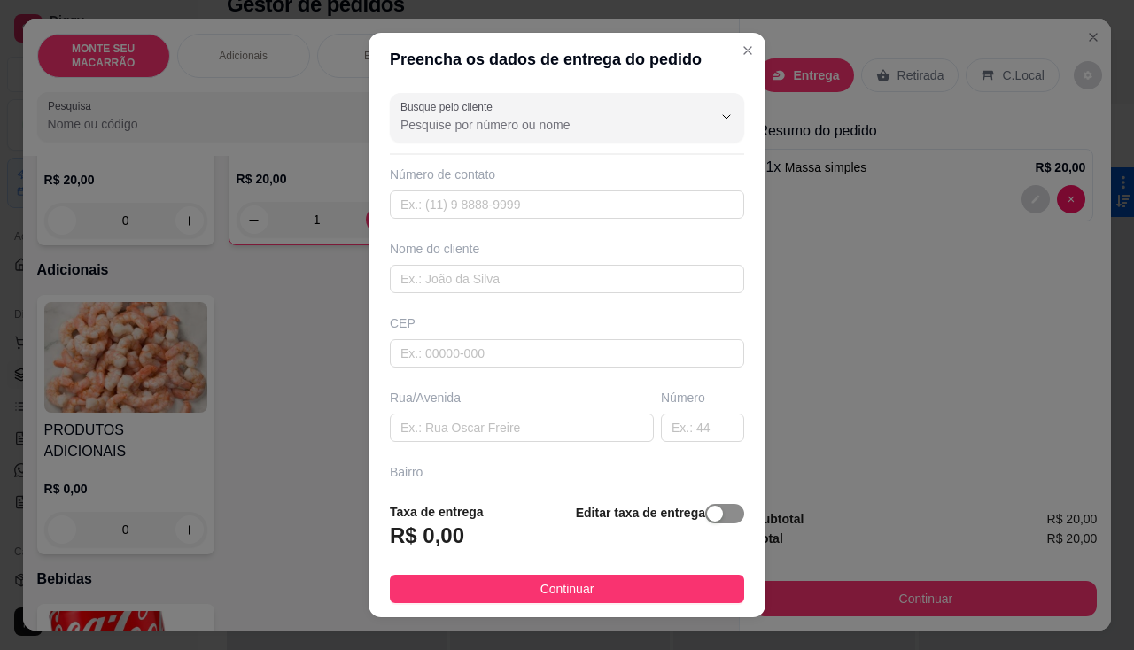
click at [712, 518] on span "button" at bounding box center [724, 513] width 39 height 19
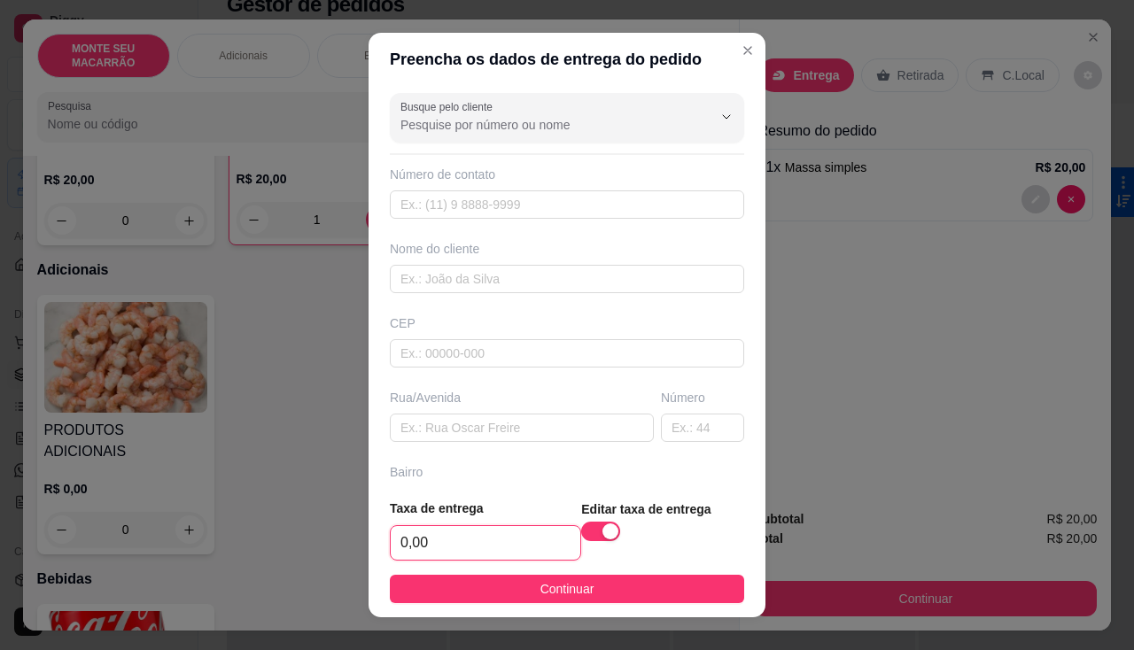
click at [468, 541] on input "0,00" at bounding box center [486, 543] width 190 height 34
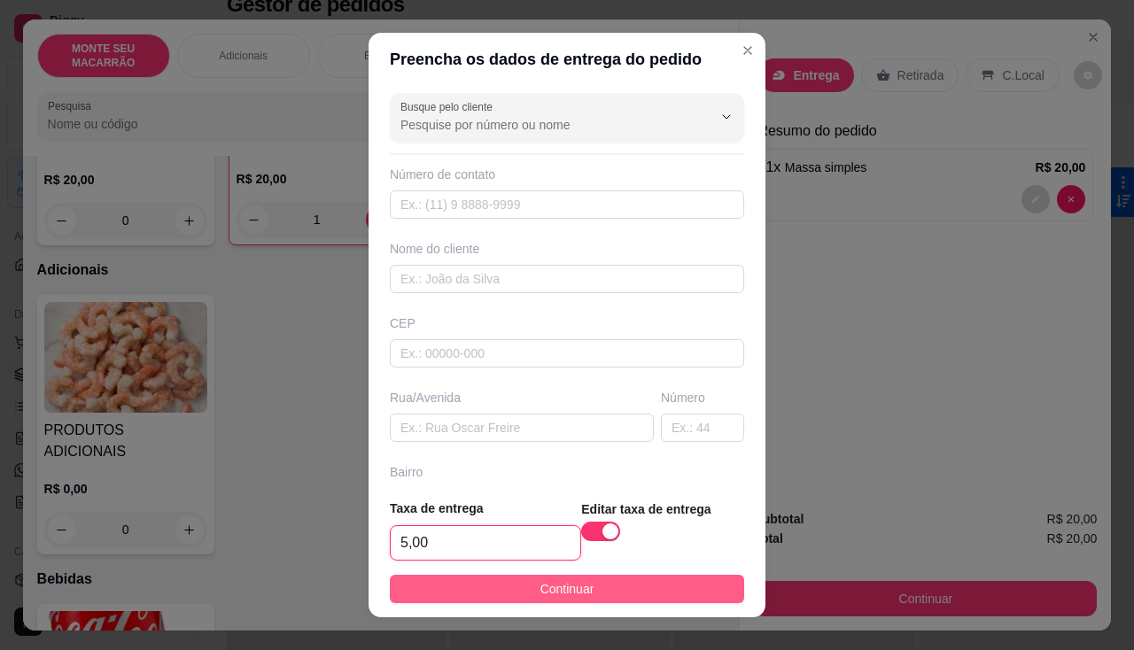
type input "5,00"
click at [561, 586] on span "Continuar" at bounding box center [567, 588] width 54 height 19
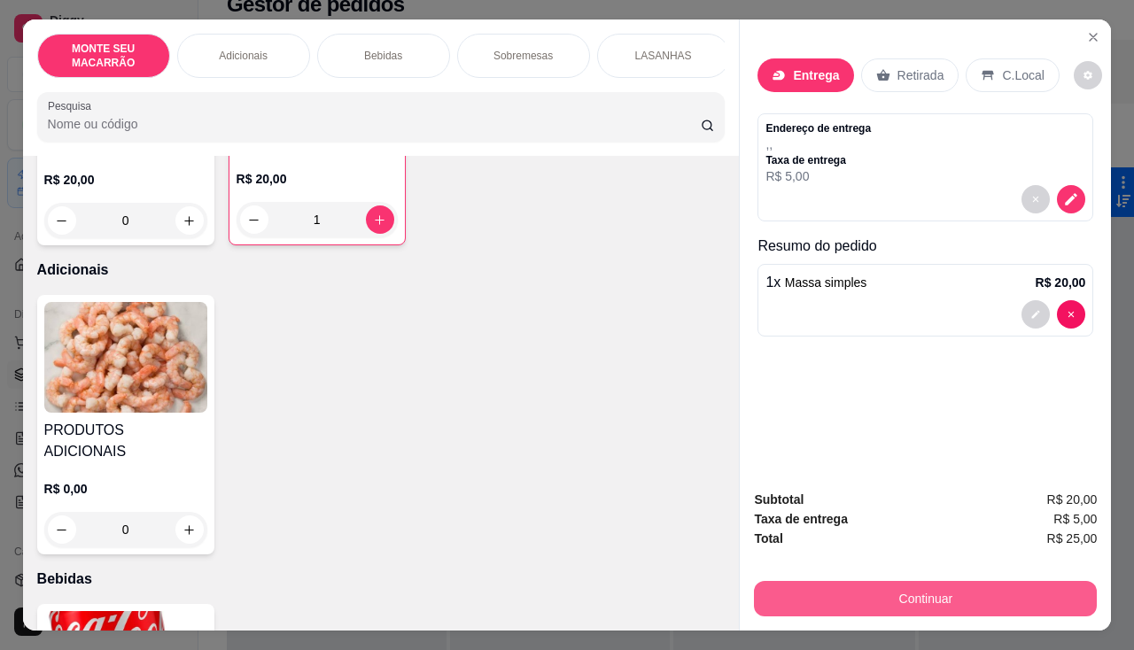
click at [971, 590] on button "Continuar" at bounding box center [925, 598] width 343 height 35
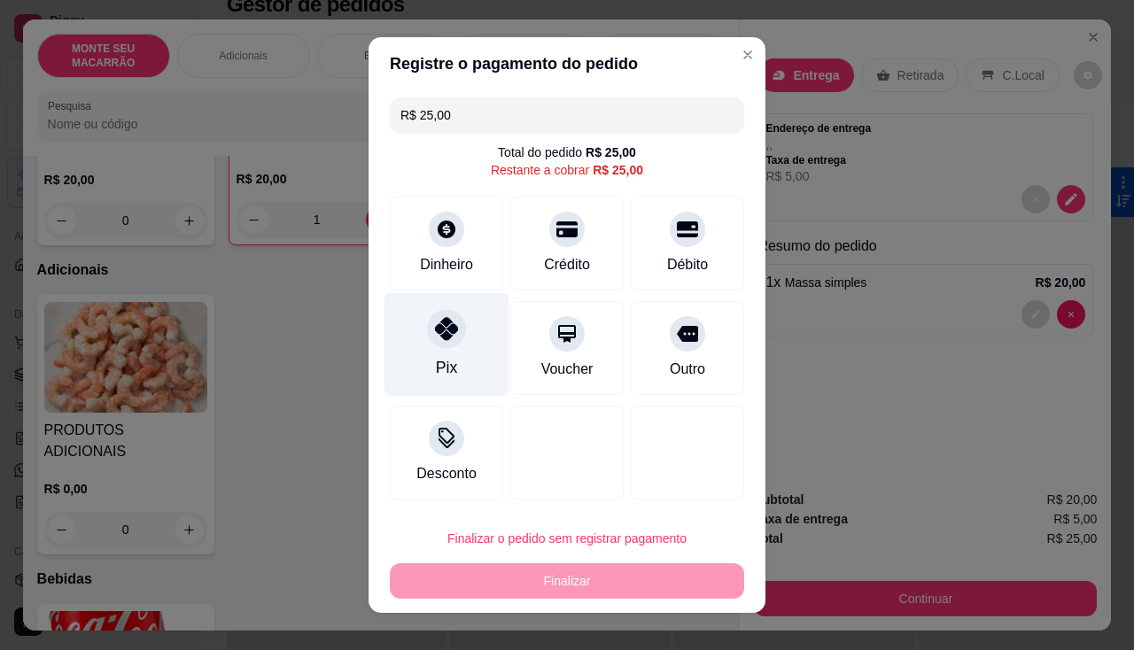
click at [445, 326] on icon at bounding box center [446, 328] width 23 height 23
type input "R$ 0,00"
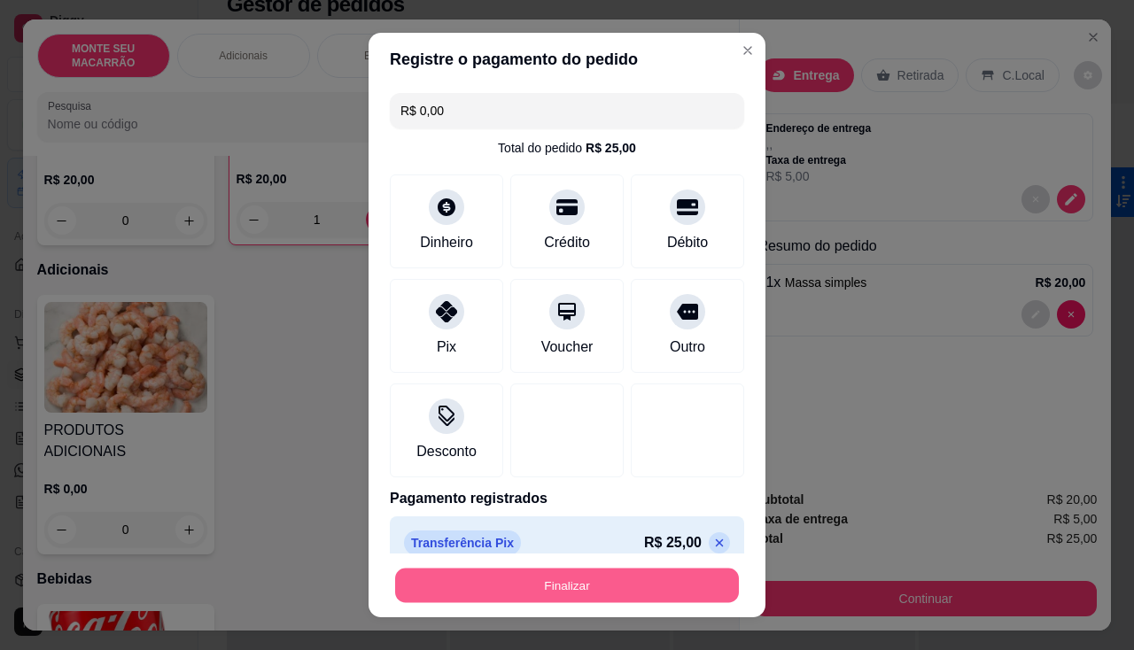
click at [532, 570] on button "Finalizar" at bounding box center [567, 586] width 344 height 35
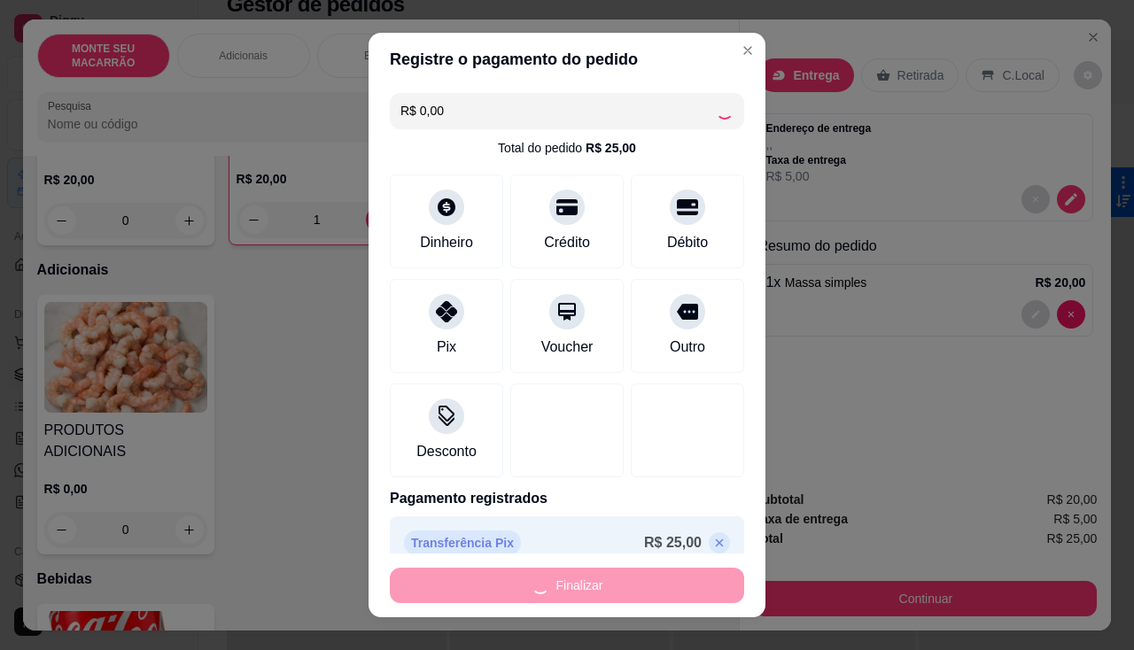
type input "0"
type input "-R$ 25,00"
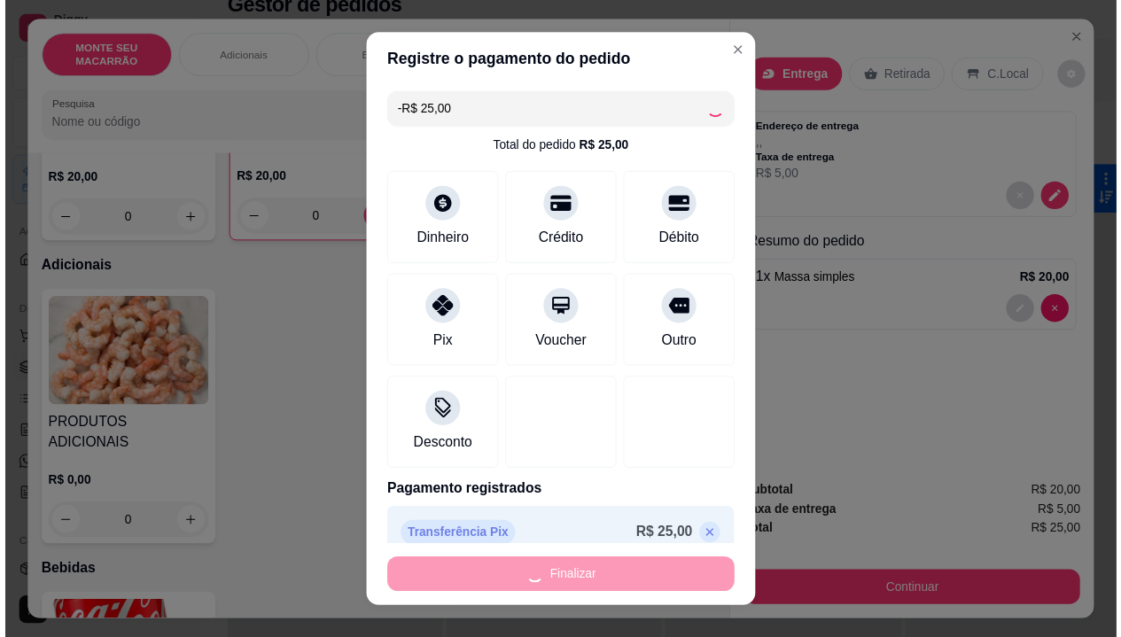
scroll to position [264, 0]
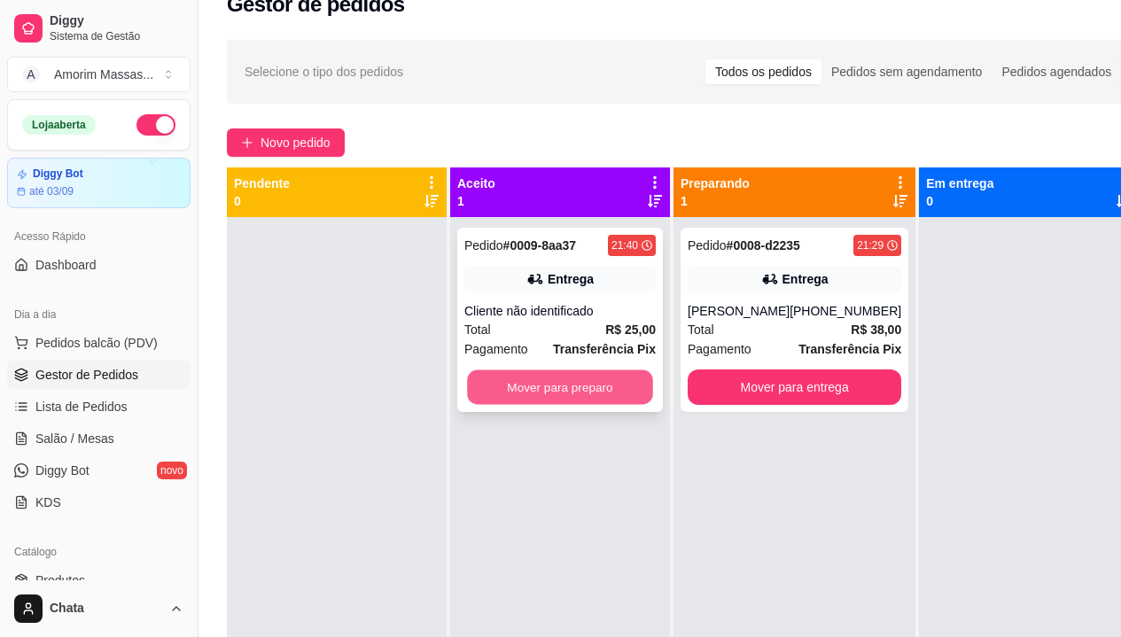
click at [554, 381] on button "Mover para preparo" at bounding box center [560, 387] width 186 height 35
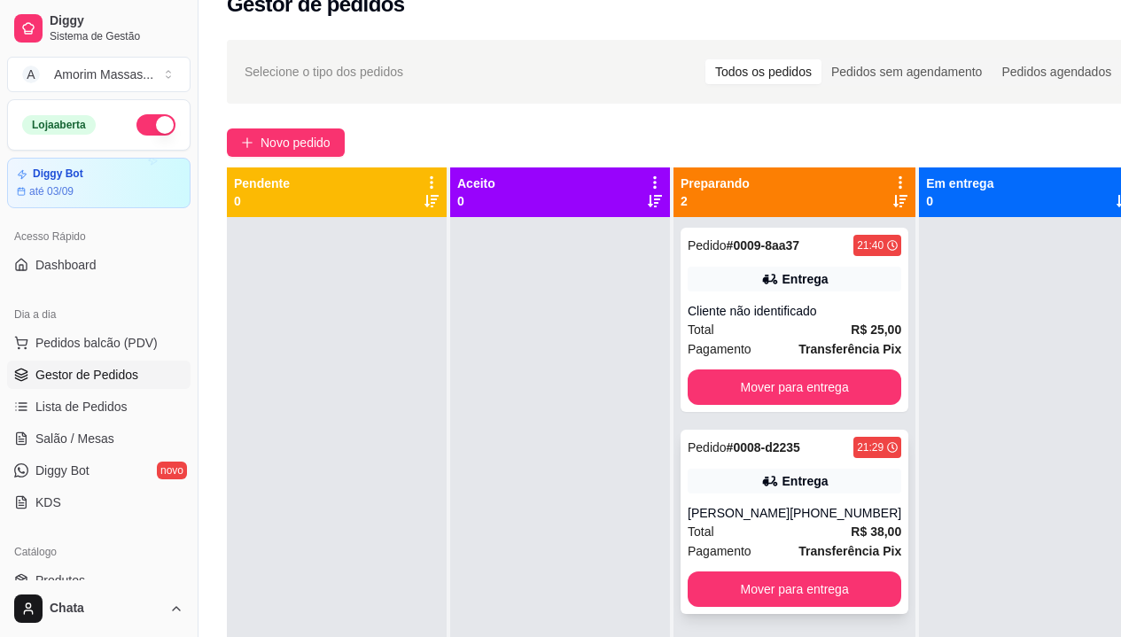
click at [786, 316] on div "Pedido # 0009-8aa37 21:40 Entrega Cliente não identificado Total R$ 25,00 Pagam…" at bounding box center [794, 535] width 242 height 637
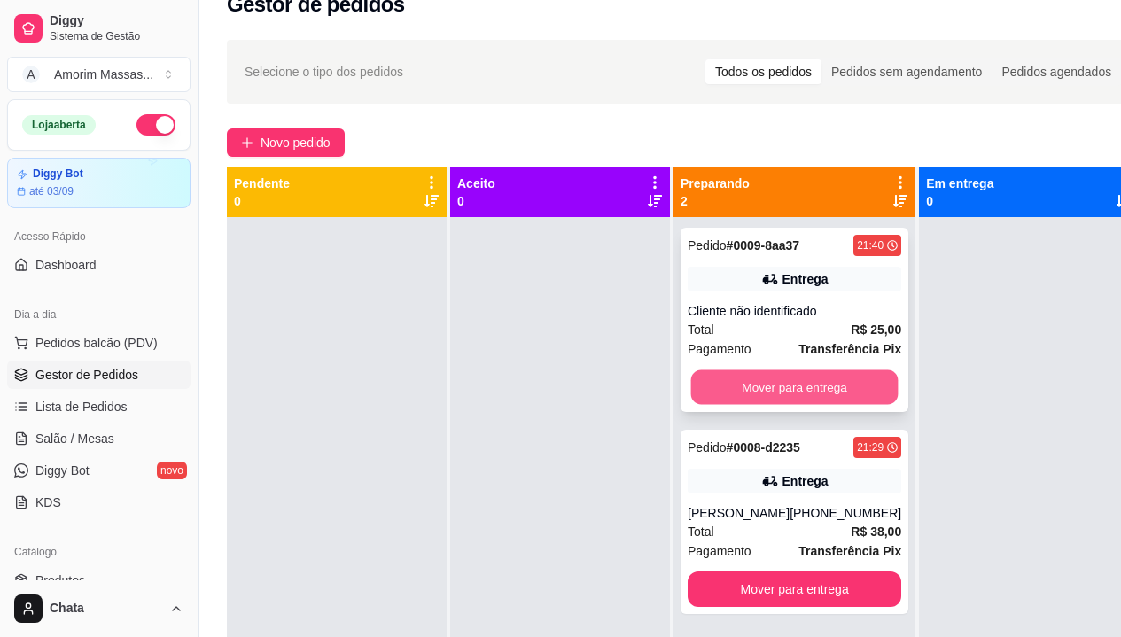
click at [788, 375] on button "Mover para entrega" at bounding box center [794, 387] width 207 height 35
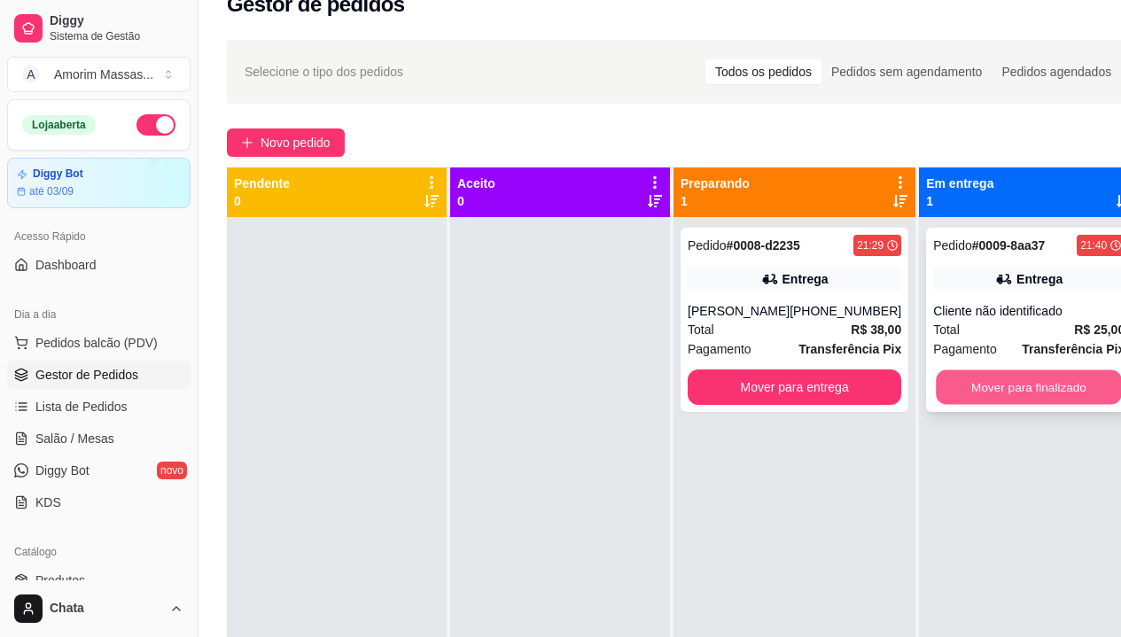
click at [997, 386] on button "Mover para finalizado" at bounding box center [1028, 387] width 186 height 35
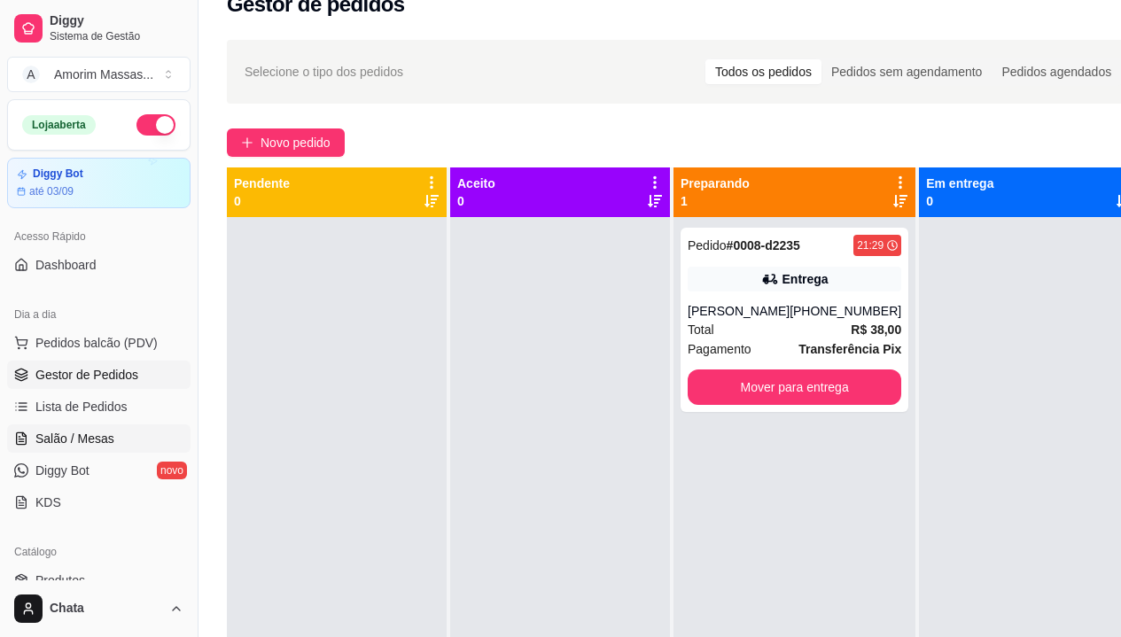
click at [93, 434] on span "Salão / Mesas" at bounding box center [74, 439] width 79 height 18
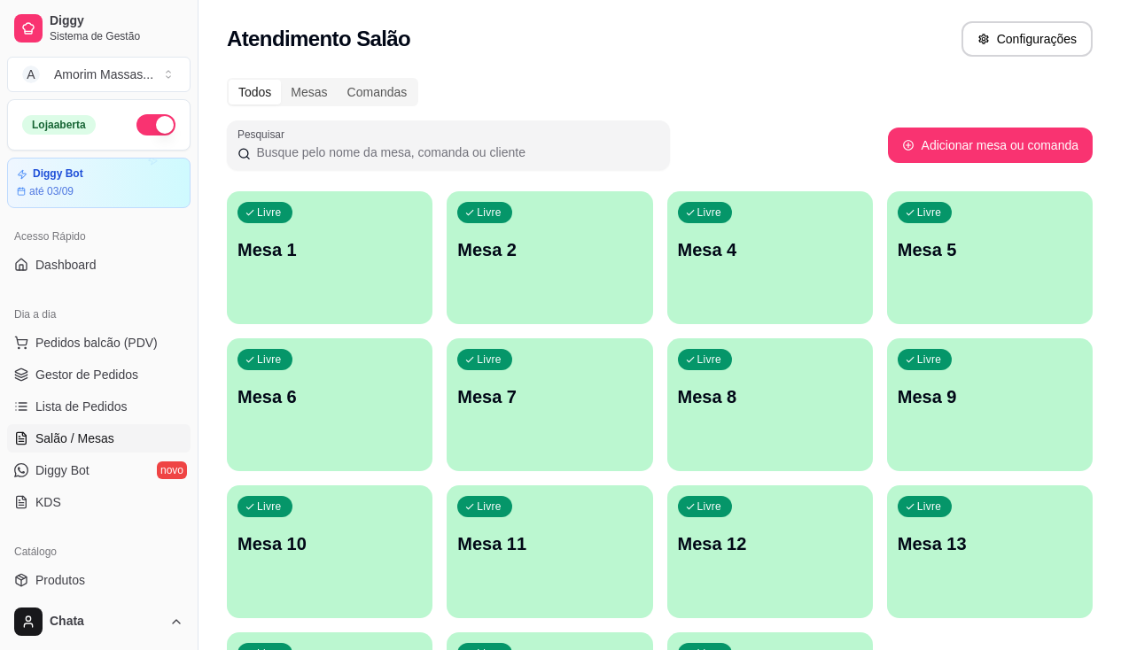
click at [683, 252] on p "Mesa 4" at bounding box center [770, 249] width 184 height 25
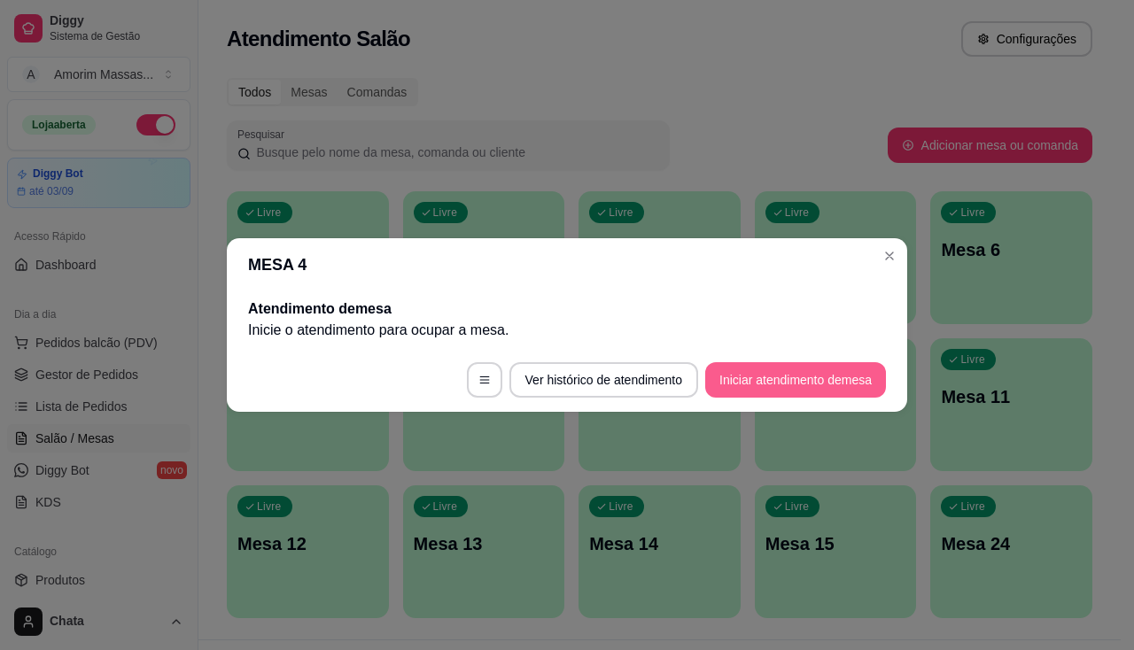
click at [748, 379] on button "Iniciar atendimento de mesa" at bounding box center [795, 379] width 181 height 35
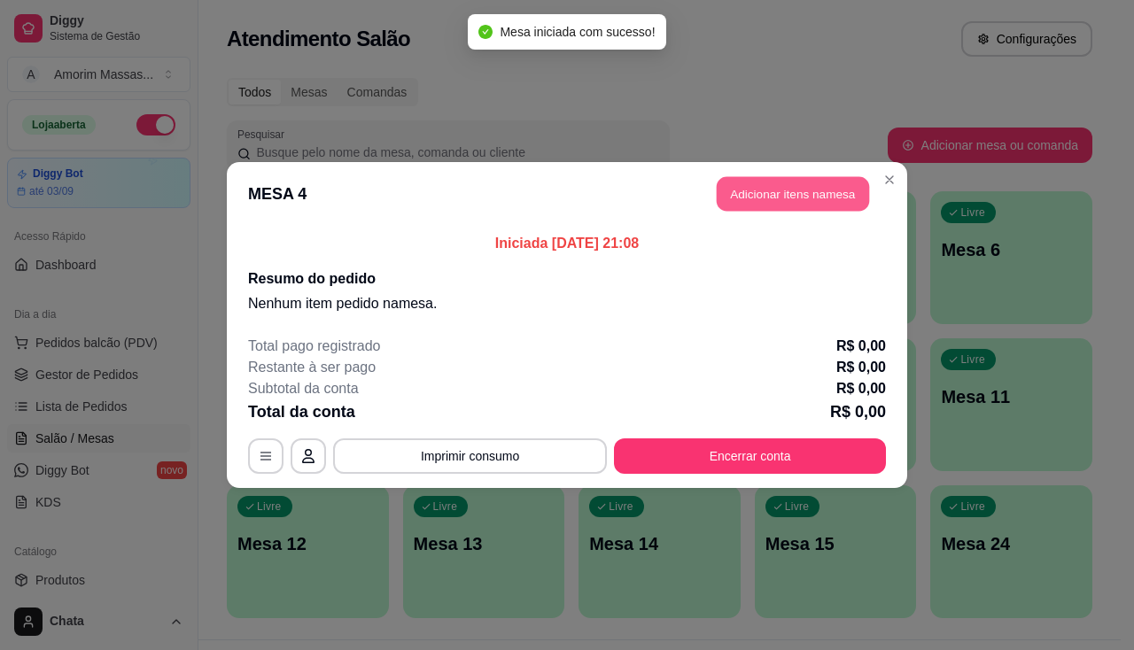
click at [764, 194] on button "Adicionar itens na mesa" at bounding box center [793, 194] width 152 height 35
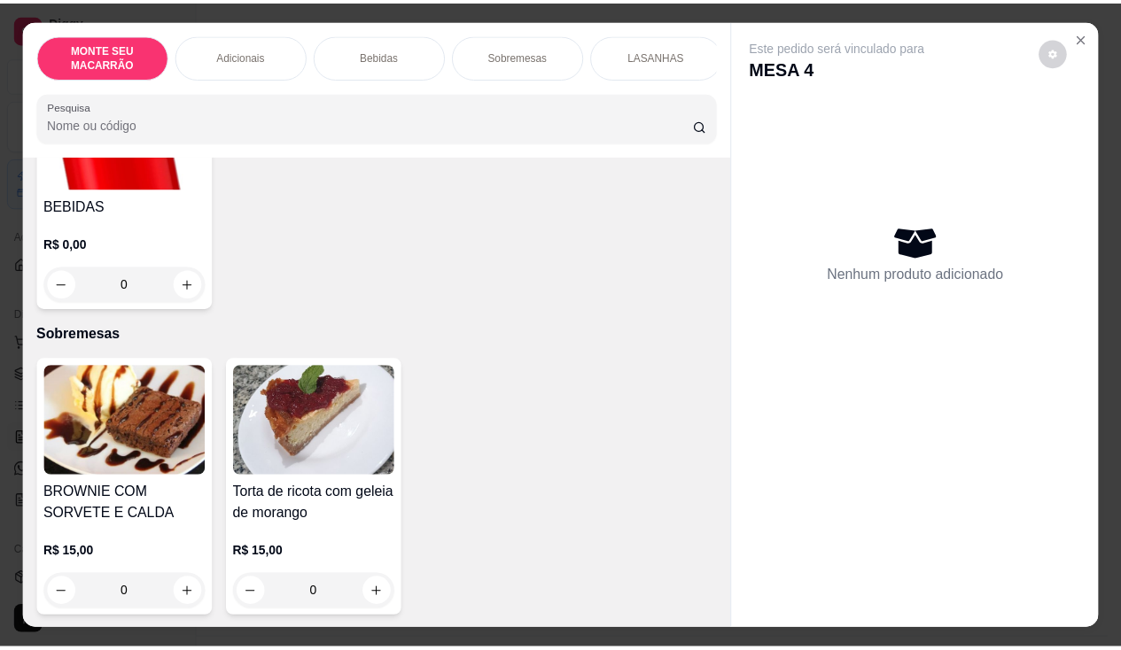
scroll to position [1063, 0]
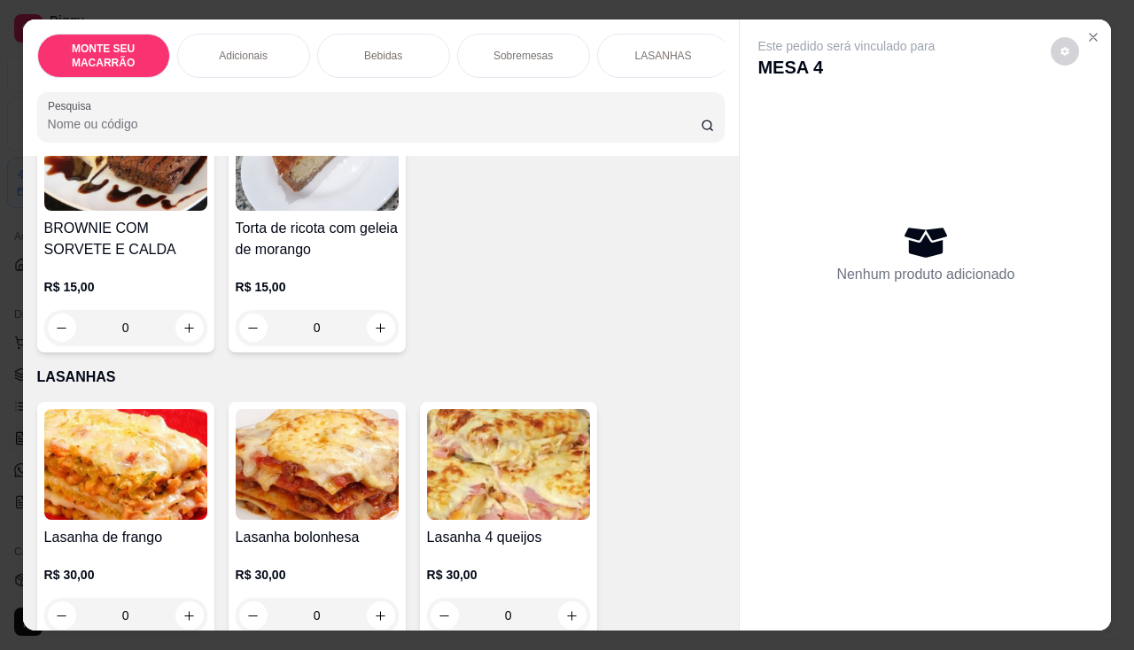
click at [157, 450] on img at bounding box center [125, 464] width 163 height 111
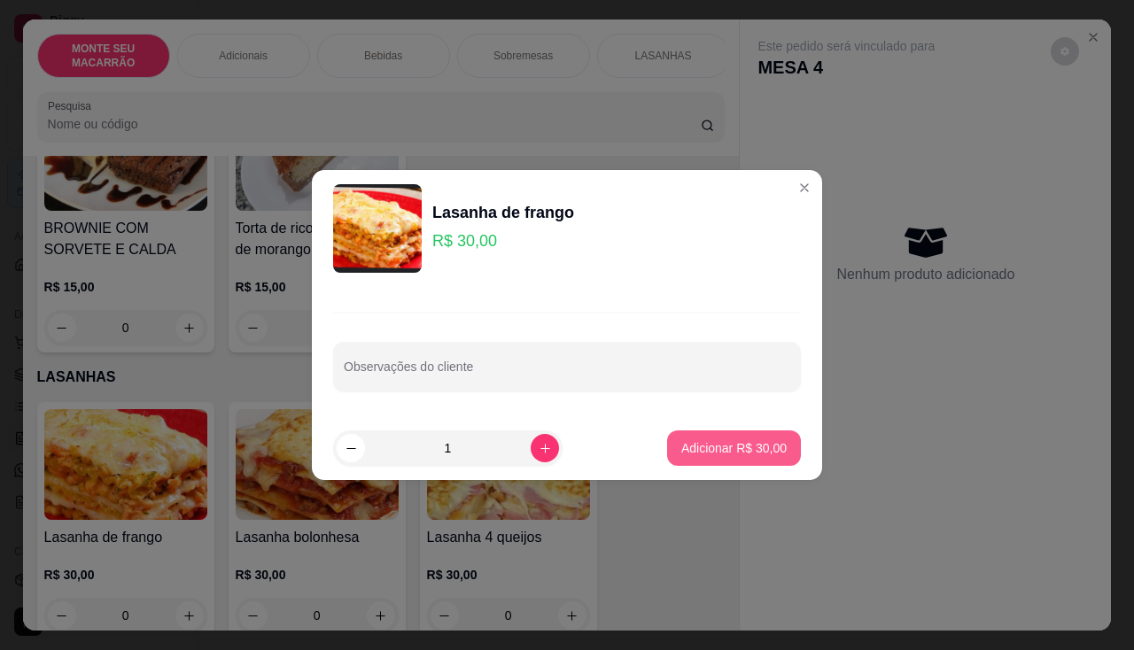
click at [690, 439] on p "Adicionar R$ 30,00" at bounding box center [733, 448] width 105 height 18
type input "1"
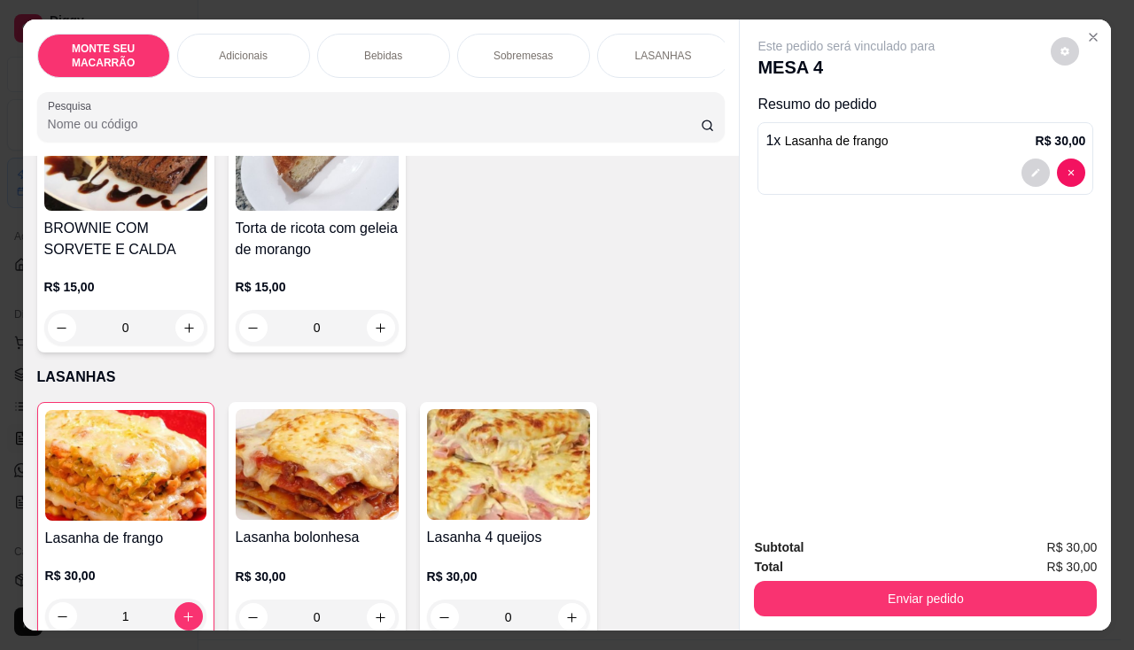
click at [493, 469] on img at bounding box center [508, 464] width 163 height 111
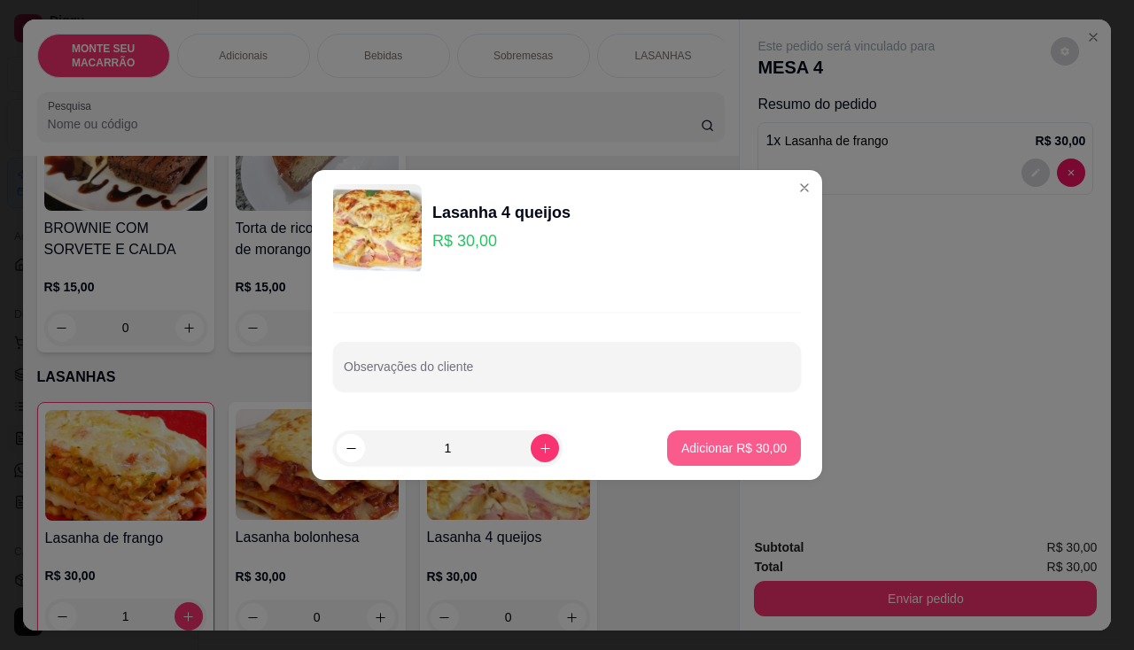
click at [681, 439] on p "Adicionar R$ 30,00" at bounding box center [733, 448] width 105 height 18
type input "1"
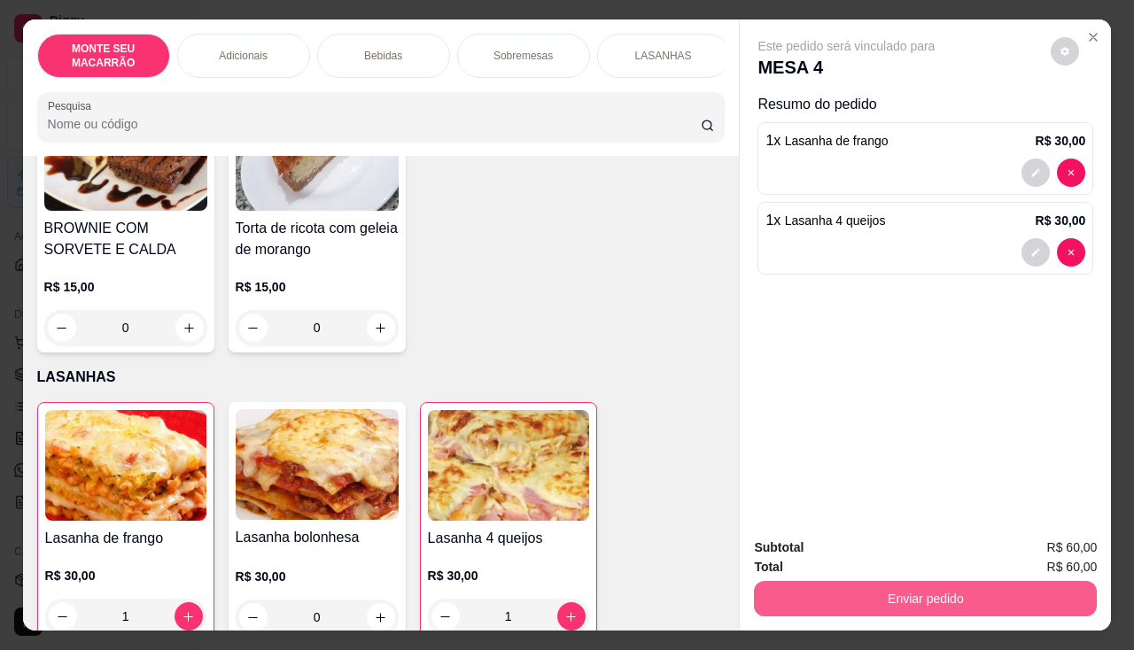
click at [976, 585] on button "Enviar pedido" at bounding box center [925, 598] width 343 height 35
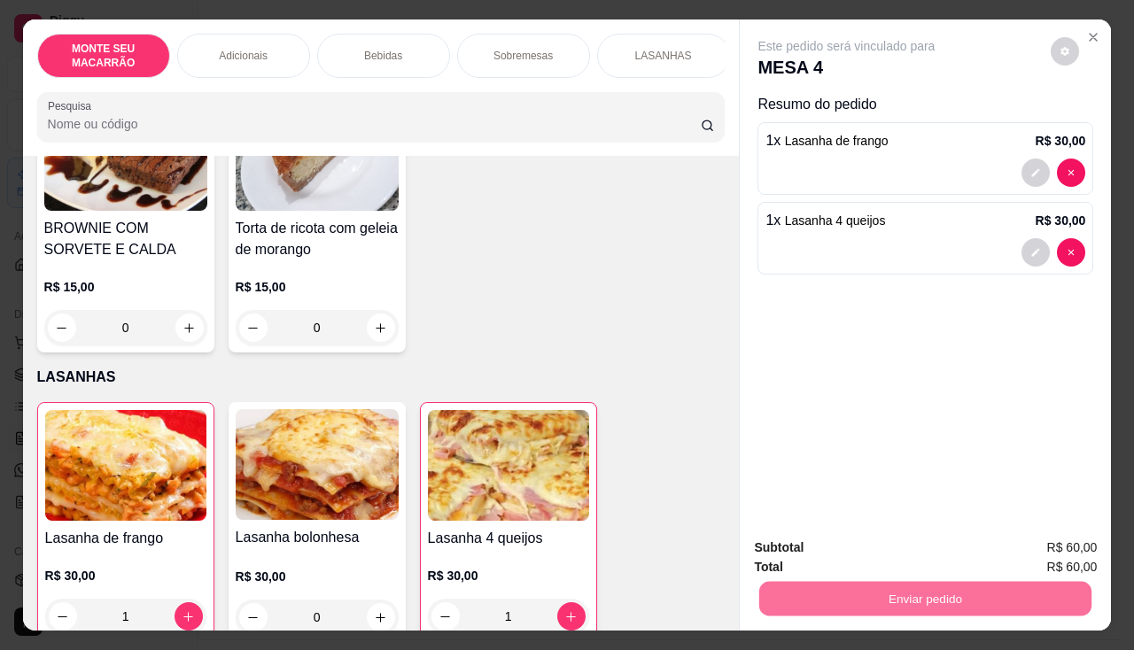
click at [1049, 541] on button "Sim, quero registrar" at bounding box center [1035, 549] width 132 height 34
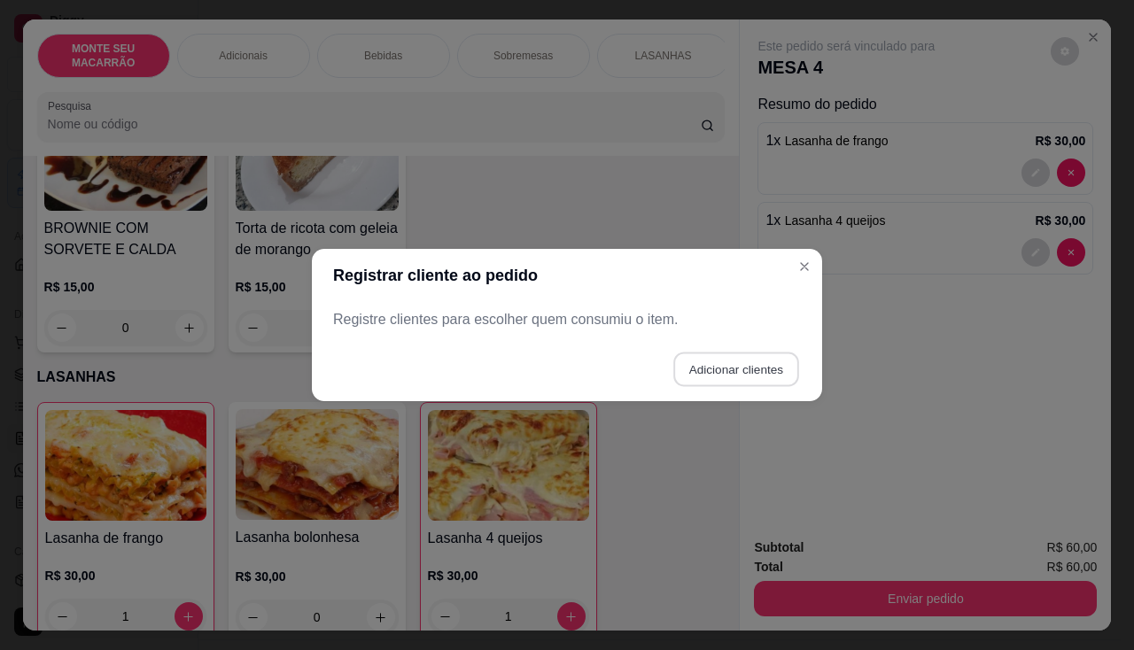
click at [765, 368] on button "Adicionar clientes" at bounding box center [735, 370] width 125 height 35
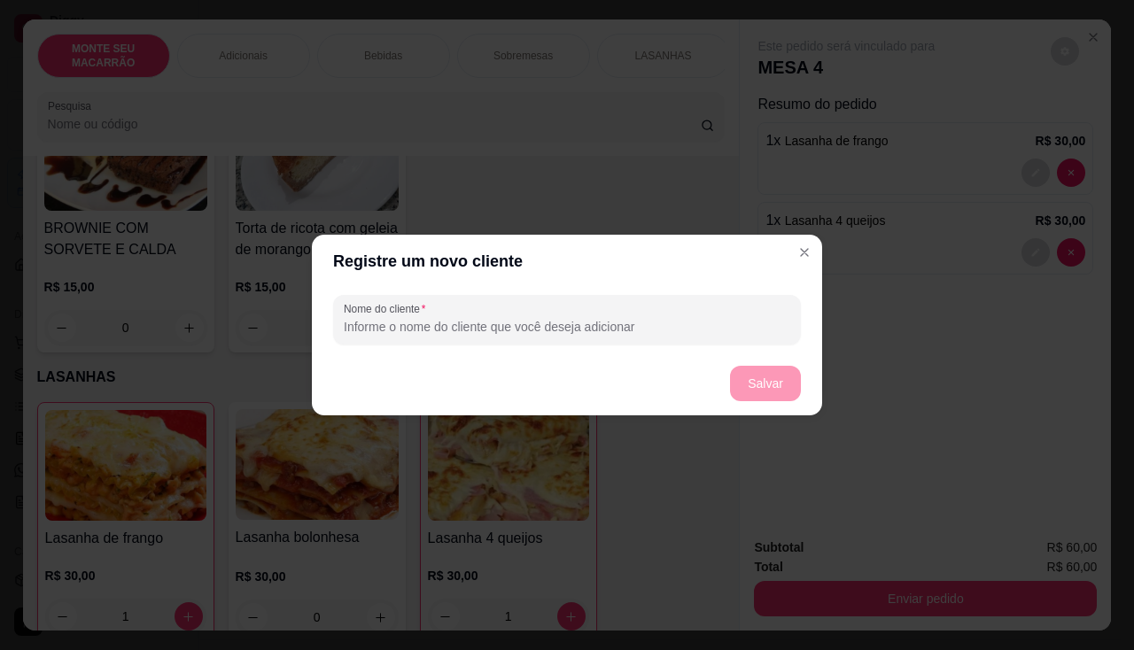
click at [425, 324] on input "Nome do cliente" at bounding box center [567, 327] width 446 height 18
type input "04"
click at [751, 402] on footer "Salvar" at bounding box center [567, 384] width 510 height 64
click at [773, 377] on button "Salvar" at bounding box center [765, 384] width 69 height 35
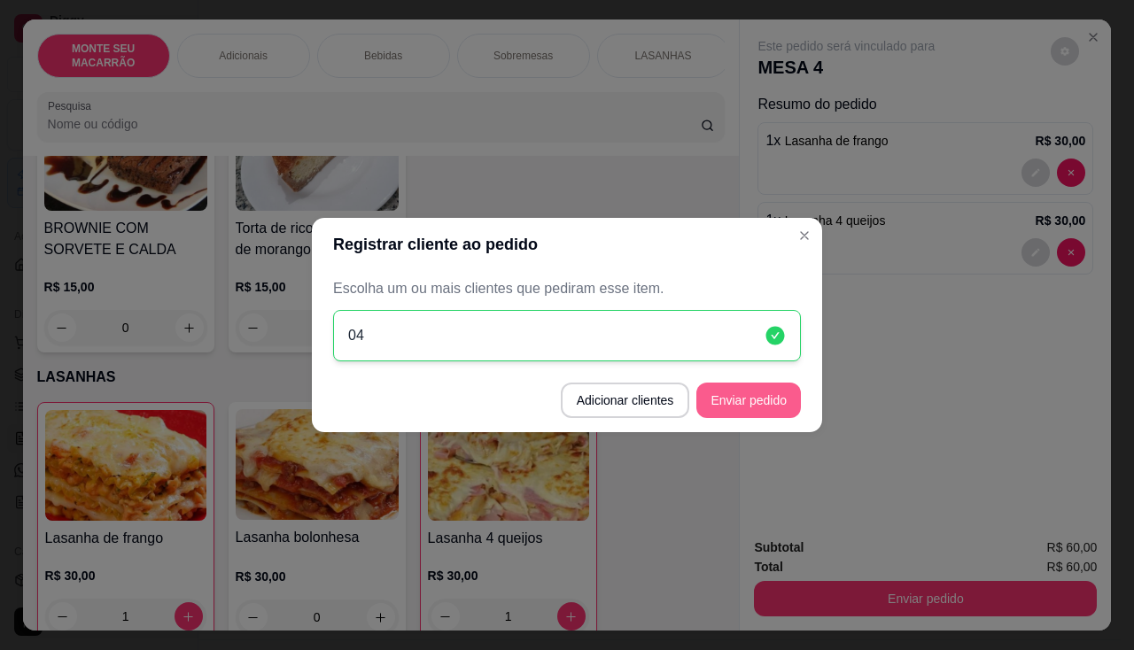
click at [779, 407] on button "Enviar pedido" at bounding box center [748, 400] width 105 height 35
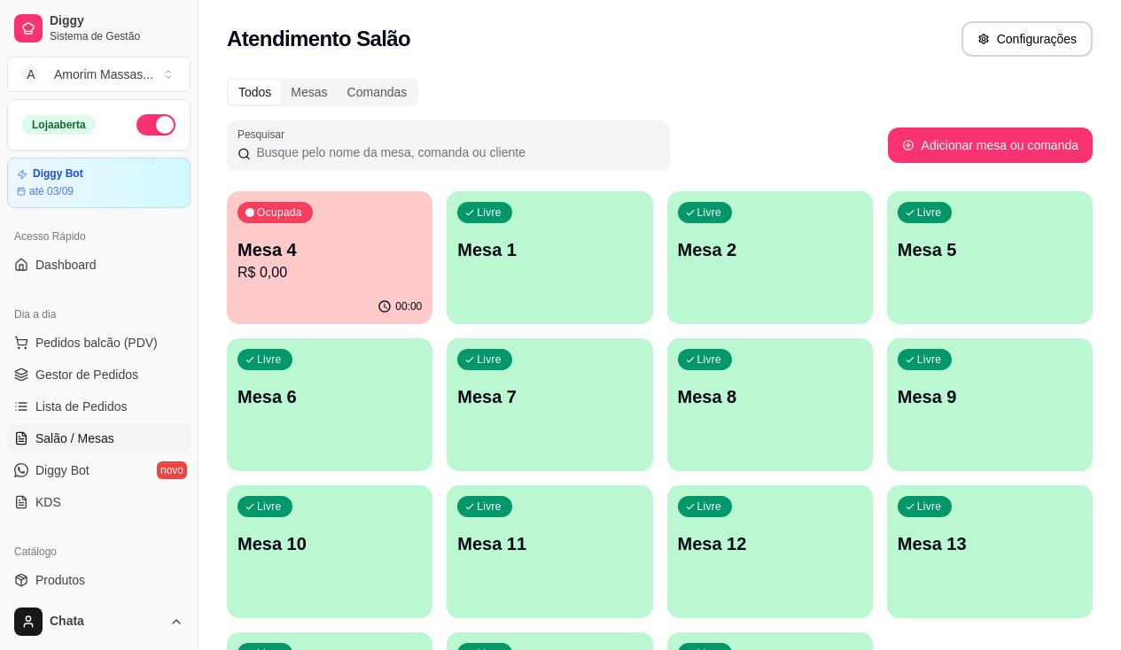
click at [68, 339] on span "Pedidos balcão (PDV)" at bounding box center [96, 343] width 122 height 18
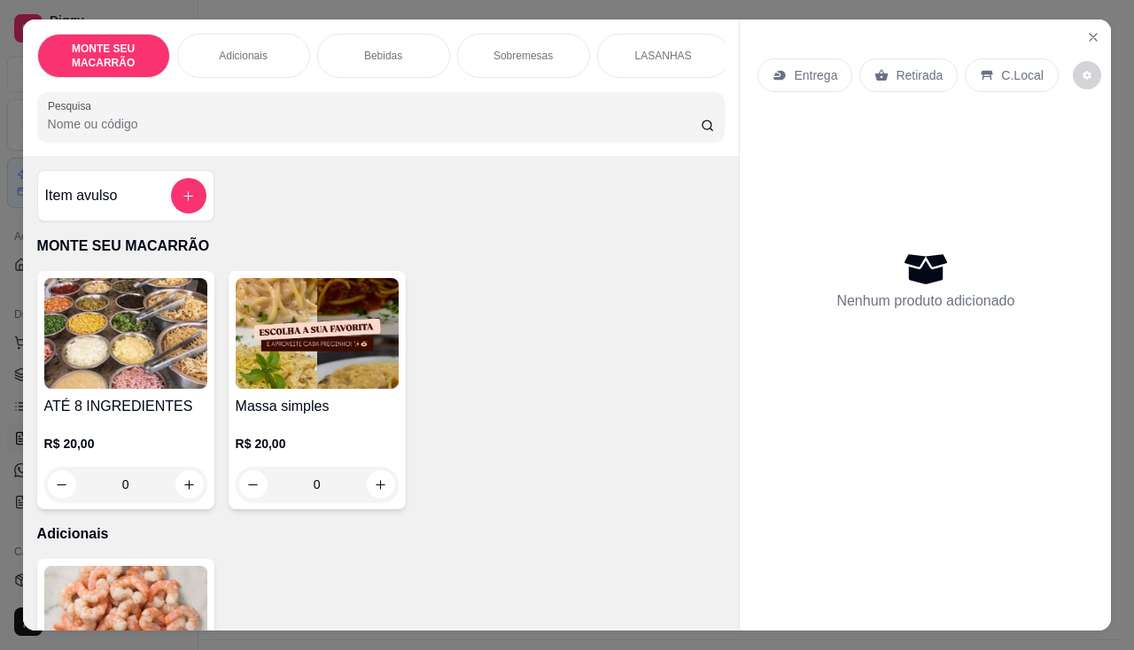
click at [283, 330] on img at bounding box center [317, 333] width 163 height 111
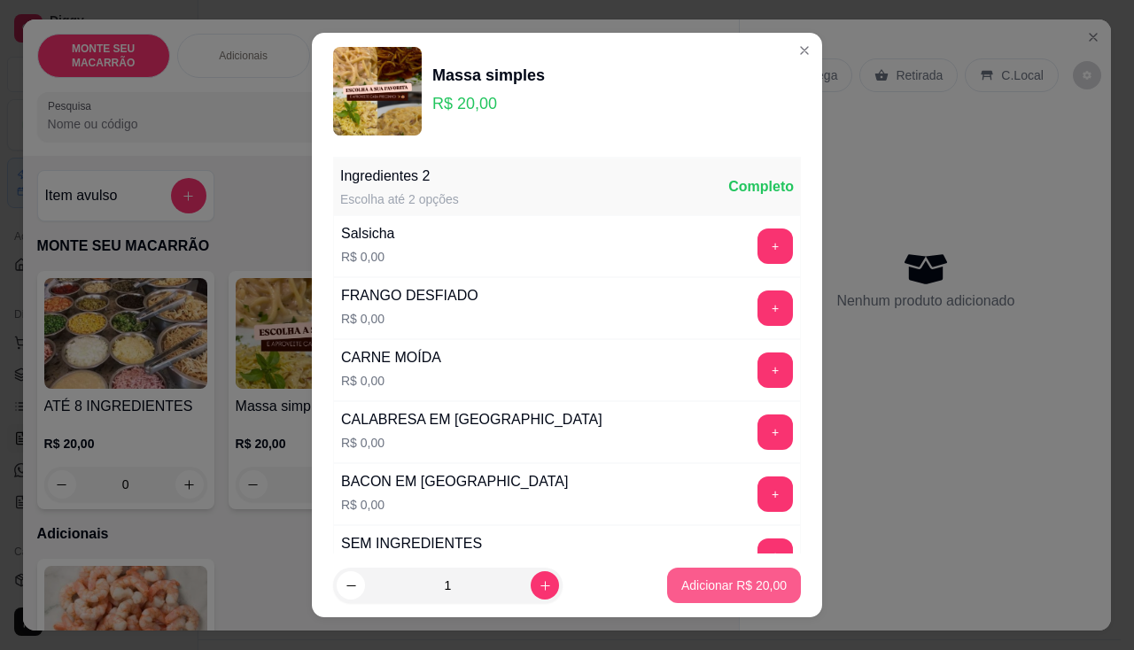
click at [710, 590] on p "Adicionar R$ 20,00" at bounding box center [733, 586] width 105 height 18
type input "1"
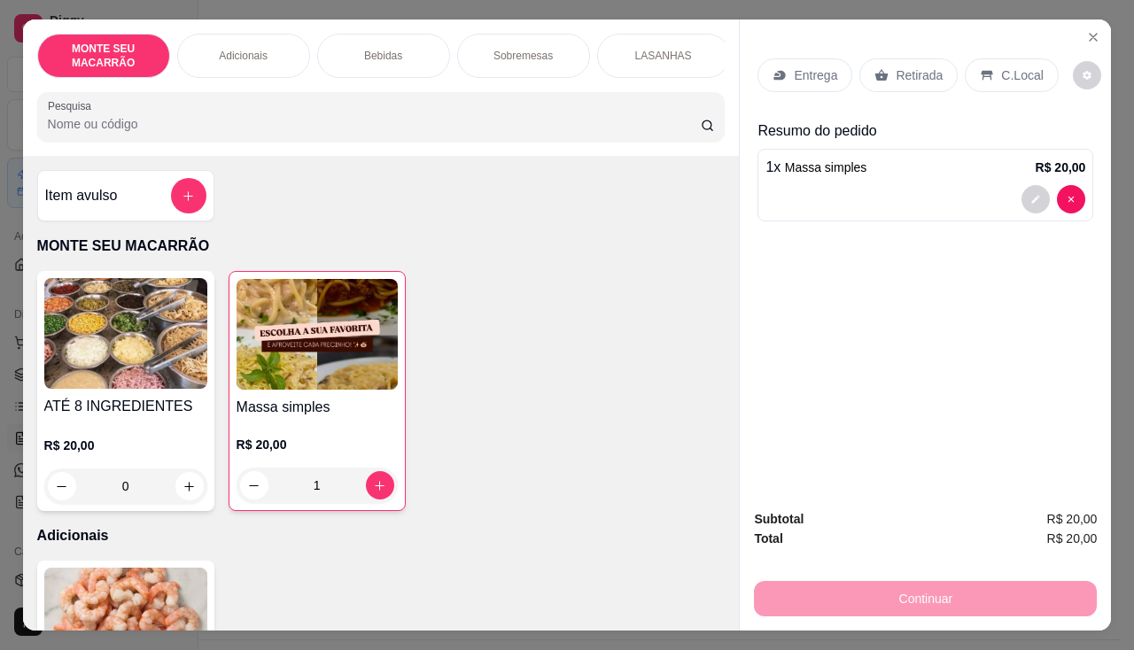
click at [795, 70] on p "Entrega" at bounding box center [815, 75] width 43 height 18
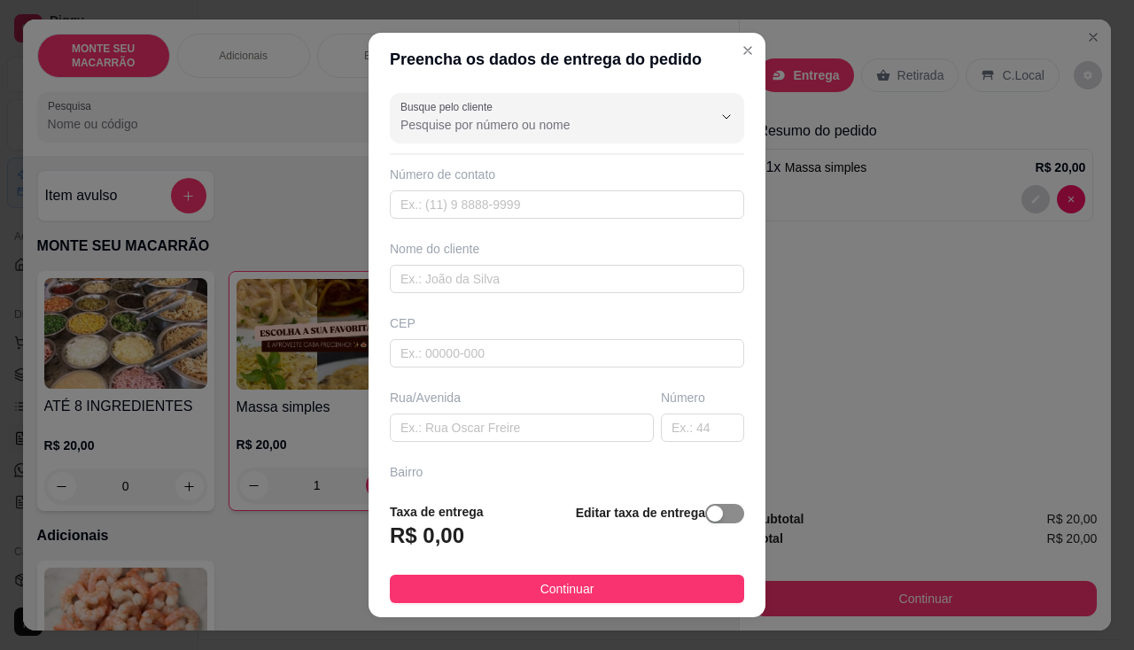
drag, startPoint x: 731, startPoint y: 519, endPoint x: 720, endPoint y: 517, distance: 10.8
click at [726, 518] on footer "Taxa de entrega R$ 0,00 Editar taxa de entrega Continuar" at bounding box center [566, 552] width 397 height 129
click at [717, 517] on span "button" at bounding box center [724, 513] width 39 height 19
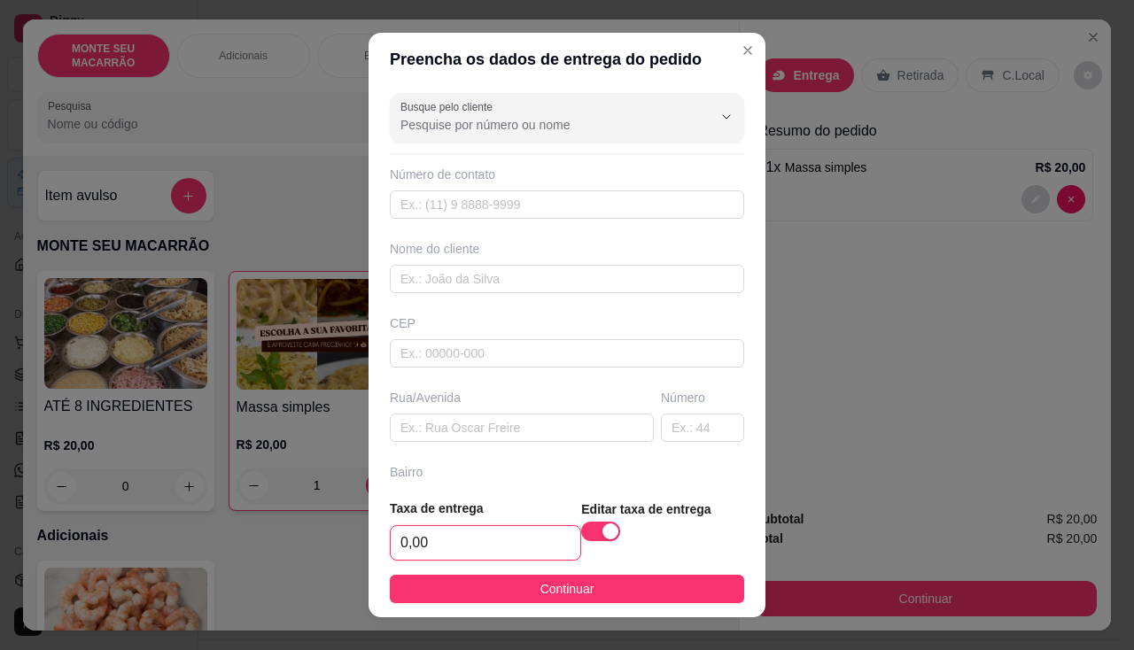
click at [421, 548] on input "0,00" at bounding box center [486, 543] width 190 height 34
type input "5,00"
click at [477, 275] on input "text" at bounding box center [567, 279] width 354 height 28
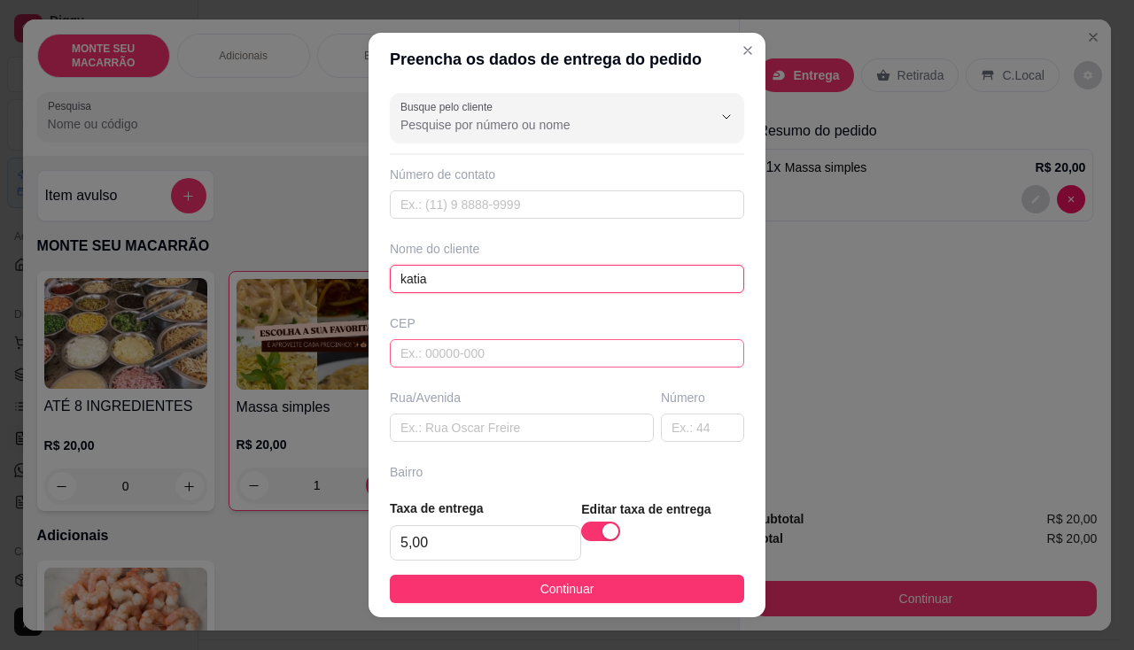
type input "katia"
click at [479, 355] on input "text" at bounding box center [567, 353] width 354 height 28
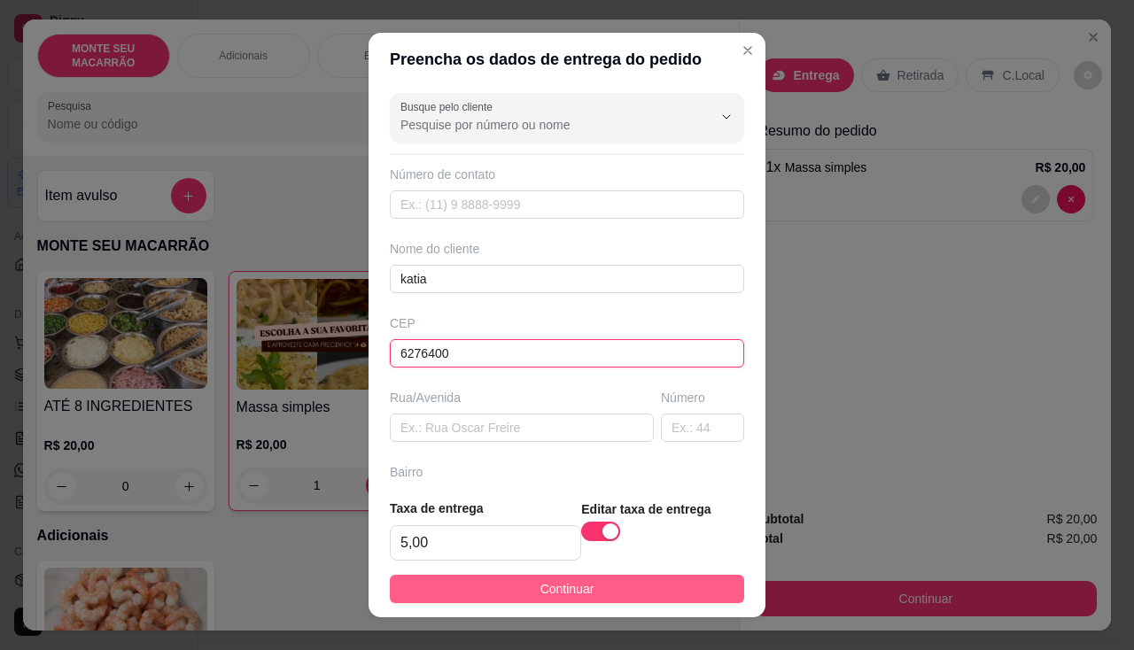
type input "6276400"
click at [540, 596] on span "Continuar" at bounding box center [567, 588] width 54 height 19
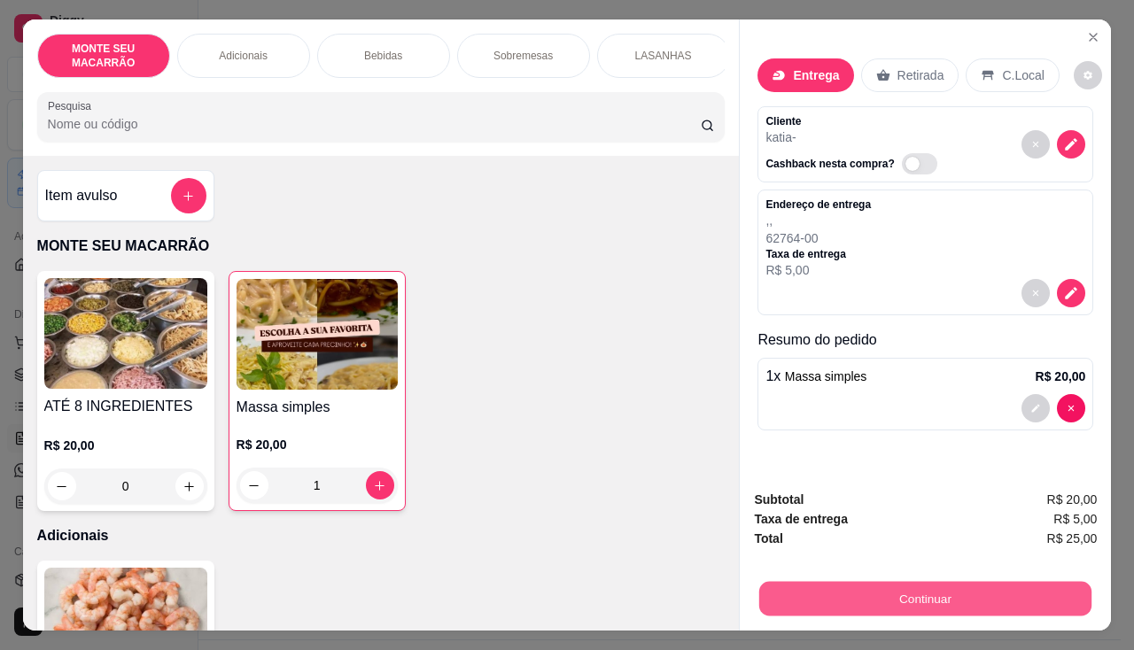
click at [857, 586] on button "Continuar" at bounding box center [925, 599] width 332 height 35
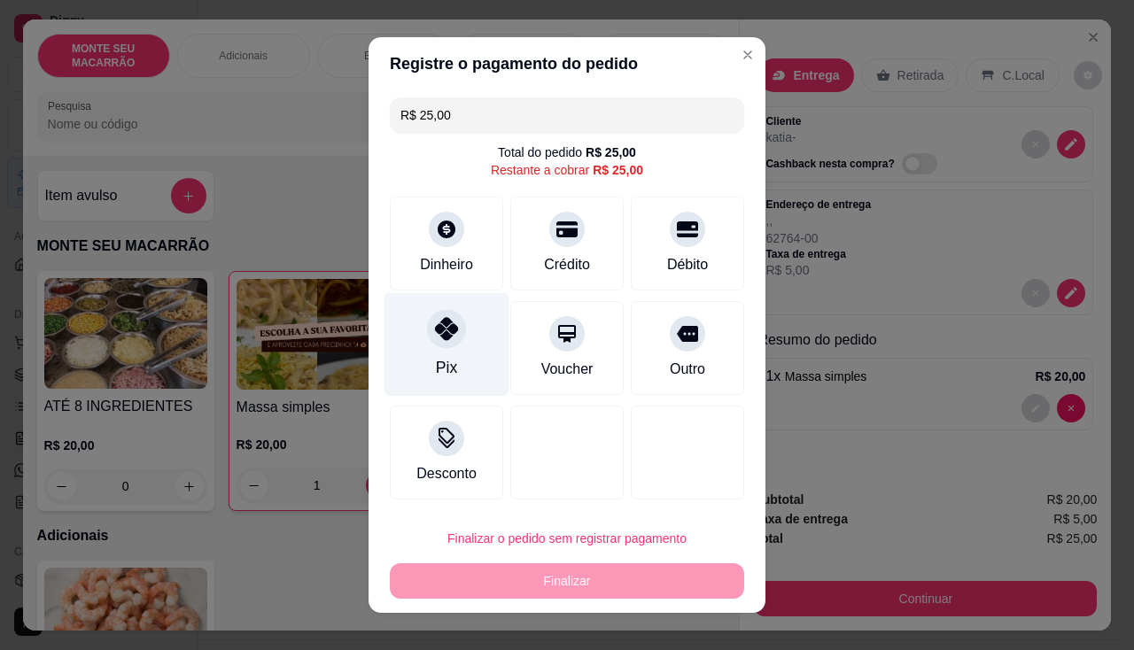
click at [427, 337] on div at bounding box center [446, 328] width 39 height 39
type input "R$ 0,00"
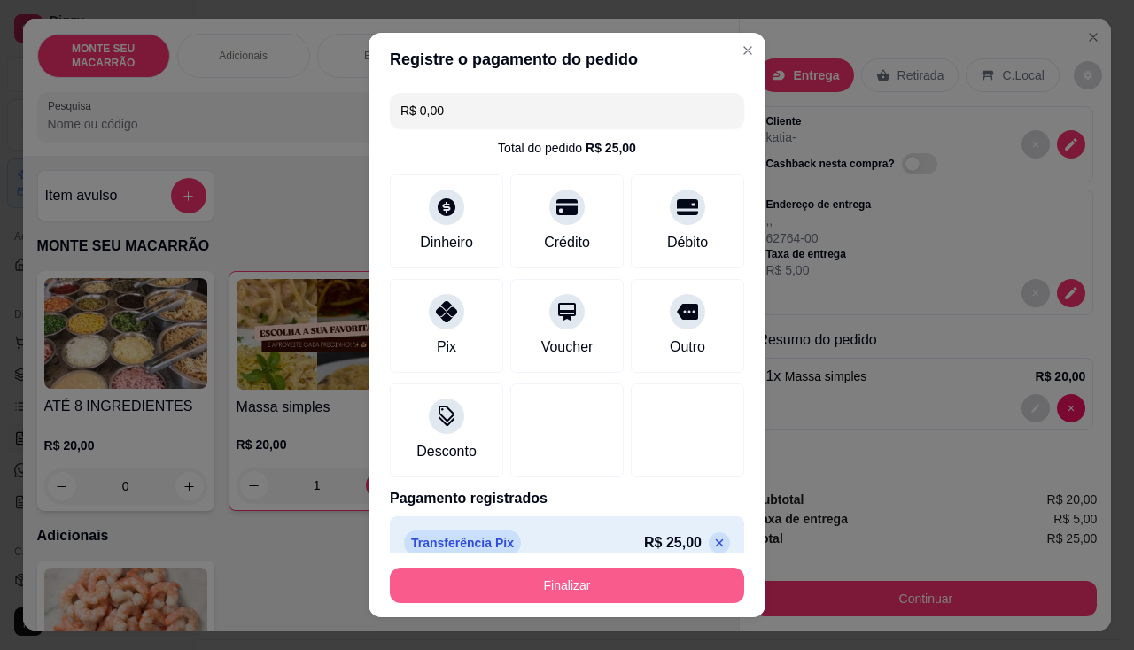
click at [498, 588] on button "Finalizar" at bounding box center [567, 585] width 354 height 35
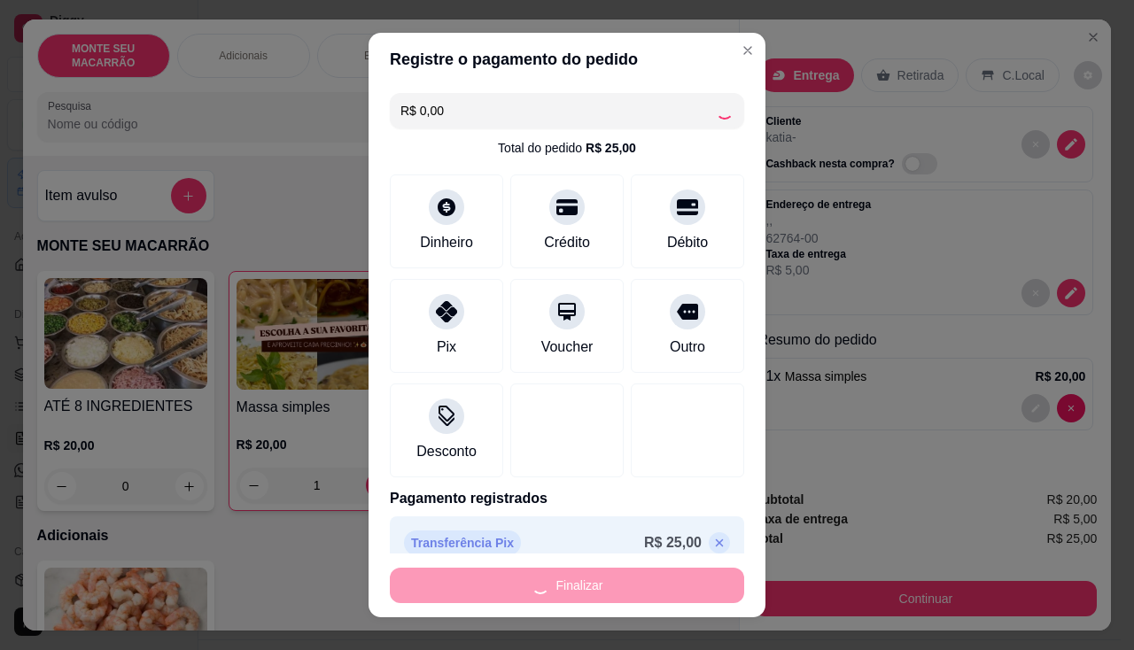
type input "0"
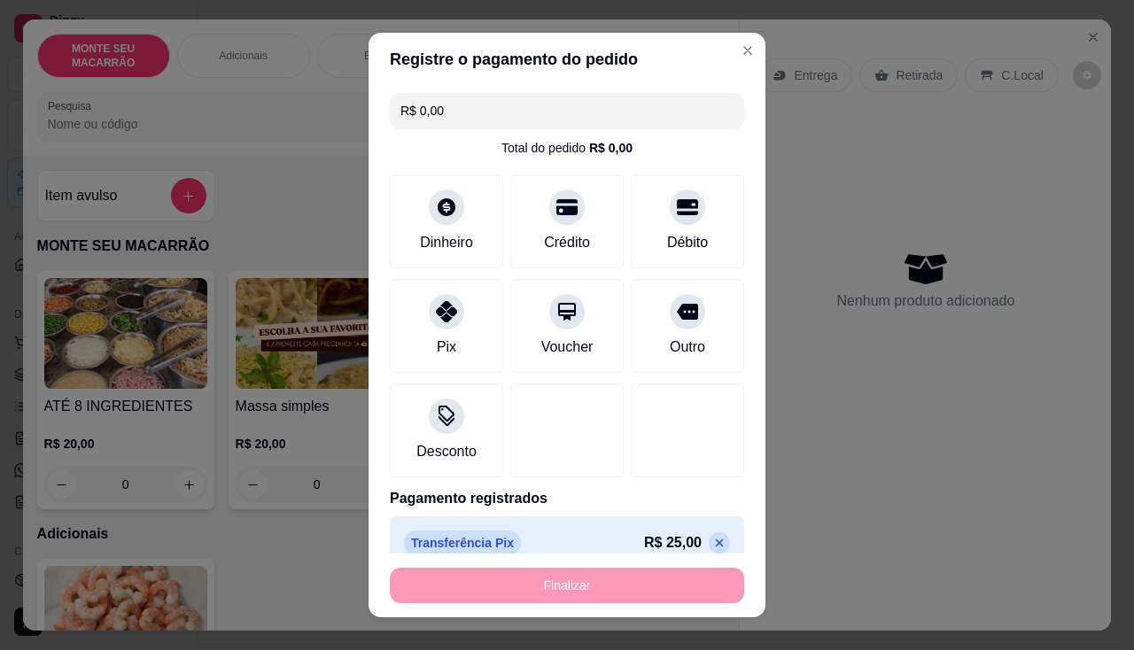
type input "-R$ 25,00"
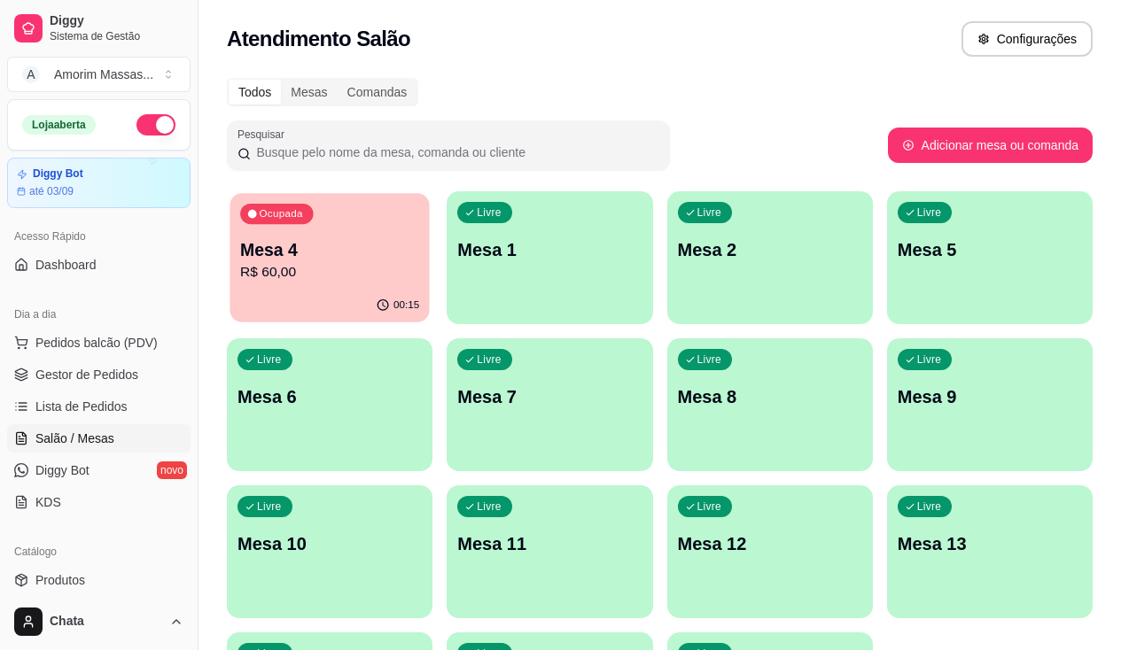
click at [314, 253] on p "Mesa 4" at bounding box center [329, 250] width 179 height 24
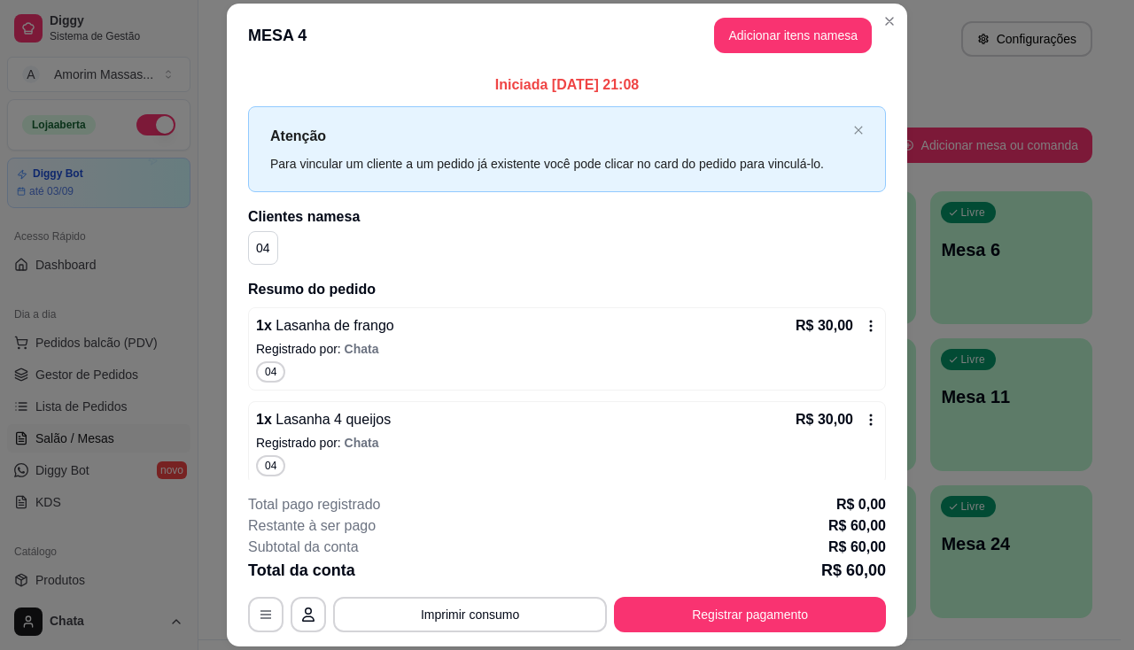
drag, startPoint x: 812, startPoint y: 58, endPoint x: 718, endPoint y: 58, distance: 93.9
click at [718, 58] on header "MESA 4 Adicionar itens na mesa" at bounding box center [567, 36] width 680 height 64
click at [575, 154] on div "Para vincular um cliente a um pedido já existente você pode clicar no card do p…" at bounding box center [558, 163] width 576 height 19
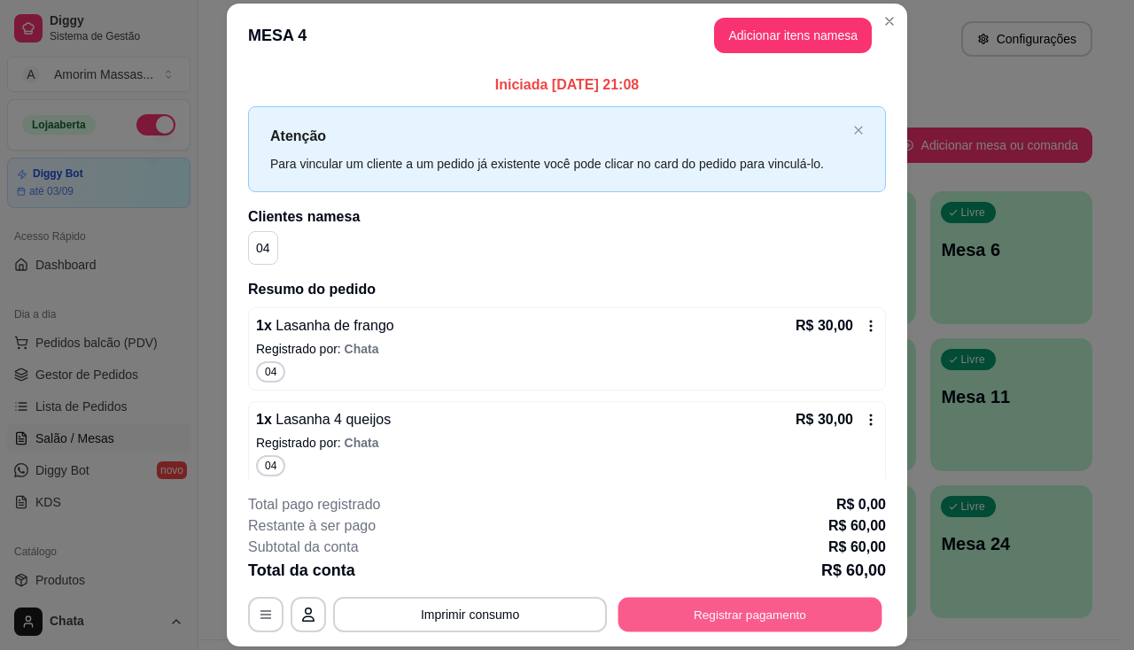
click at [748, 624] on button "Registrar pagamento" at bounding box center [750, 615] width 264 height 35
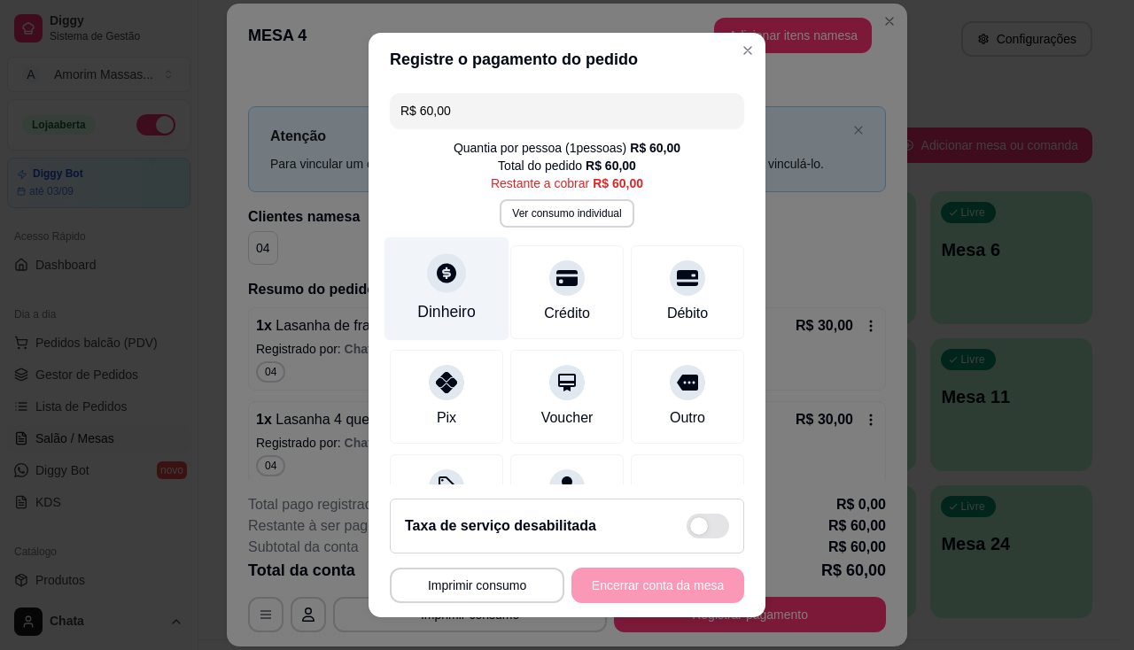
click at [442, 275] on icon at bounding box center [446, 272] width 19 height 19
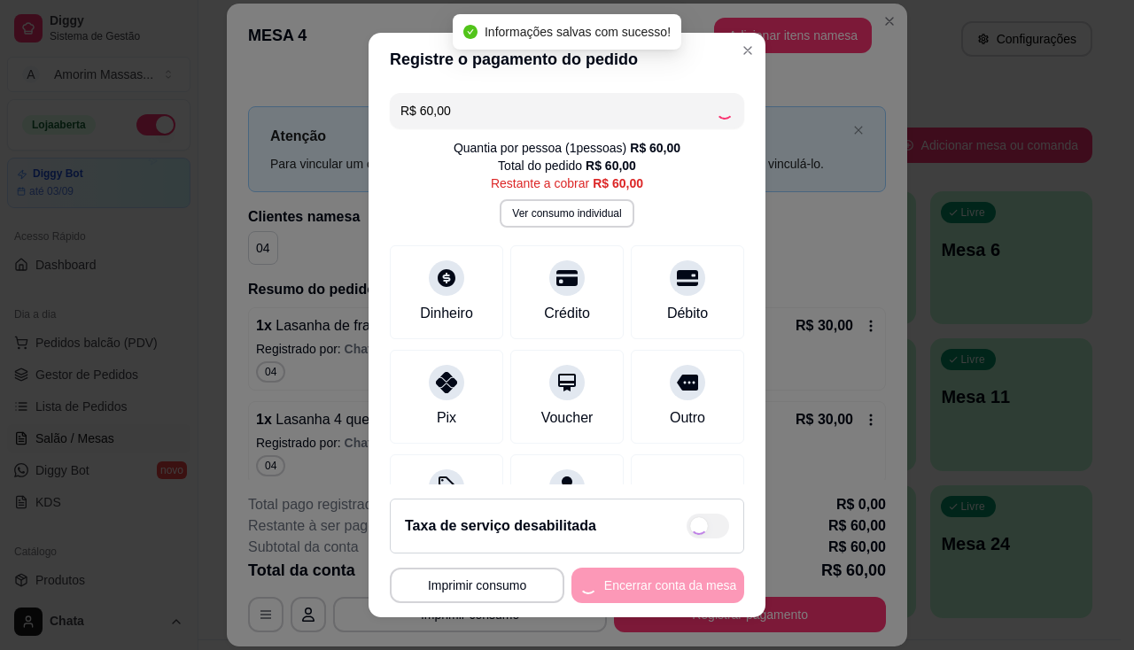
type input "R$ 0,00"
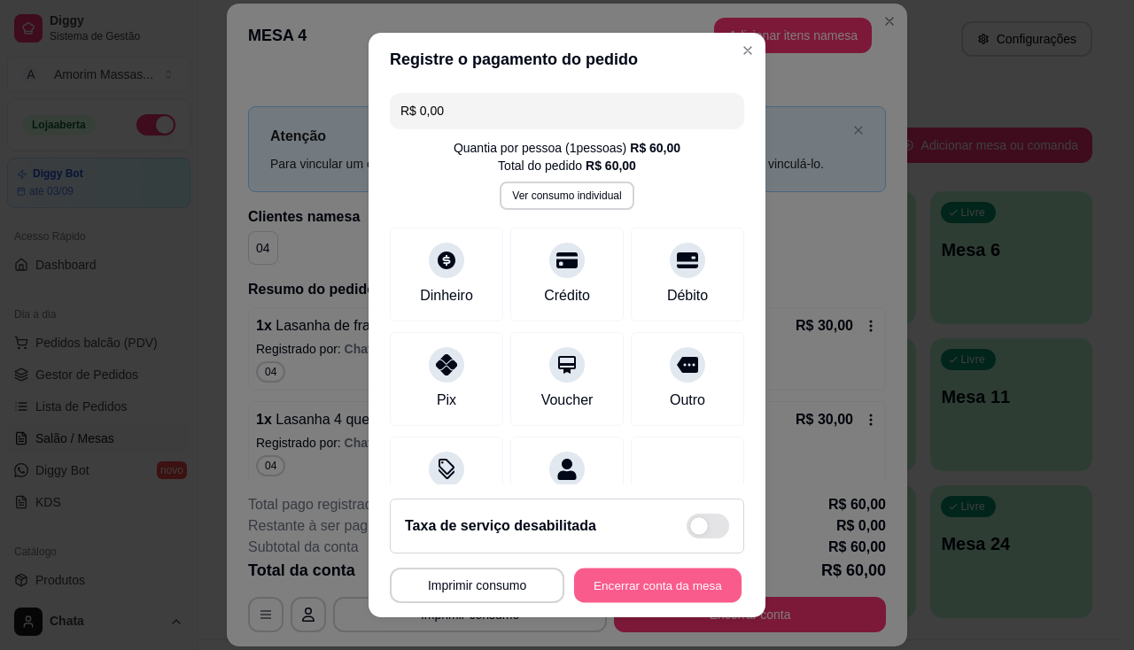
click at [657, 585] on button "Encerrar conta da mesa" at bounding box center [657, 586] width 167 height 35
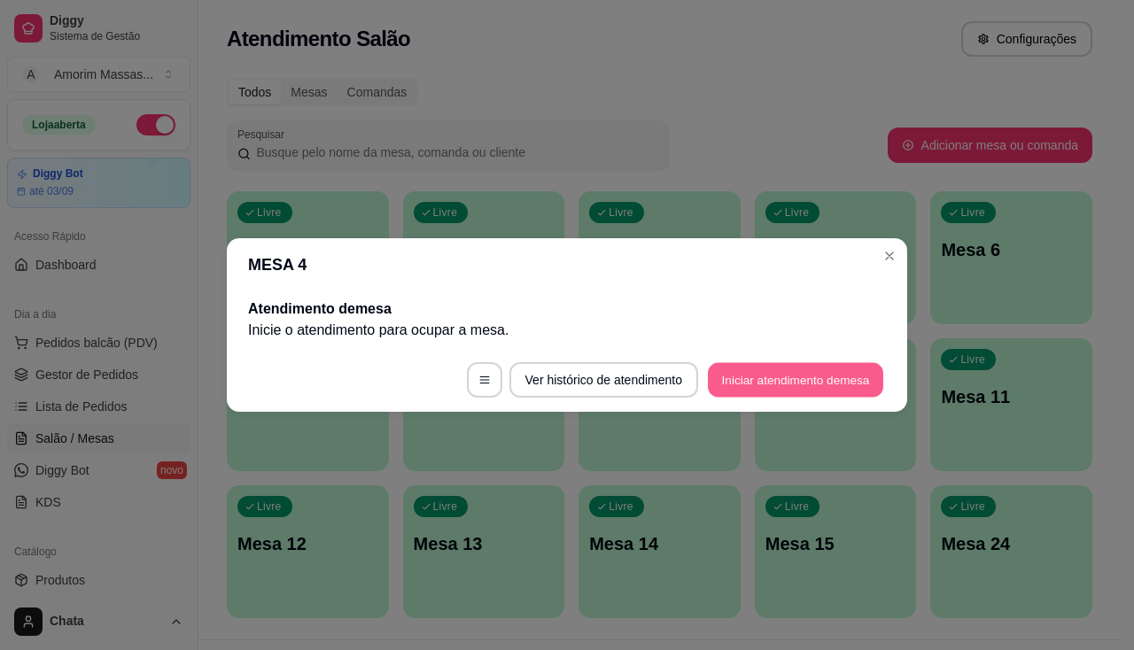
click at [724, 378] on button "Iniciar atendimento de mesa" at bounding box center [795, 380] width 175 height 35
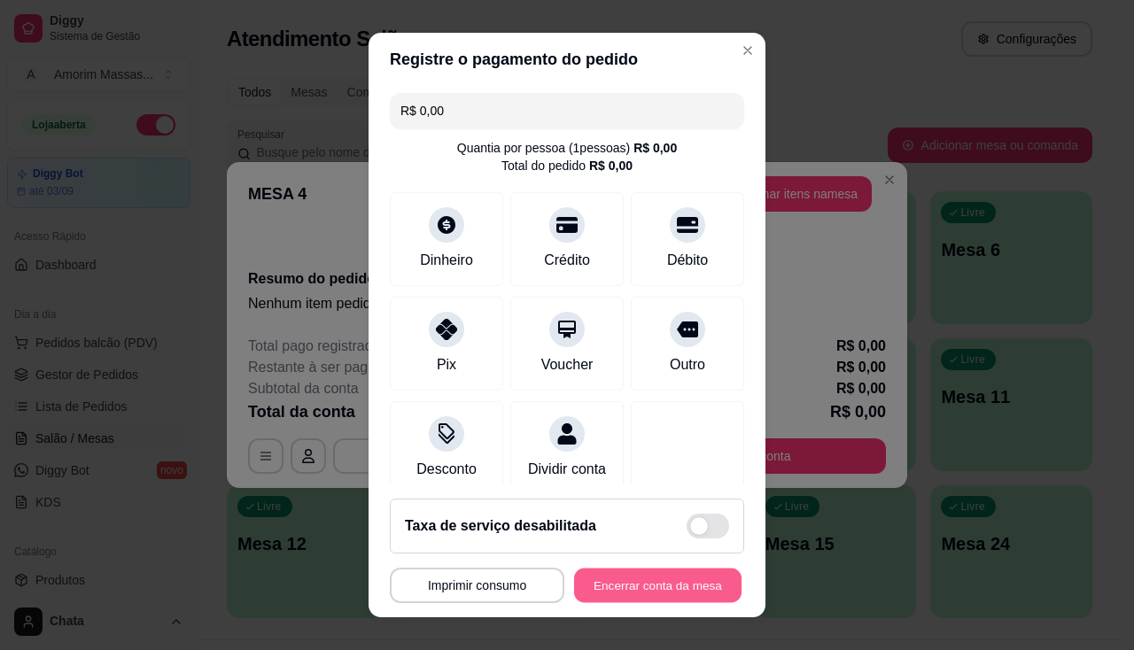
click at [666, 574] on button "Encerrar conta da mesa" at bounding box center [657, 586] width 167 height 35
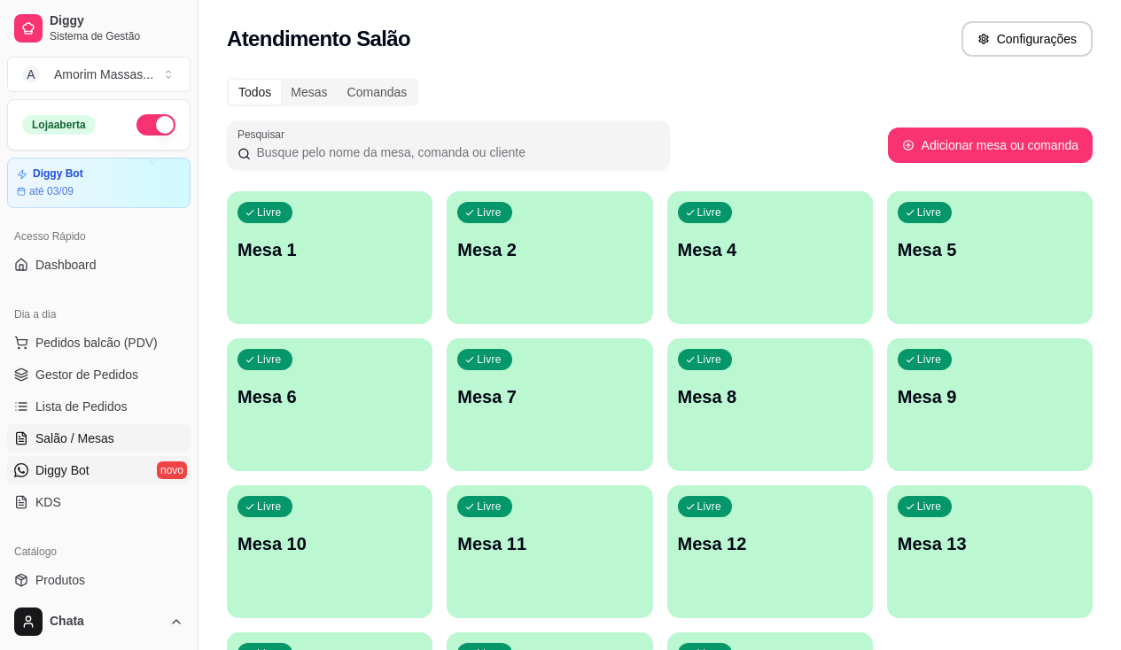
click at [169, 465] on link "Diggy Bot novo" at bounding box center [98, 470] width 183 height 28
